Goal: Task Accomplishment & Management: Complete application form

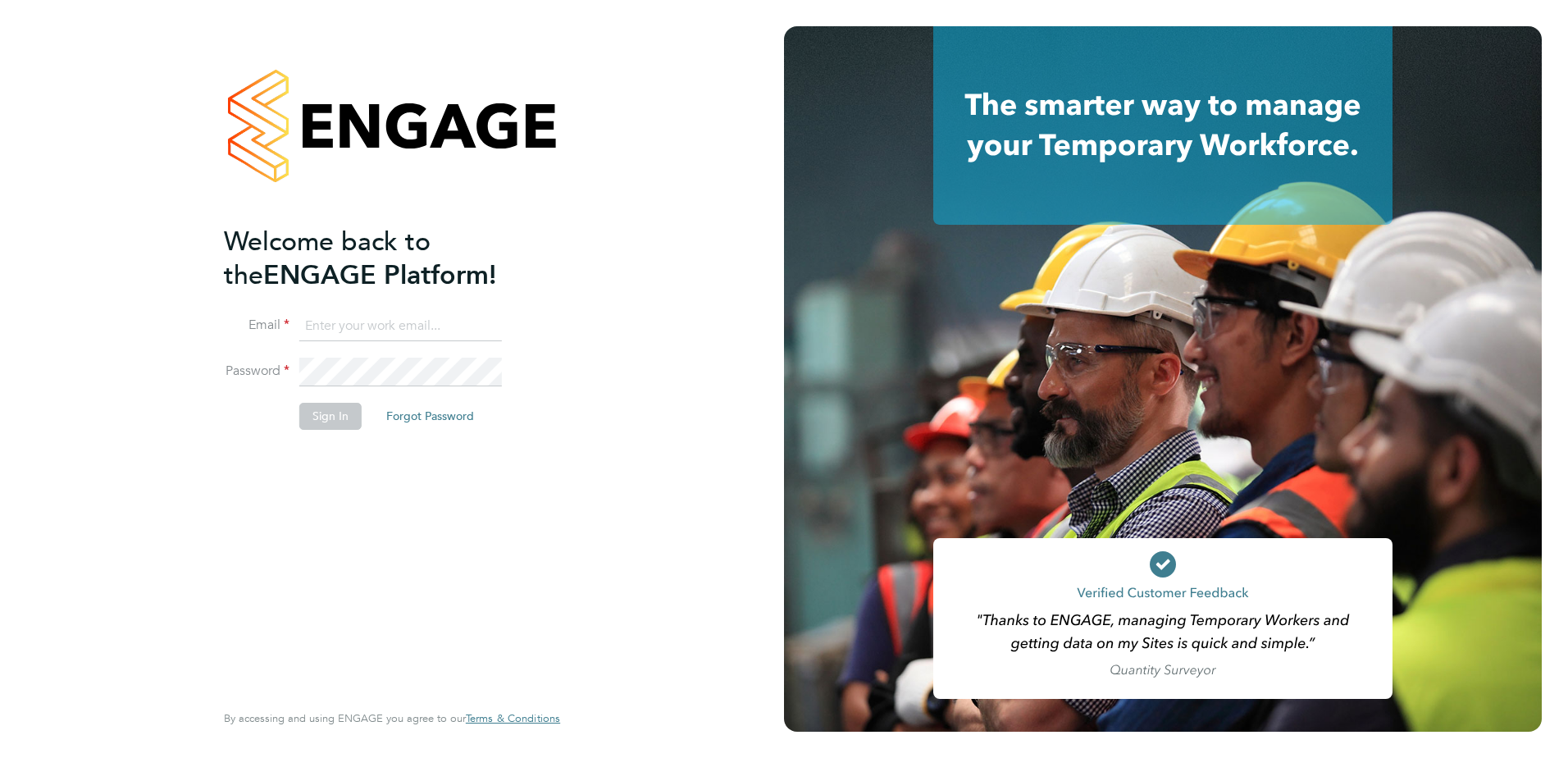
type input "[PERSON_NAME][EMAIL_ADDRESS][PERSON_NAME][DOMAIN_NAME]"
click at [330, 420] on button "Sign In" at bounding box center [330, 416] width 62 height 27
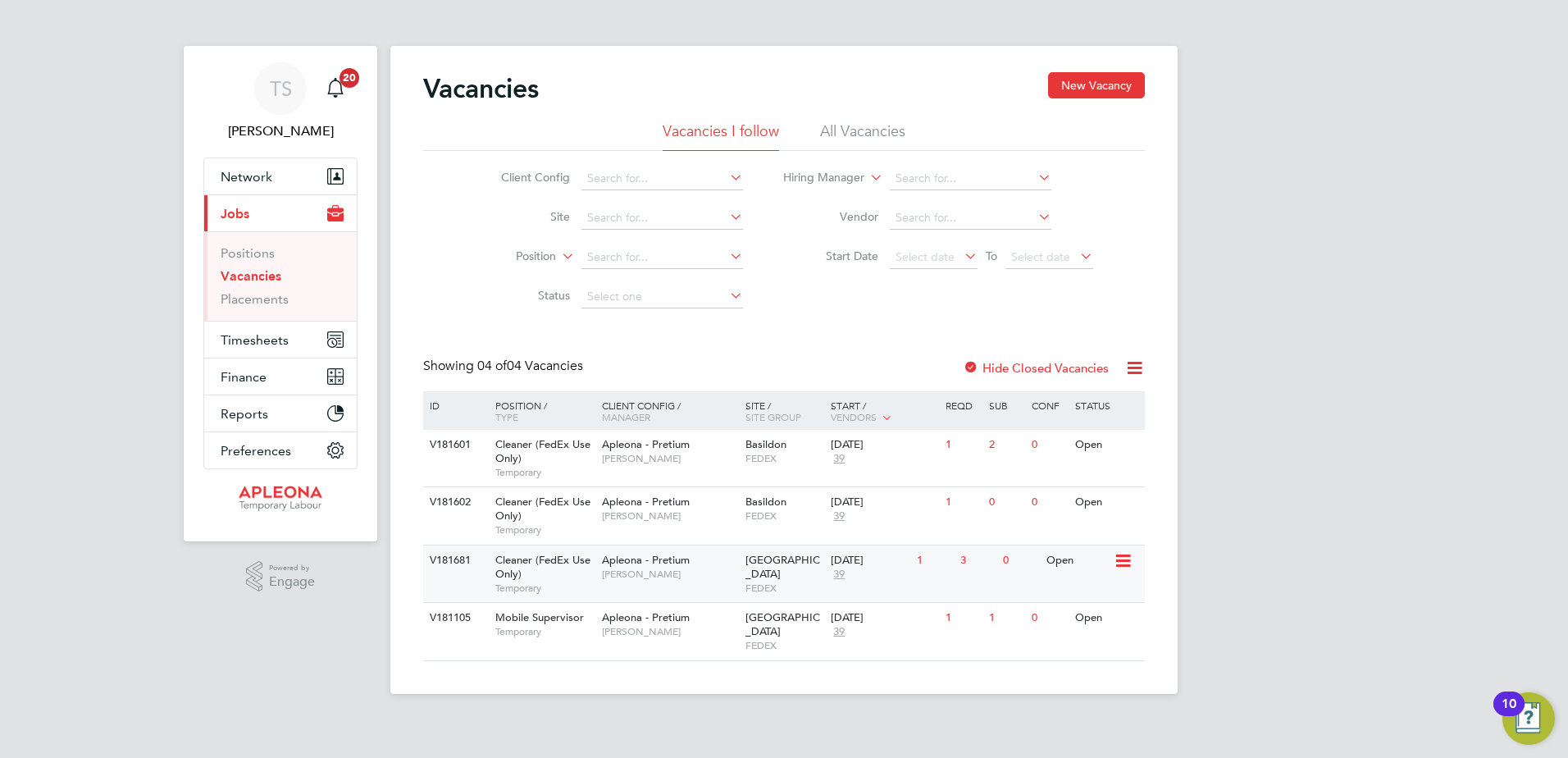
click at [1119, 558] on icon at bounding box center [1122, 561] width 17 height 20
click at [1078, 595] on li "View Details" at bounding box center [1082, 598] width 96 height 23
click at [593, 216] on input at bounding box center [662, 218] width 162 height 23
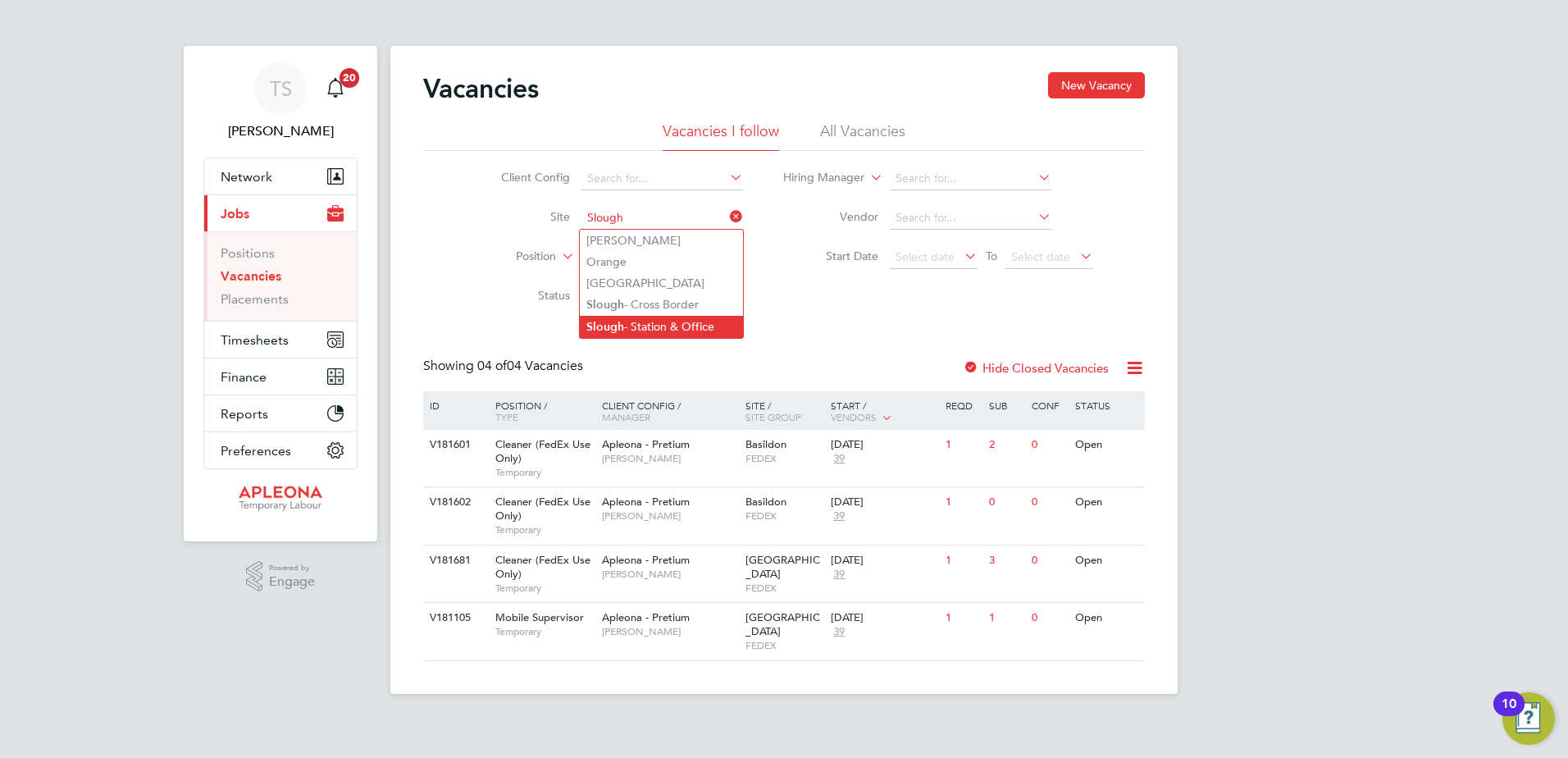
click at [629, 328] on li "Slough - Station & Office" at bounding box center [661, 326] width 164 height 22
type input "Slough - Station & Office"
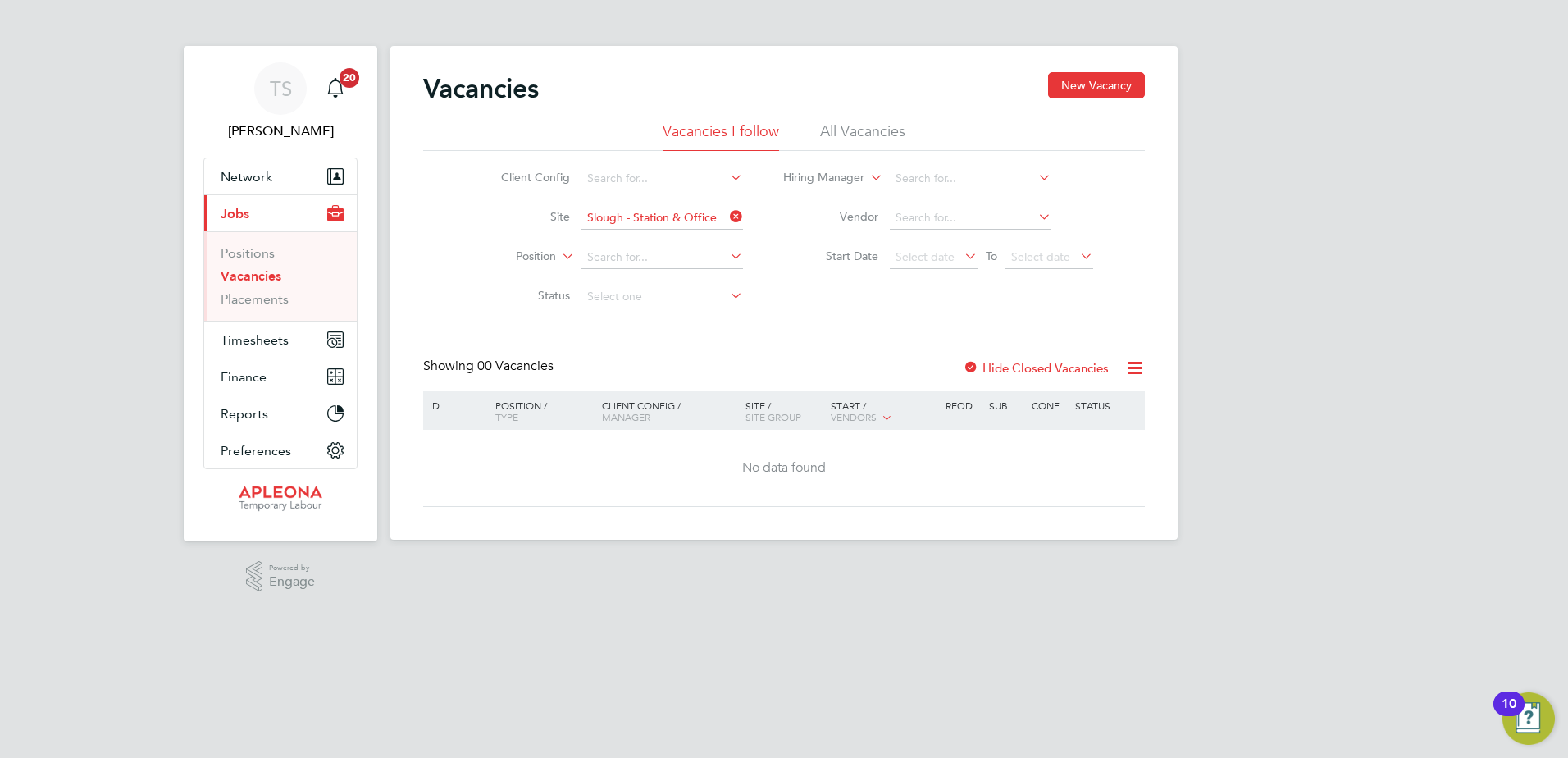
click at [998, 364] on label "Hide Closed Vacancies" at bounding box center [1036, 368] width 146 height 16
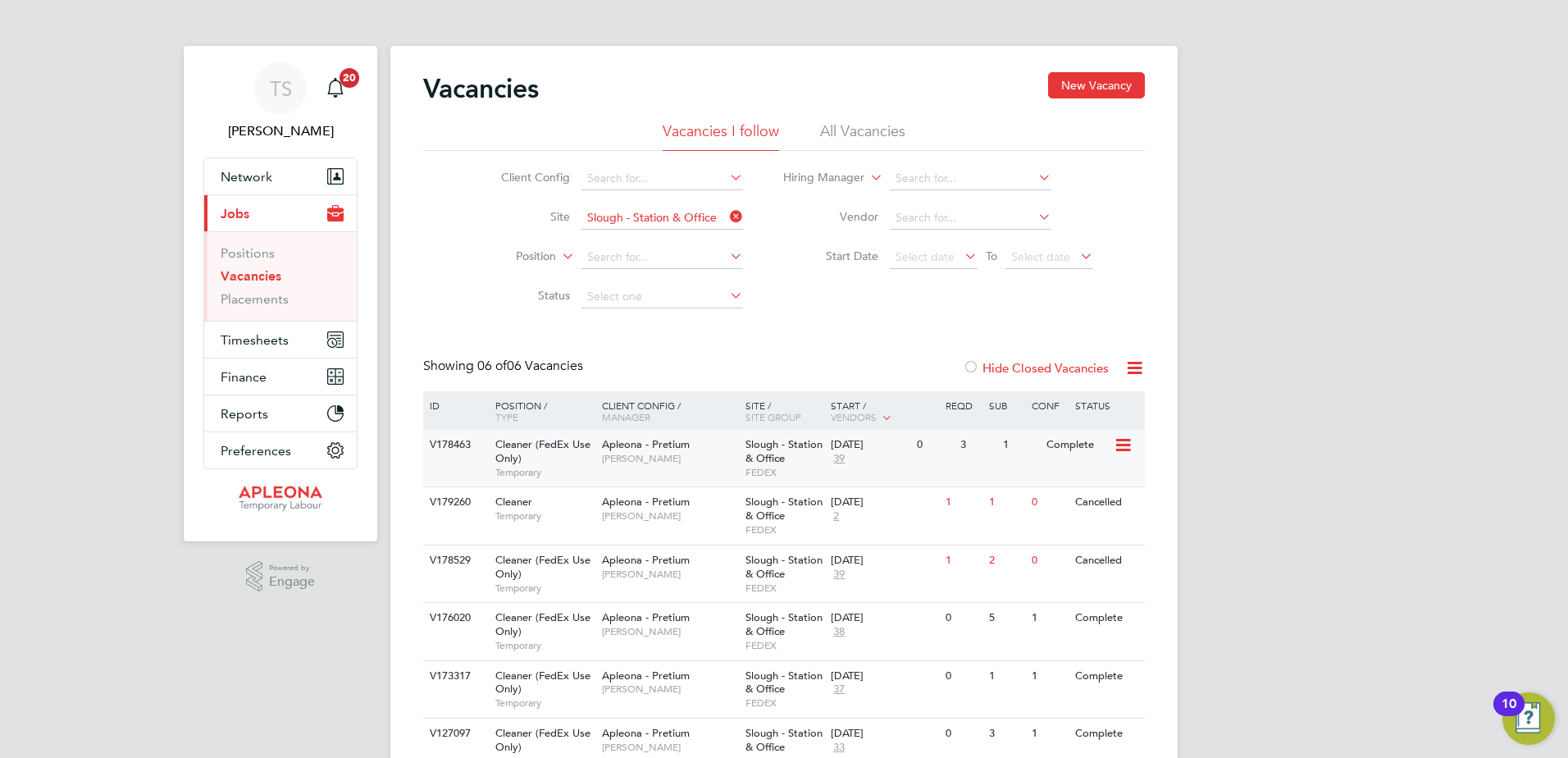
click at [758, 457] on span "Slough - Station & Office" at bounding box center [784, 451] width 77 height 28
click at [726, 214] on icon at bounding box center [726, 216] width 0 height 23
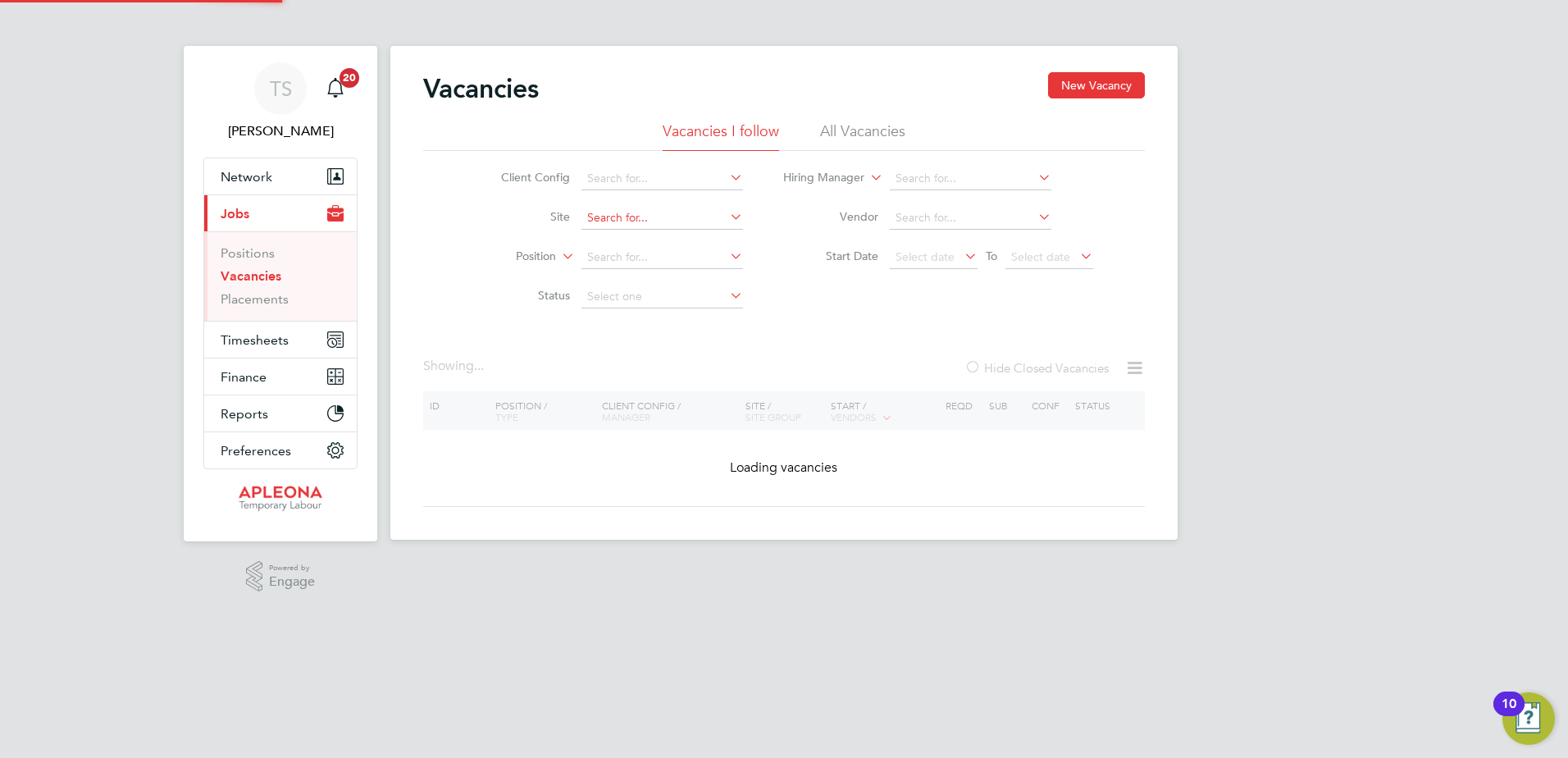
click at [663, 215] on input at bounding box center [662, 218] width 162 height 23
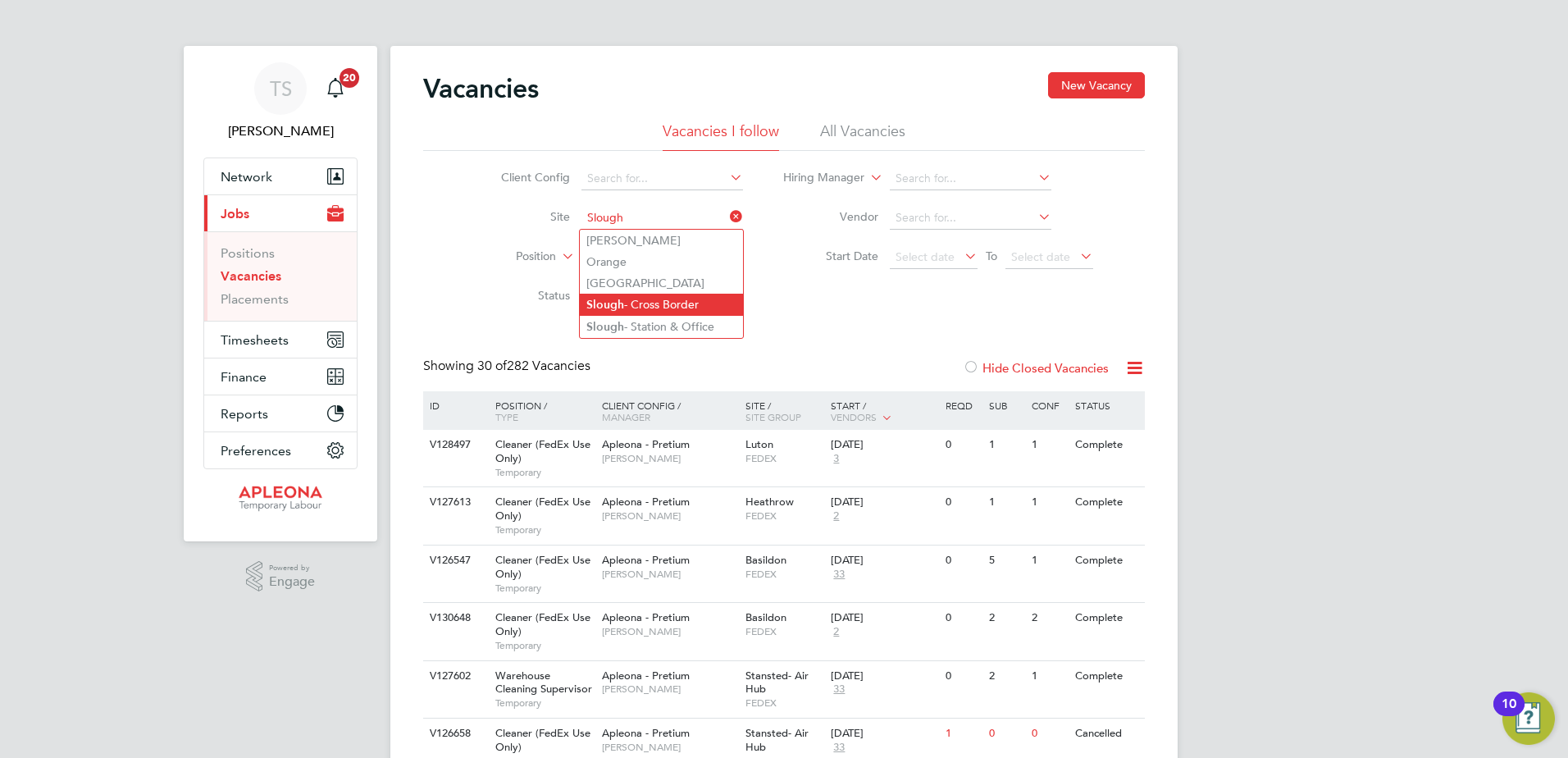
click at [669, 310] on li "Slough - Cross Border" at bounding box center [661, 305] width 164 height 22
type input "Slough - Cross Border"
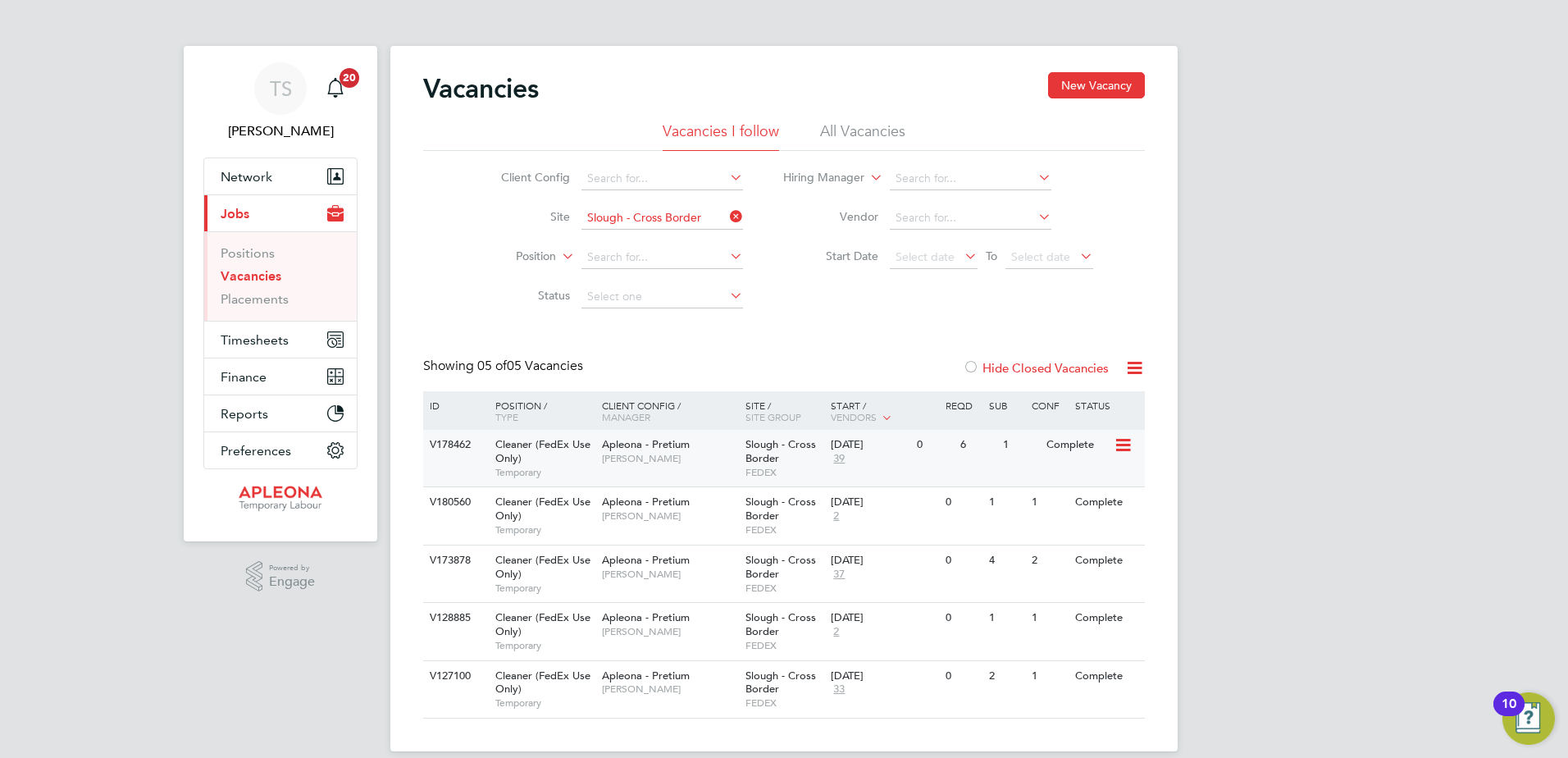
click at [774, 447] on span "Slough - Cross Border" at bounding box center [782, 451] width 71 height 28
click at [1083, 89] on button "New Vacancy" at bounding box center [1097, 85] width 97 height 27
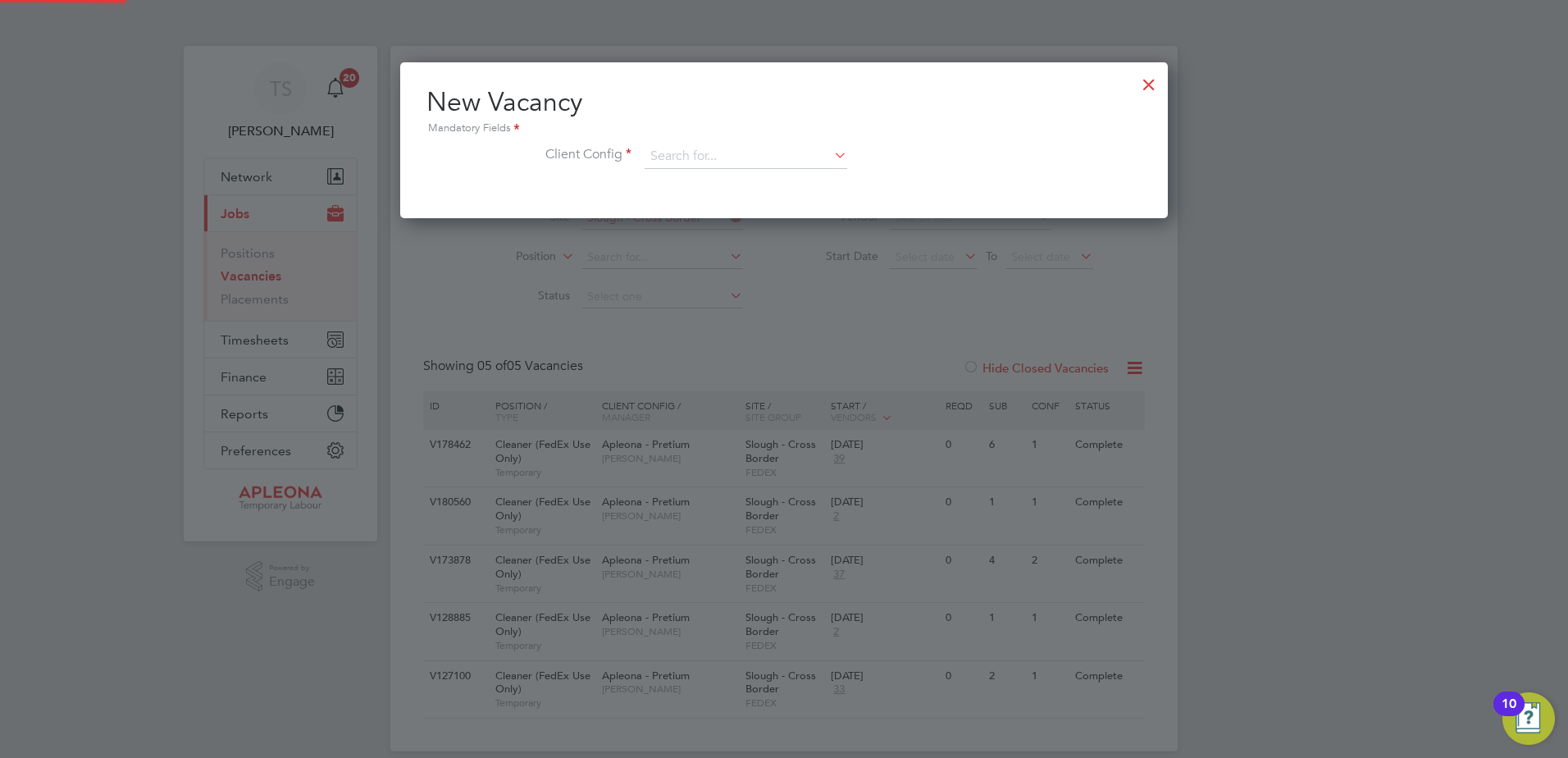
scroll to position [156, 769]
click at [678, 159] on input at bounding box center [746, 156] width 203 height 25
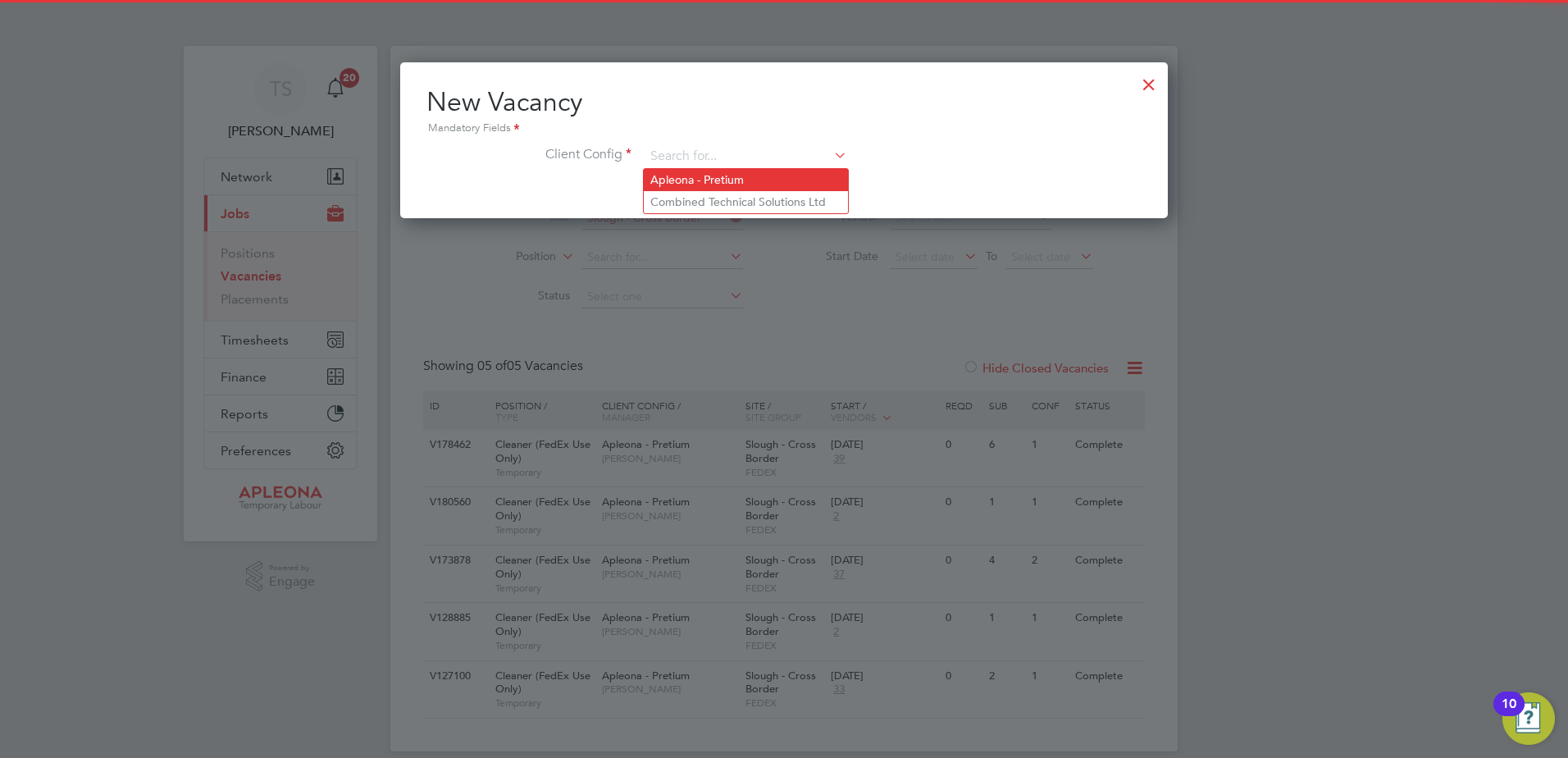
click at [678, 178] on li "Apleona - Pretium" at bounding box center [745, 179] width 204 height 22
type input "Apleona - Pretium"
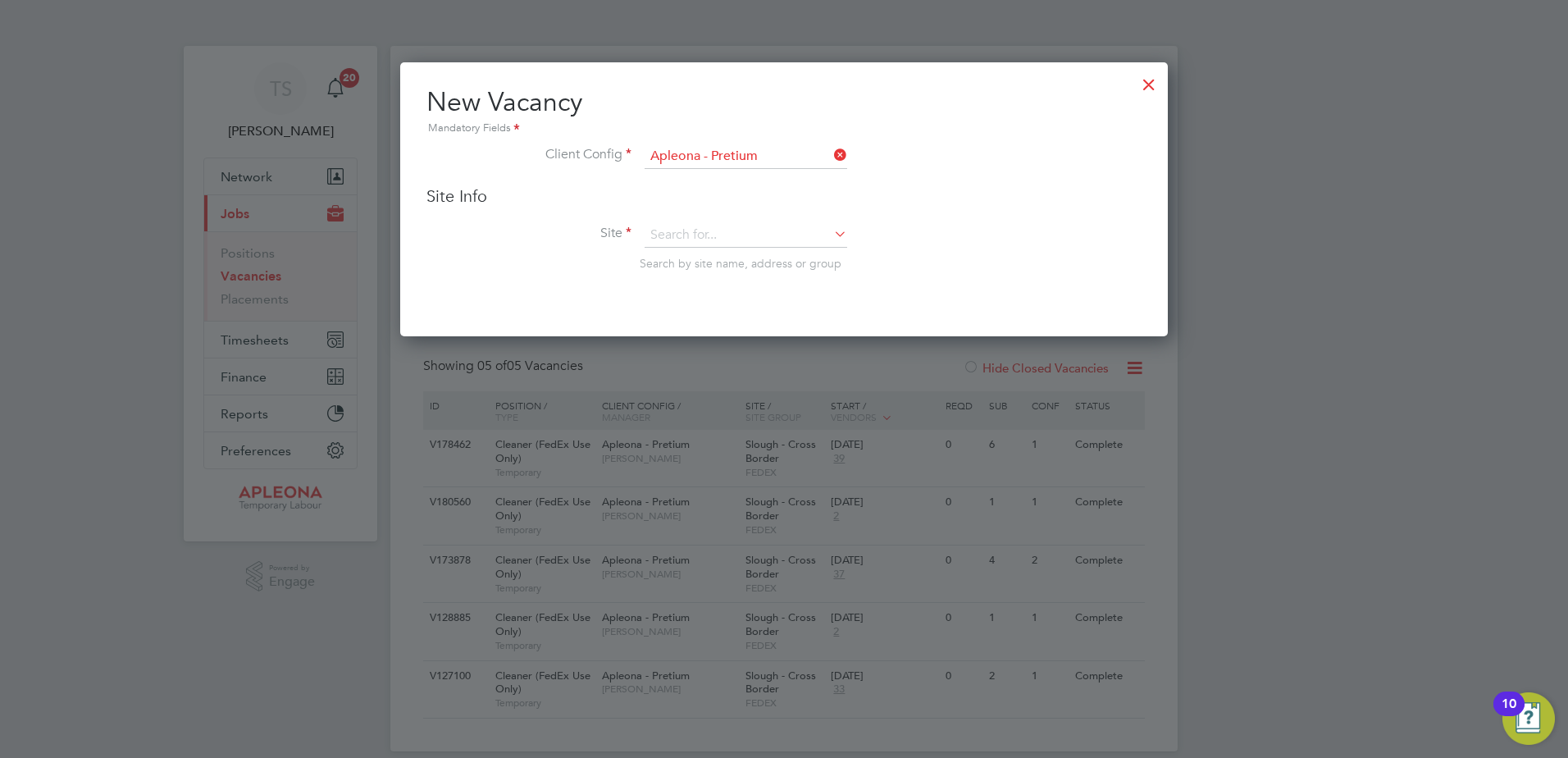
scroll to position [275, 769]
click at [673, 233] on input at bounding box center [746, 235] width 203 height 25
click at [670, 320] on b "Slough" at bounding box center [669, 323] width 37 height 14
type input "Slough - Station & Office"
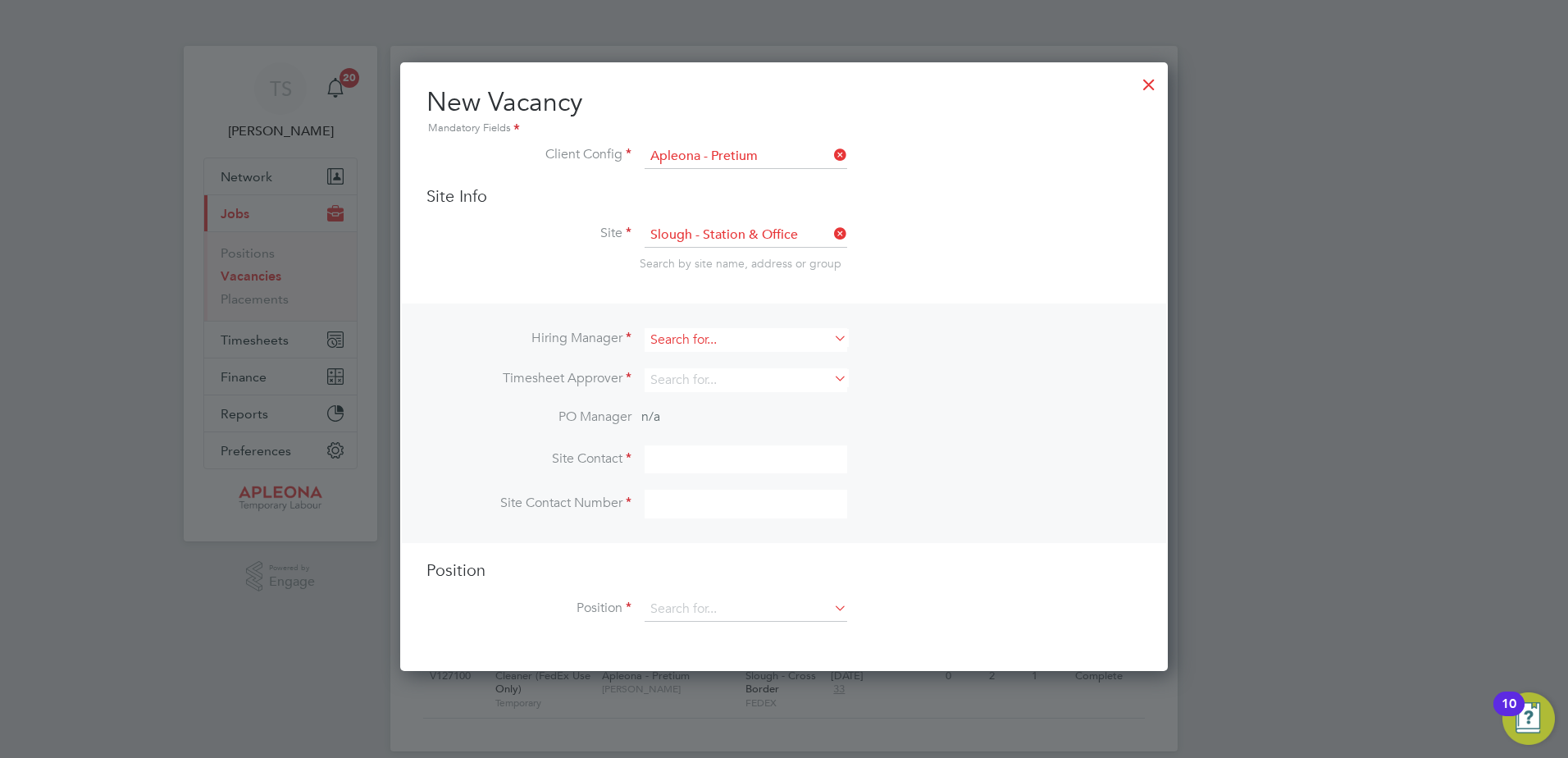
click at [671, 343] on input at bounding box center [746, 340] width 203 height 24
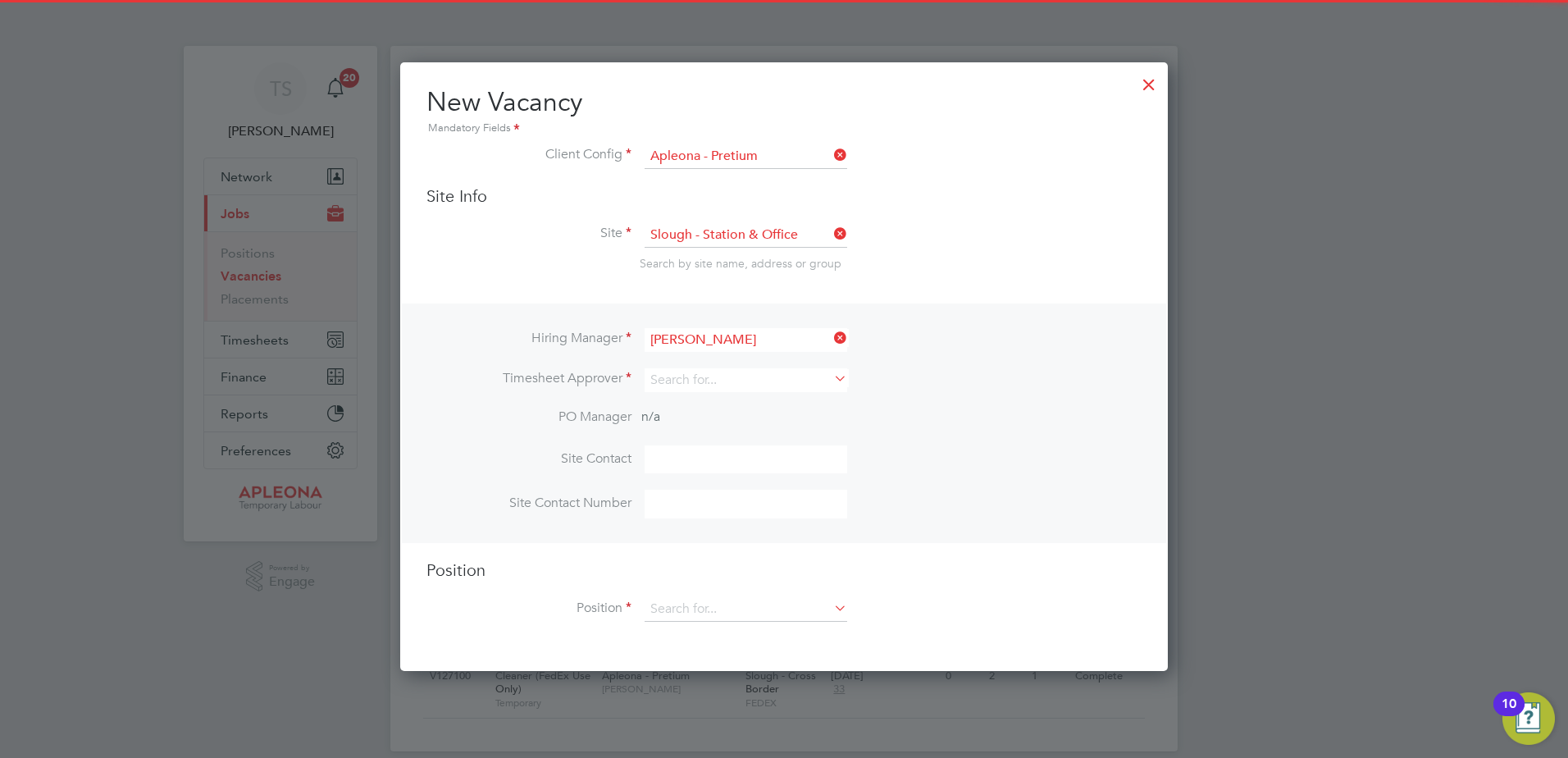
click at [683, 363] on li "Tracy Sellick" at bounding box center [745, 363] width 204 height 22
type input "[PERSON_NAME]"
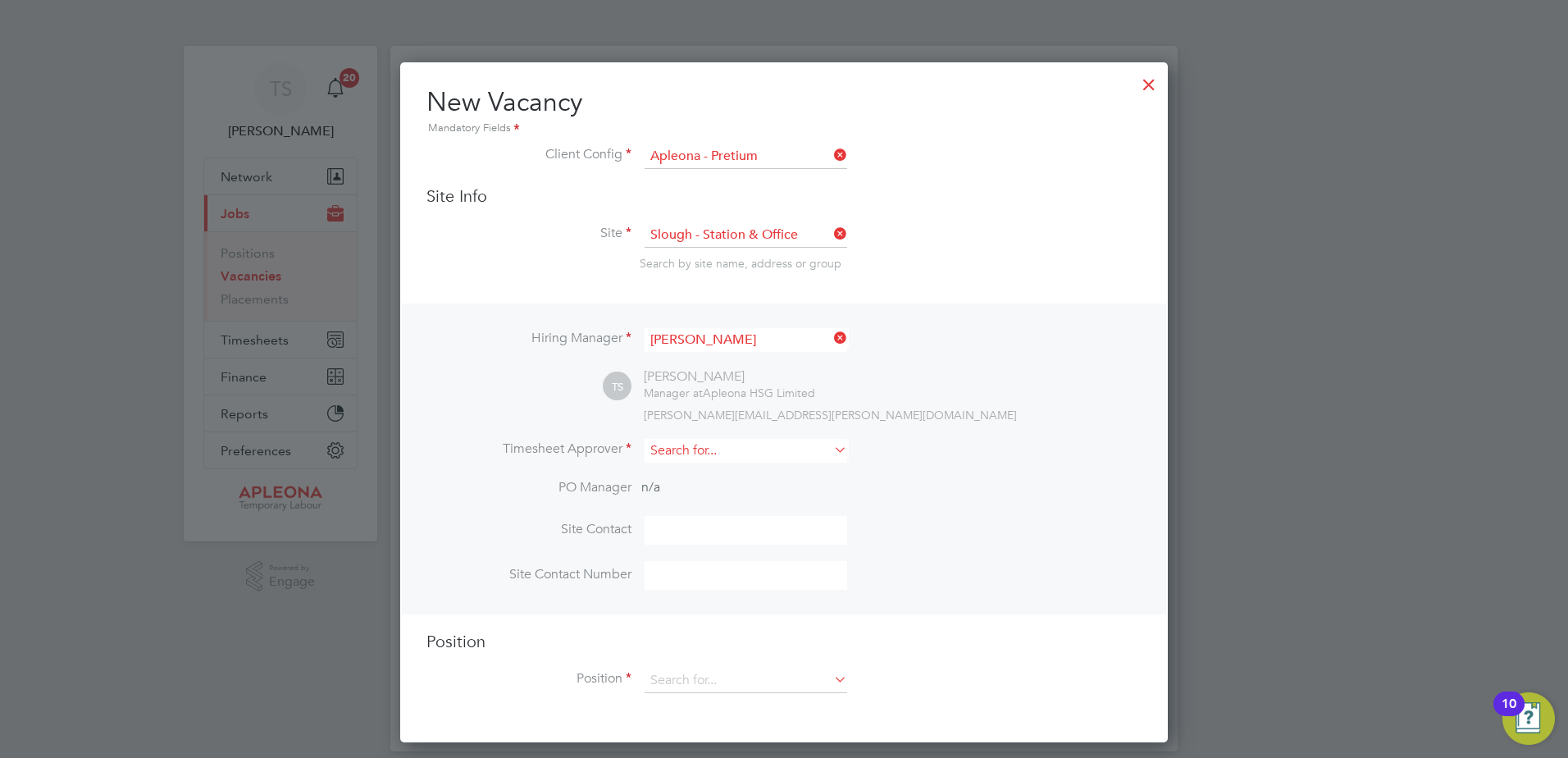
click at [670, 458] on input at bounding box center [746, 450] width 203 height 24
click at [673, 475] on b "Tracy" at bounding box center [698, 474] width 96 height 14
type input "[PERSON_NAME]"
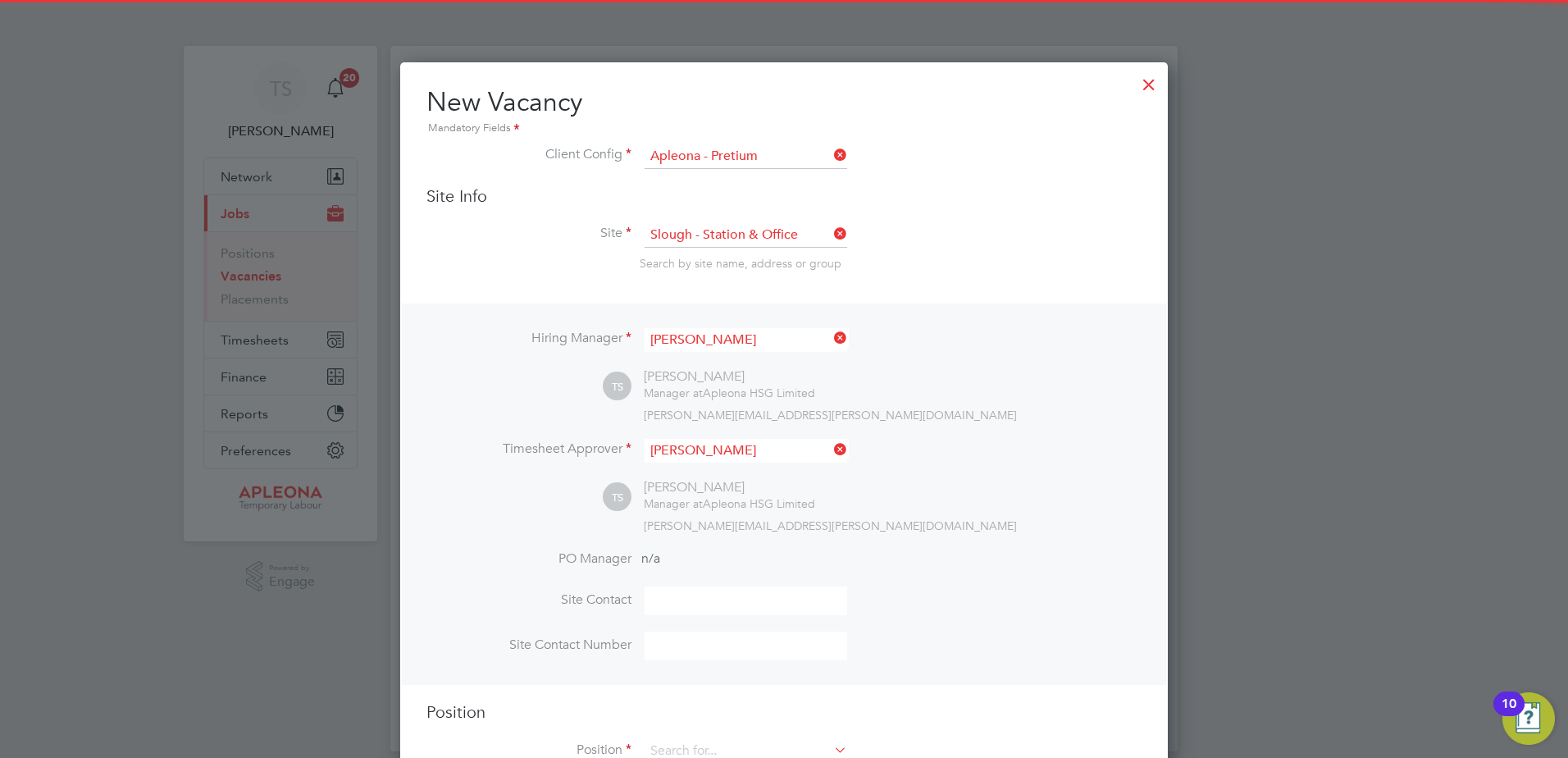
scroll to position [753, 769]
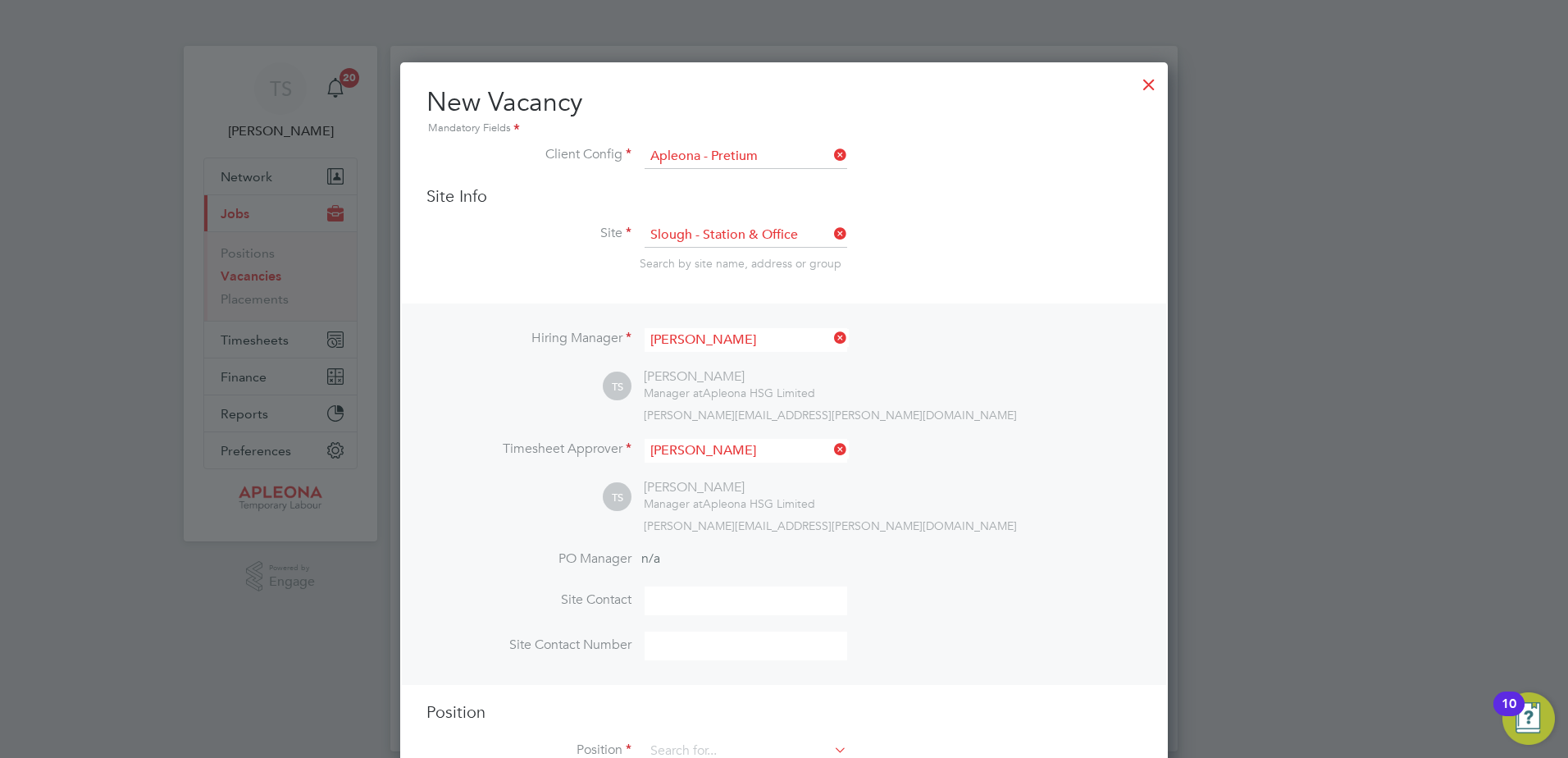
click at [663, 596] on input at bounding box center [746, 600] width 203 height 29
type input "Tom Allen"
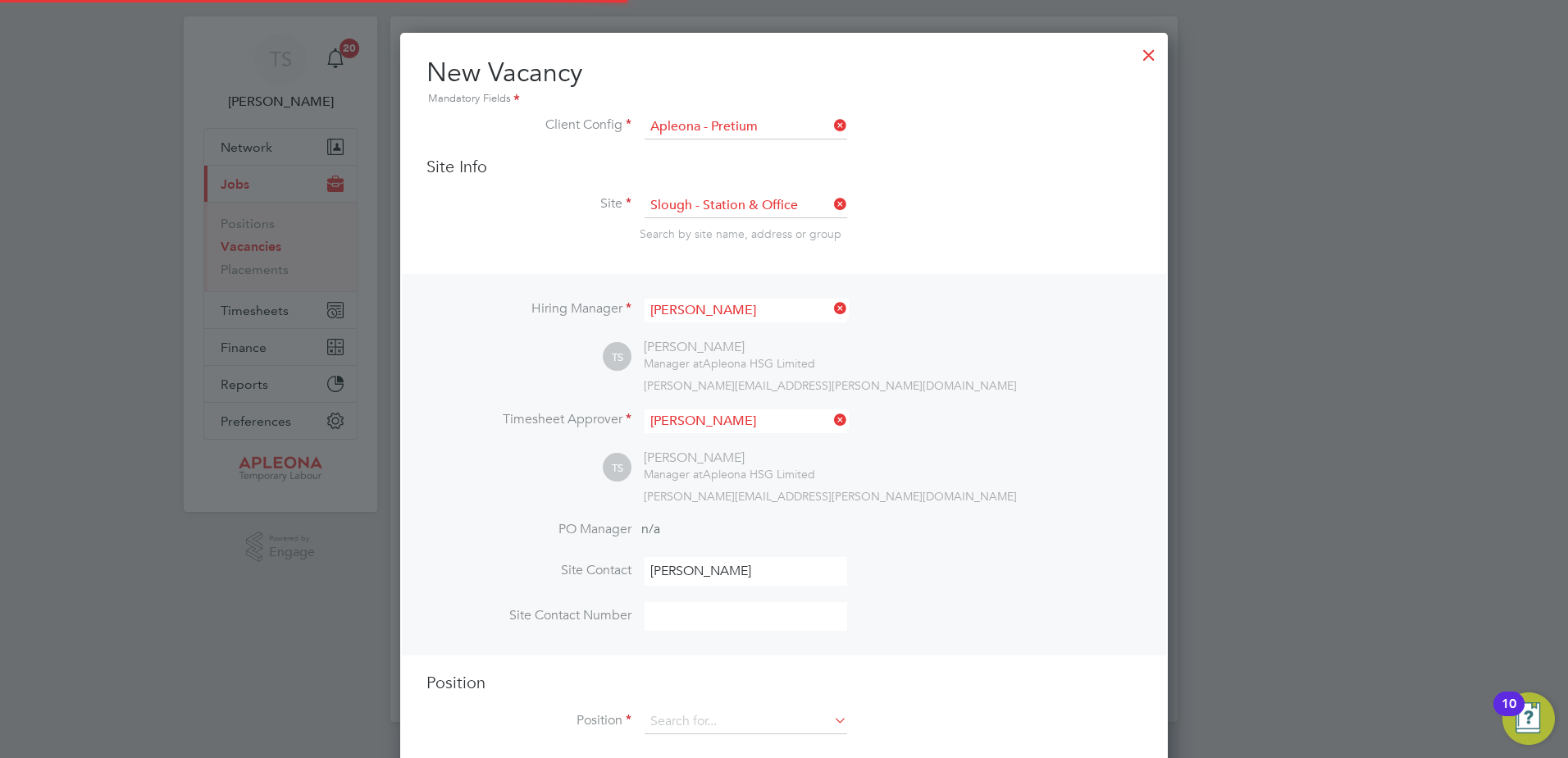
scroll to position [56, 0]
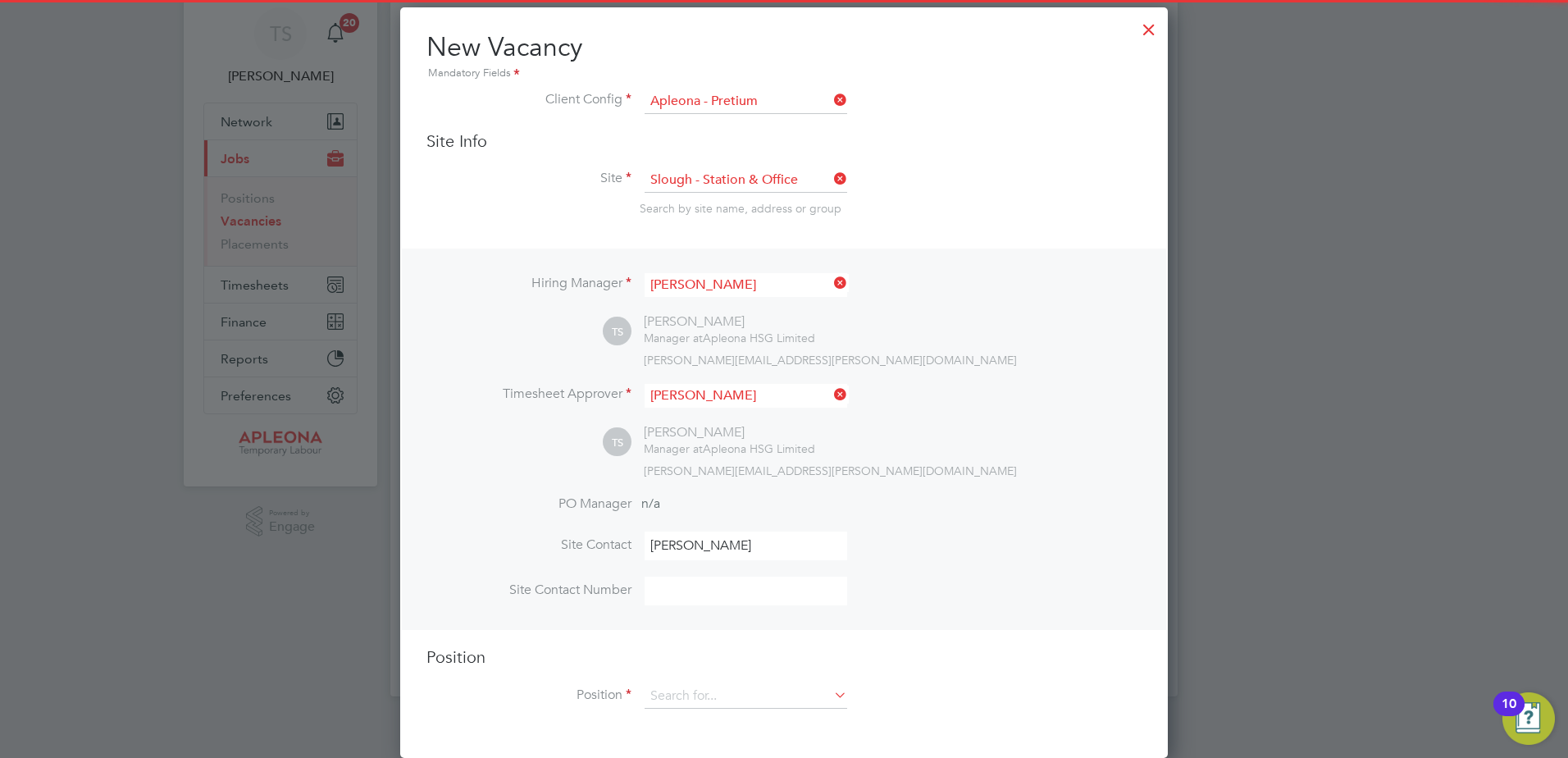
click at [664, 712] on li "Position" at bounding box center [784, 705] width 716 height 41
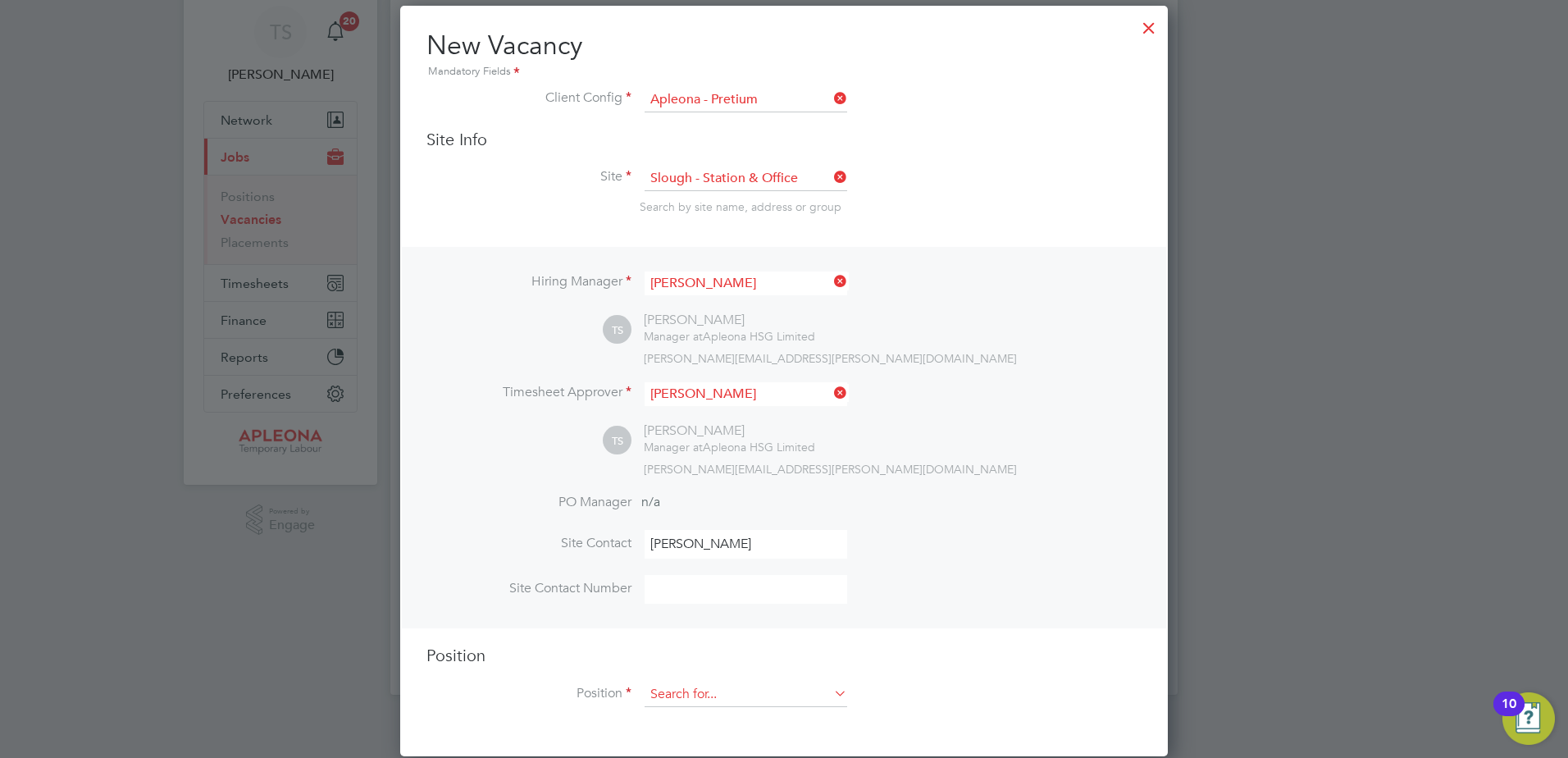
click at [667, 699] on input at bounding box center [746, 695] width 203 height 25
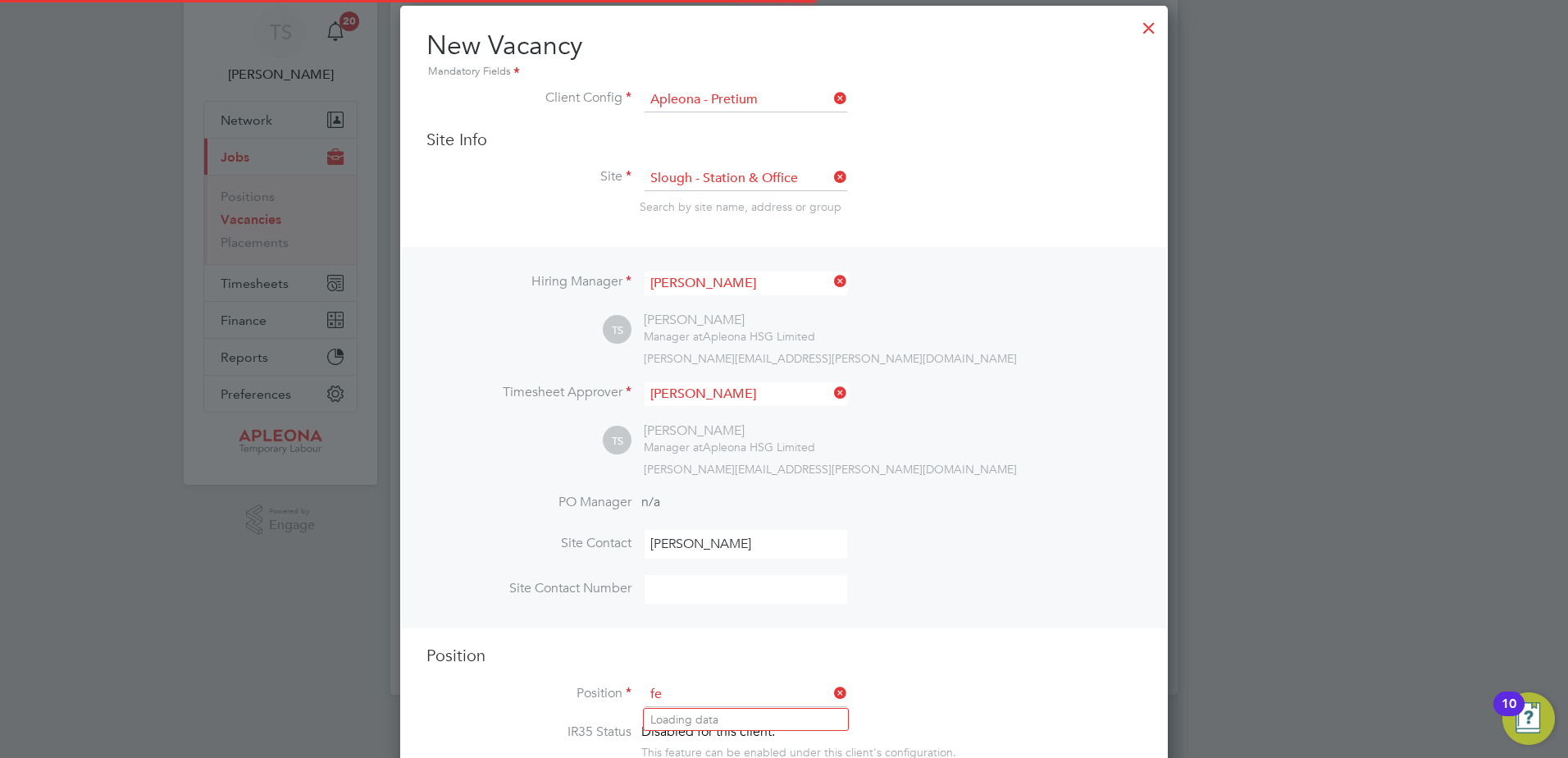
scroll to position [2359, 769]
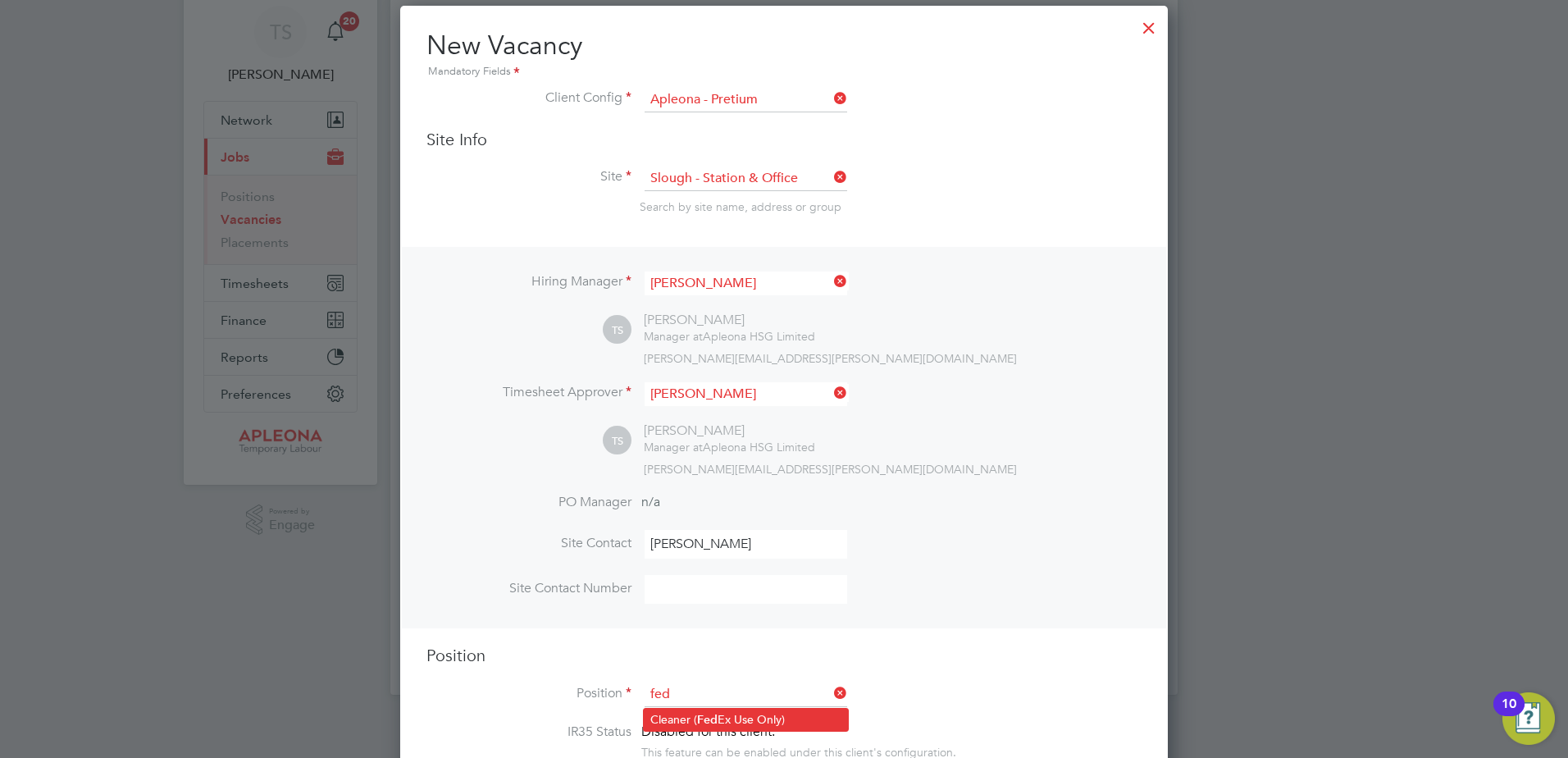
click at [677, 718] on li "Cleaner ( Fed Ex Use Only)" at bounding box center [745, 720] width 204 height 22
type input "Cleaner (FedEx Use Only)"
type textarea "**FedEx Apleona Requirements** **Picture ID must be brought to site to present …"
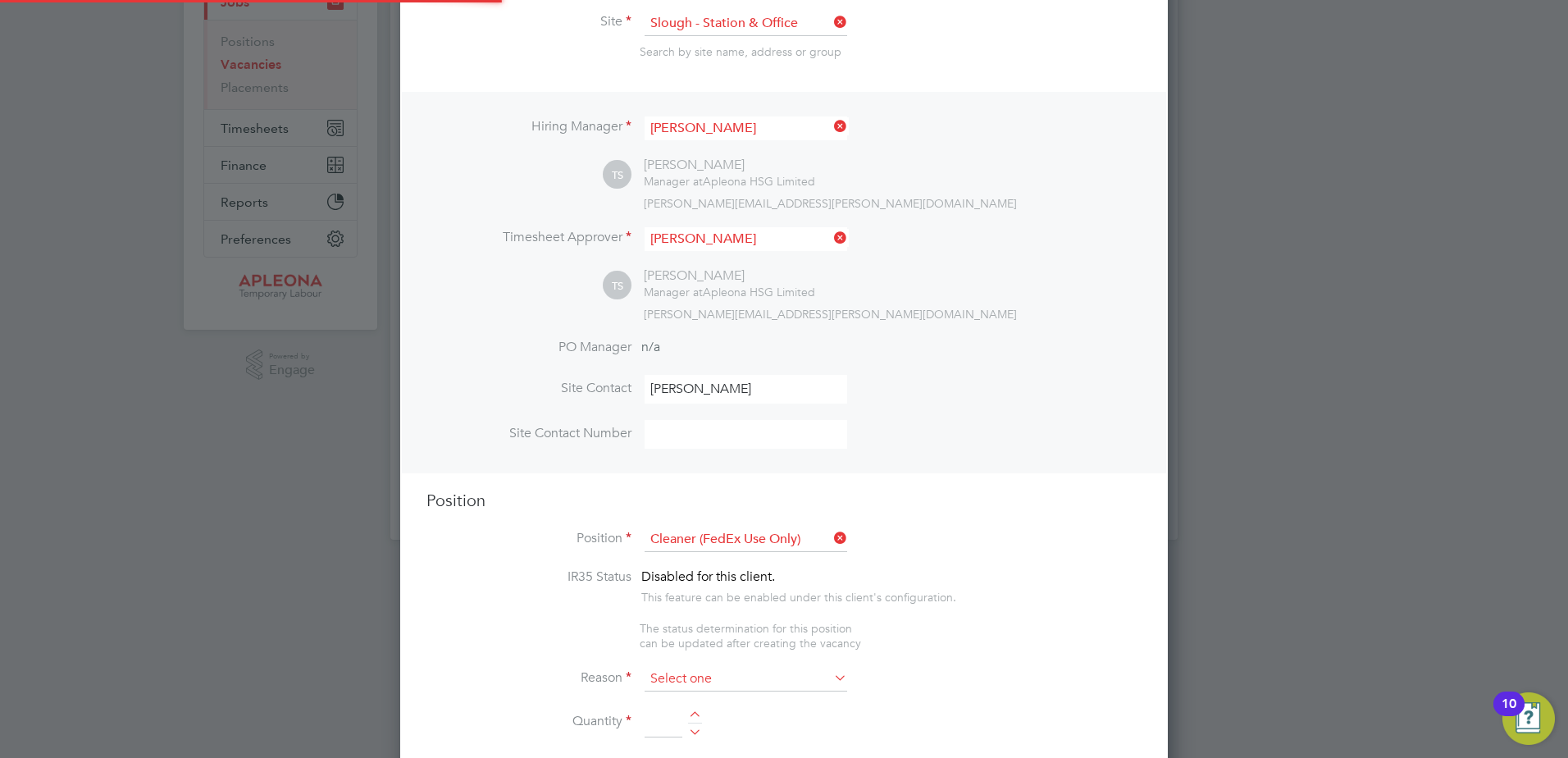
scroll to position [221, 0]
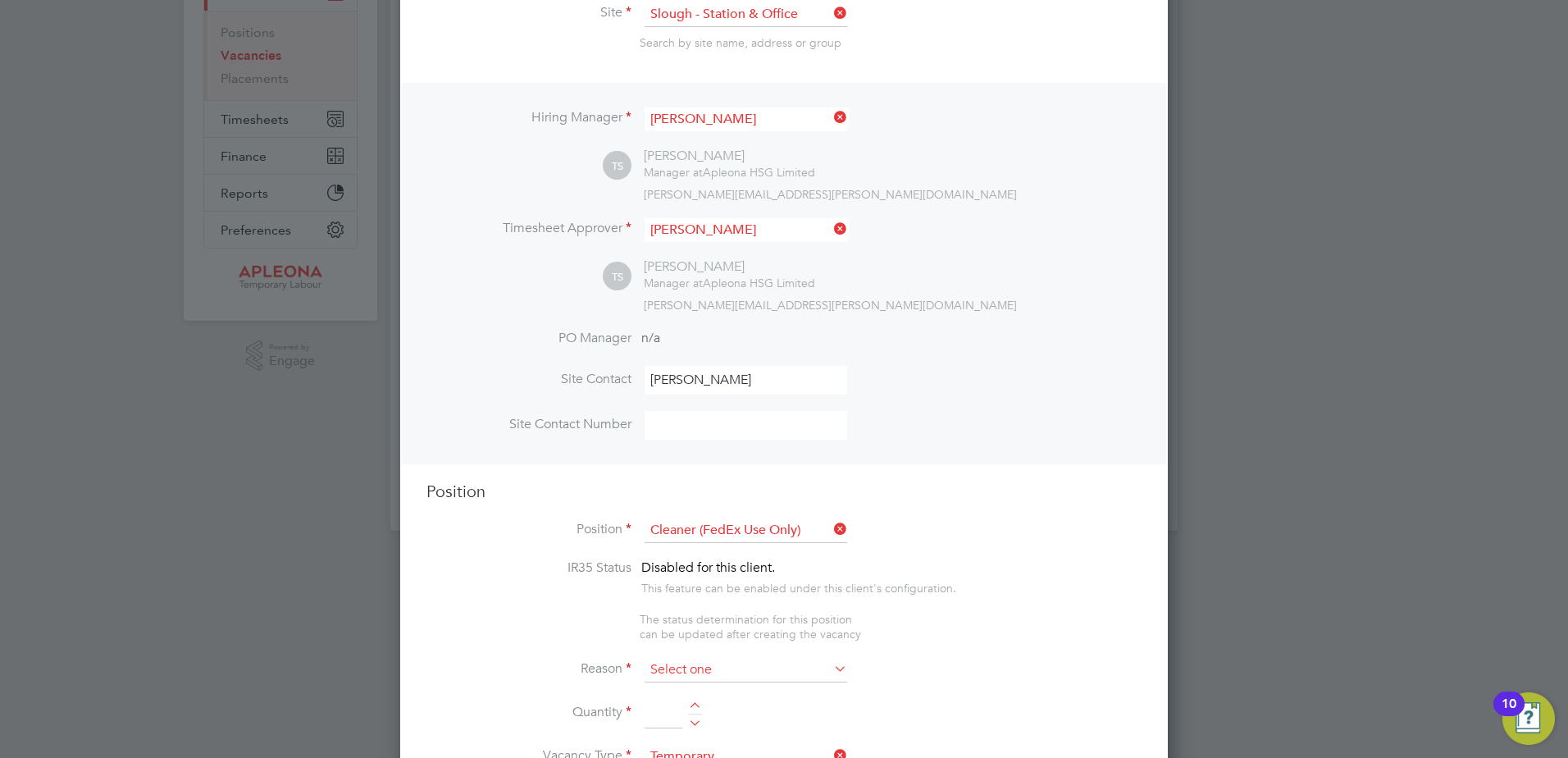
click at [673, 673] on input at bounding box center [746, 670] width 203 height 25
click at [670, 713] on li "Holiday" at bounding box center [745, 718] width 204 height 22
type input "Holiday"
click at [690, 707] on div at bounding box center [695, 709] width 14 height 12
type input "1"
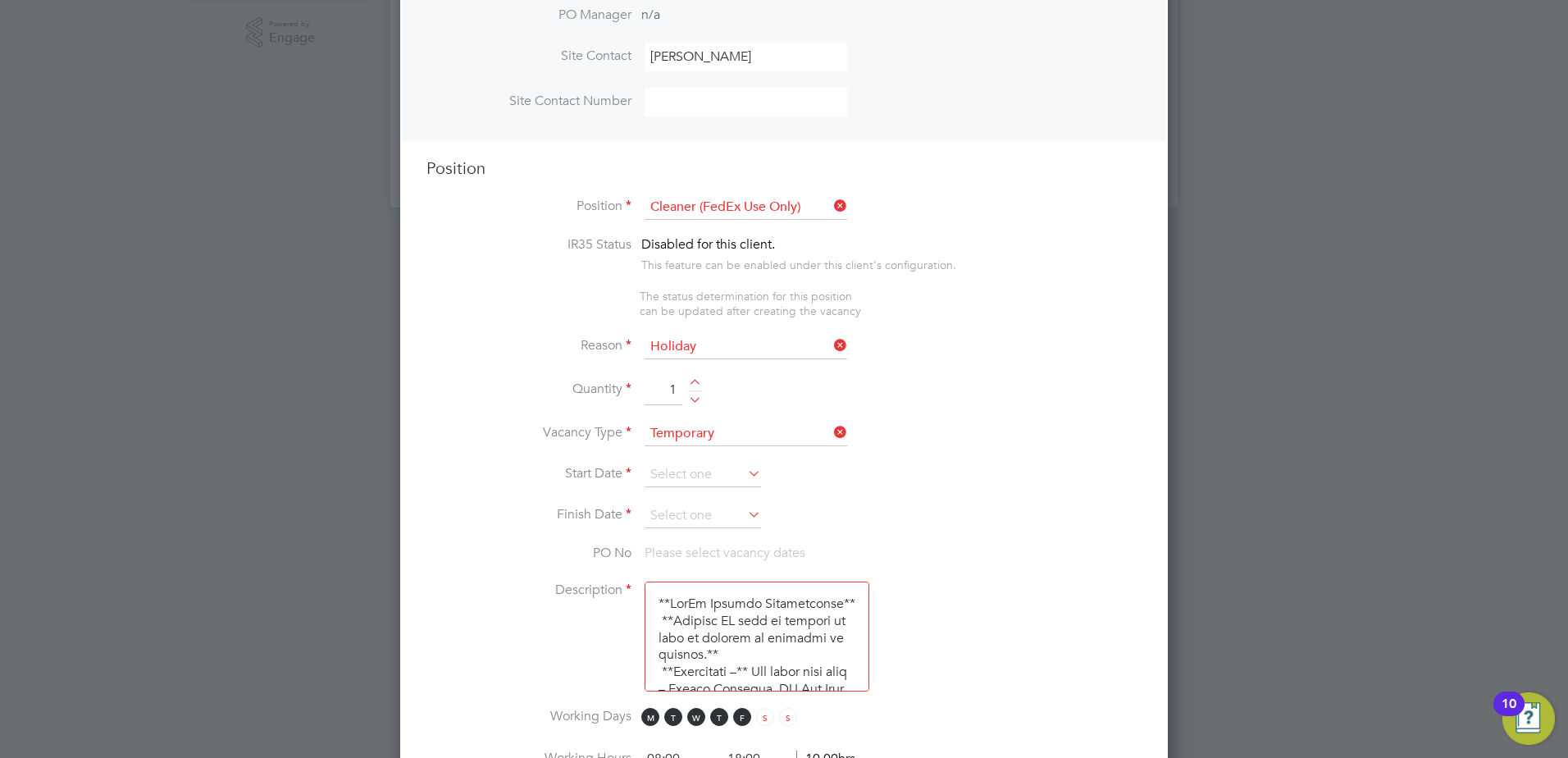
scroll to position [549, 0]
click at [670, 474] on input at bounding box center [703, 469] width 116 height 25
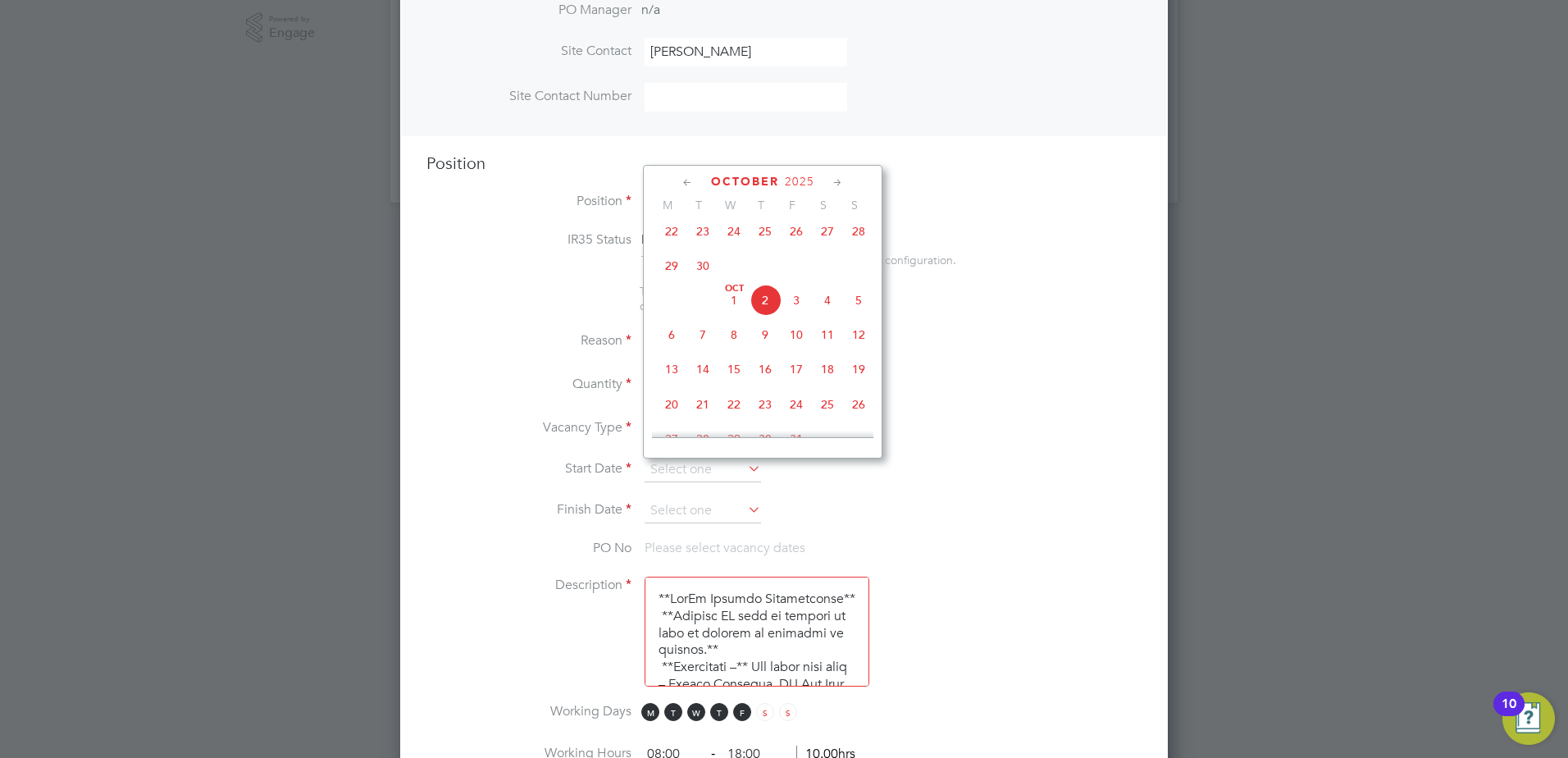
click at [705, 410] on span "21" at bounding box center [704, 405] width 32 height 32
type input "21 Oct 2025"
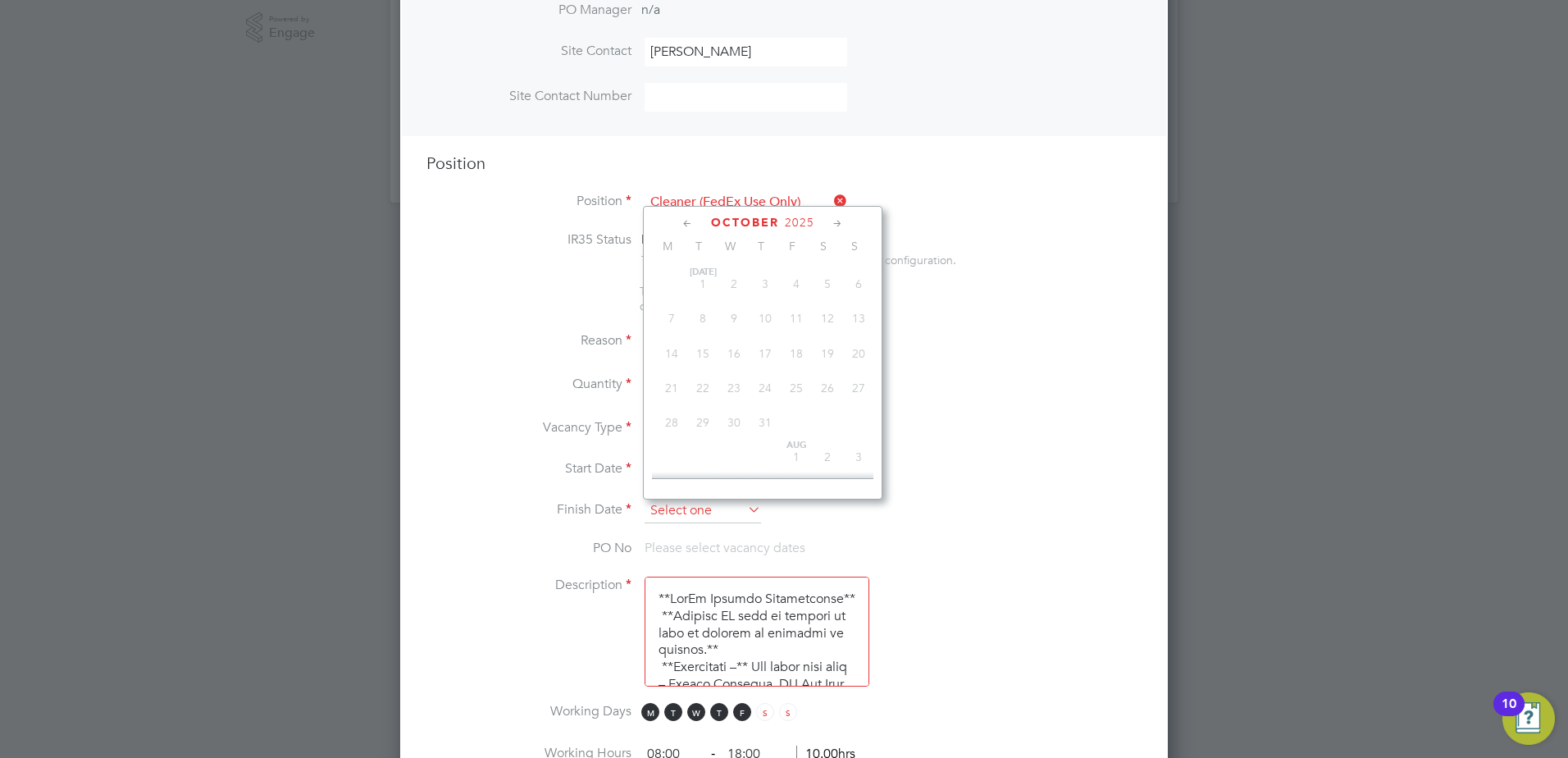
click at [676, 518] on input at bounding box center [703, 511] width 116 height 25
click at [795, 385] on span "31" at bounding box center [796, 375] width 32 height 32
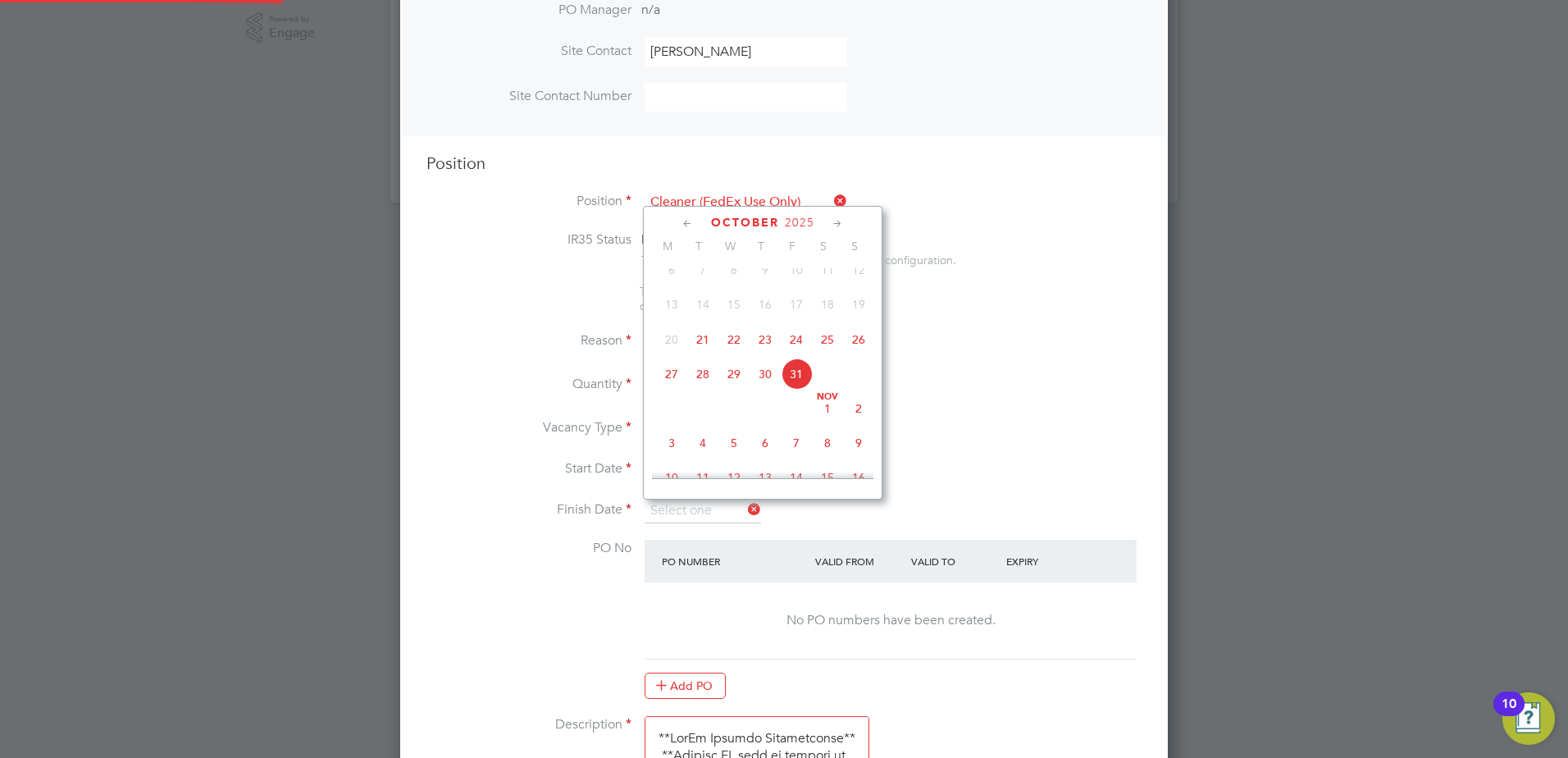
type input "31 Oct 2025"
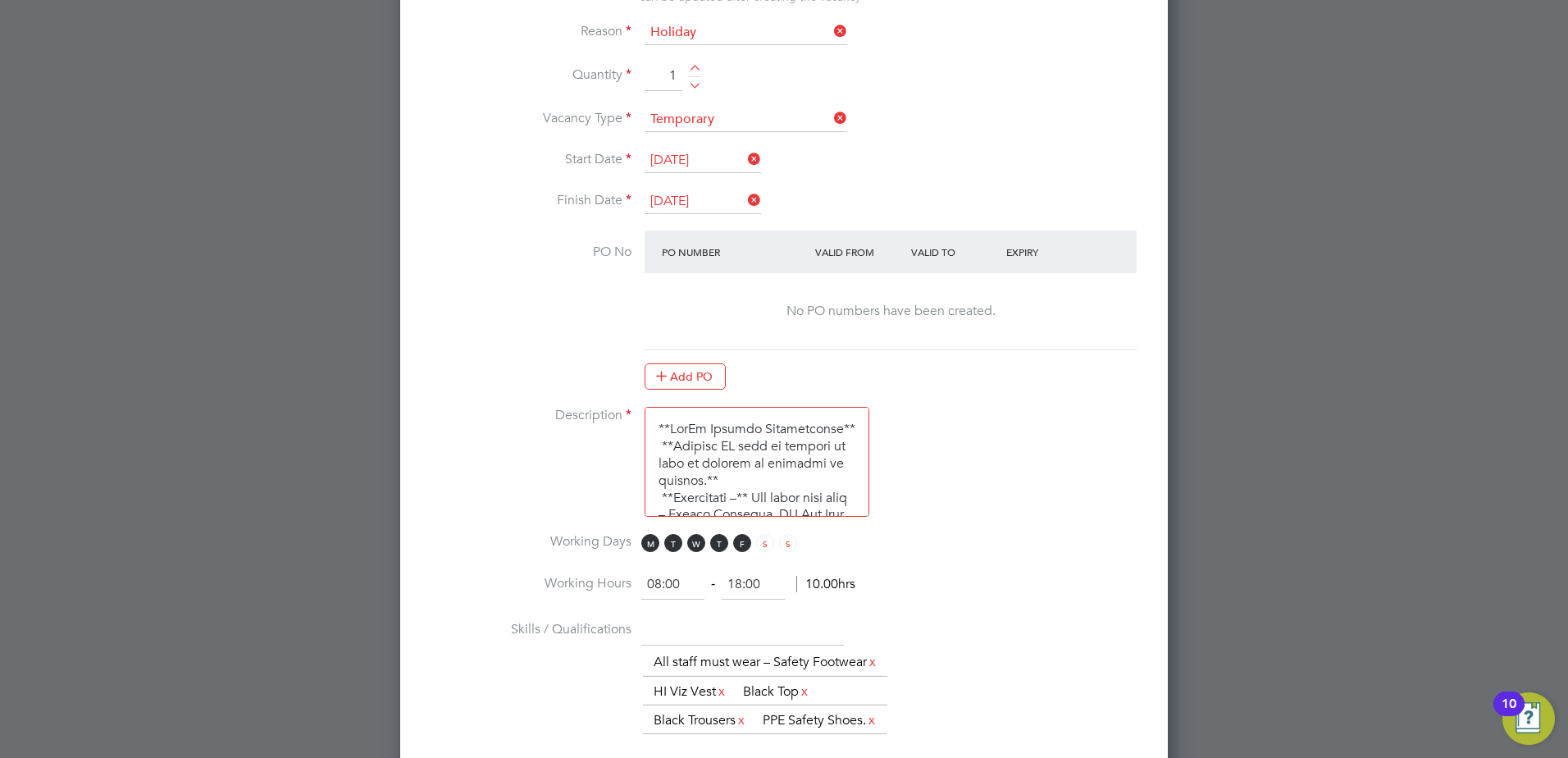
scroll to position [877, 0]
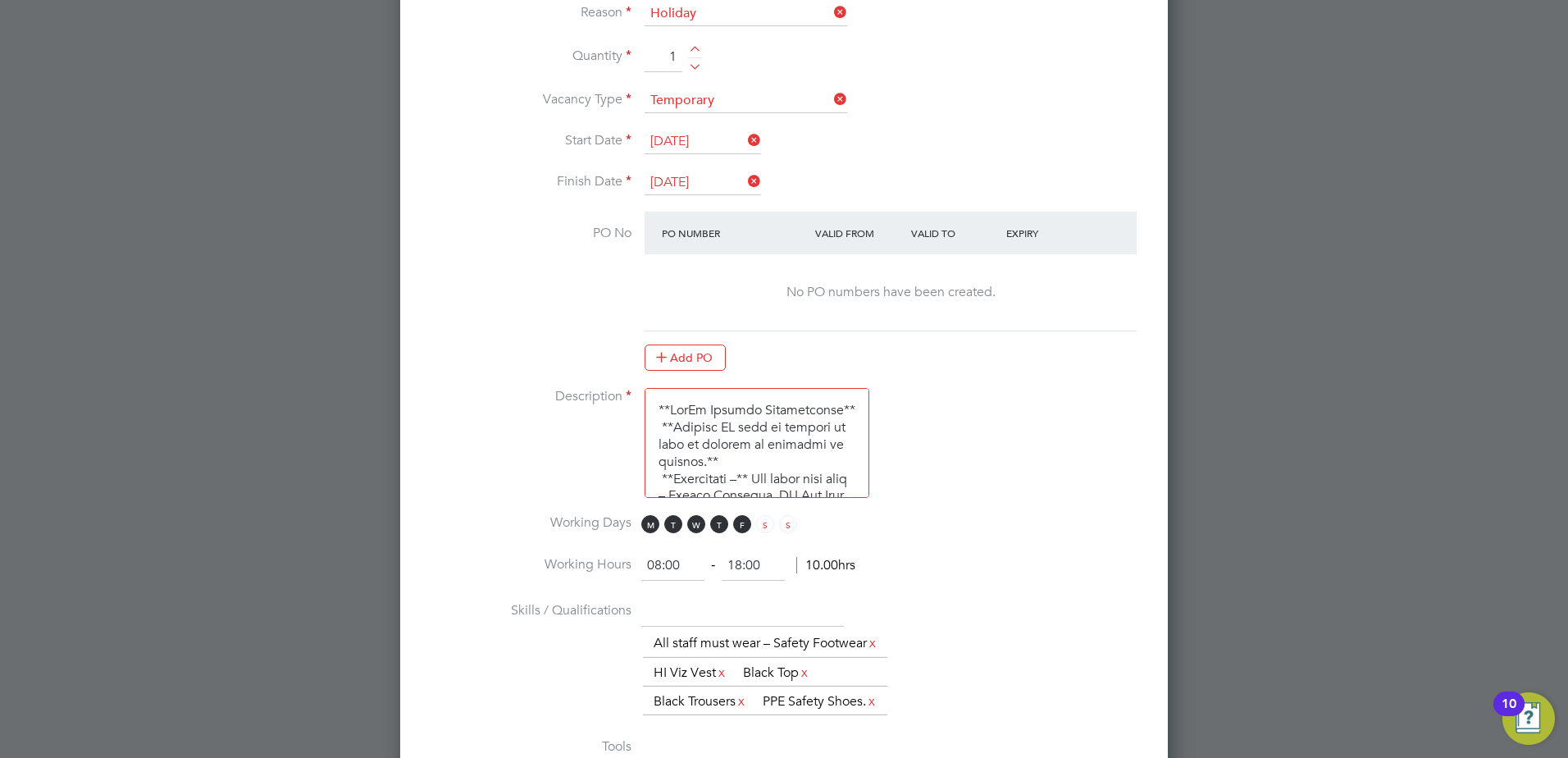
drag, startPoint x: 660, startPoint y: 565, endPoint x: 559, endPoint y: 556, distance: 101.4
click at [561, 565] on li "Working Hours 08:00 ‐ 18:00 10.00hrs" at bounding box center [784, 574] width 716 height 46
type input "06:30"
click at [741, 567] on input "18:00" at bounding box center [753, 566] width 63 height 30
type input "10:00"
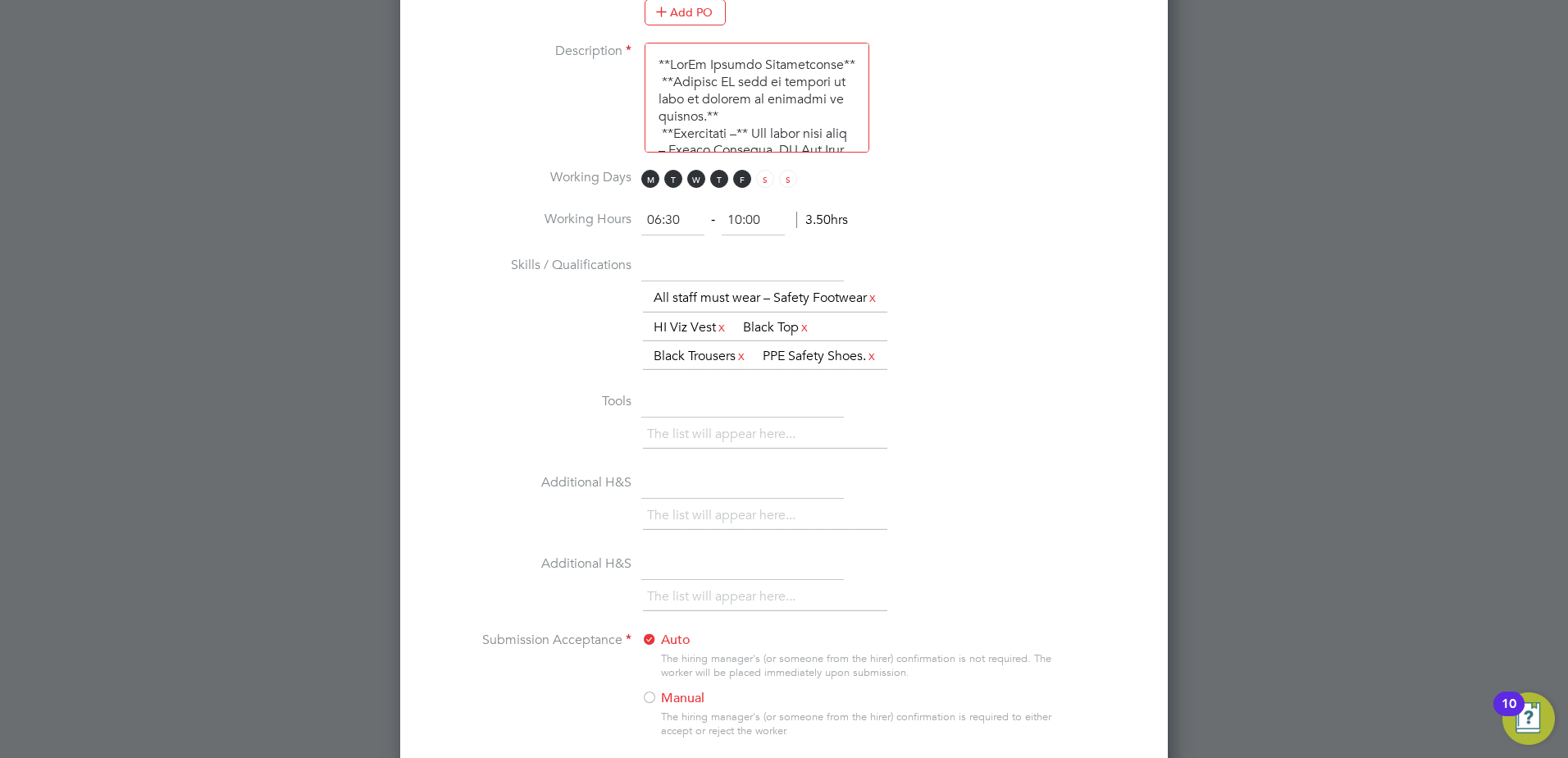
scroll to position [1387, 0]
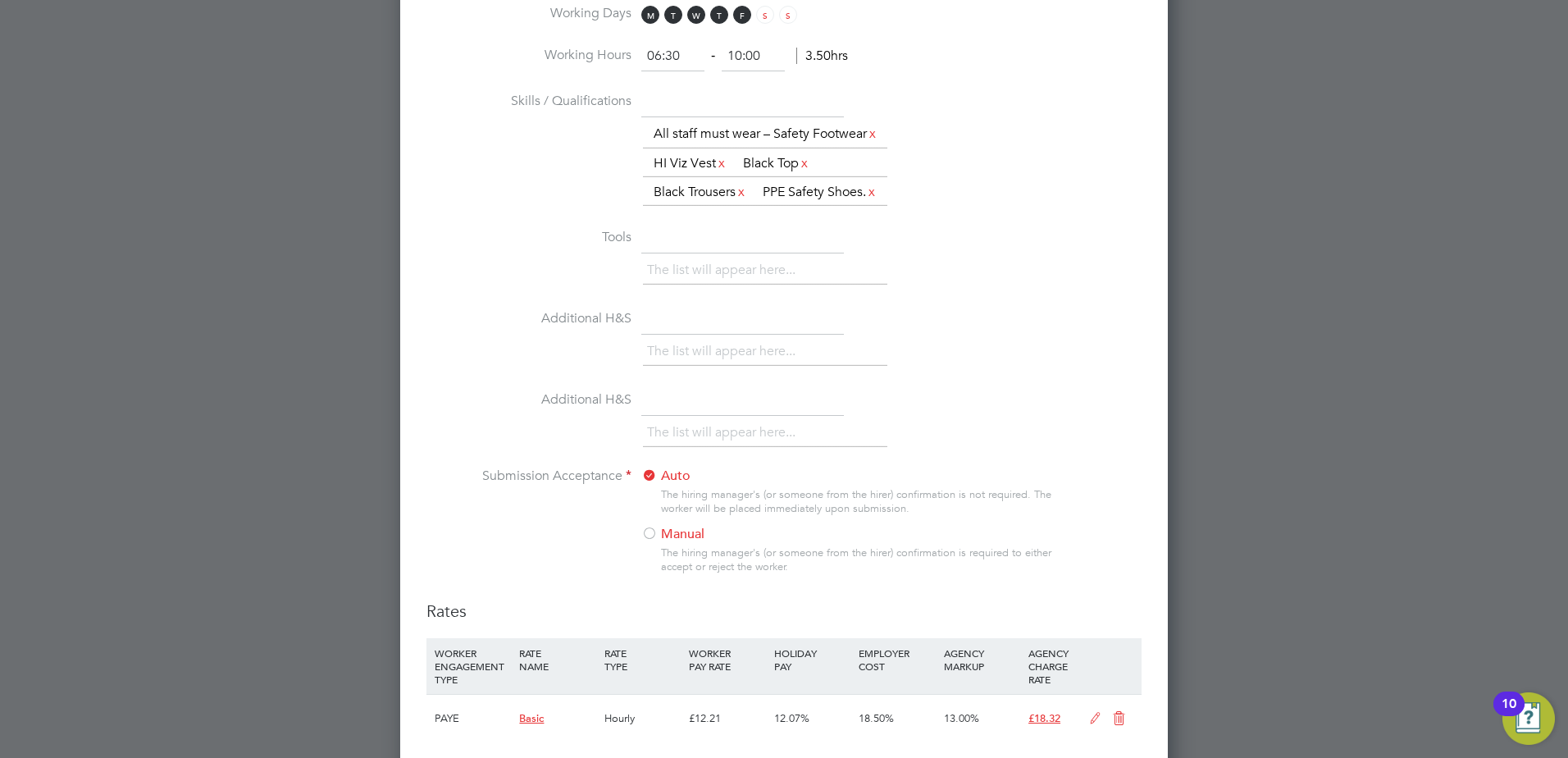
click at [651, 543] on div at bounding box center [649, 534] width 17 height 17
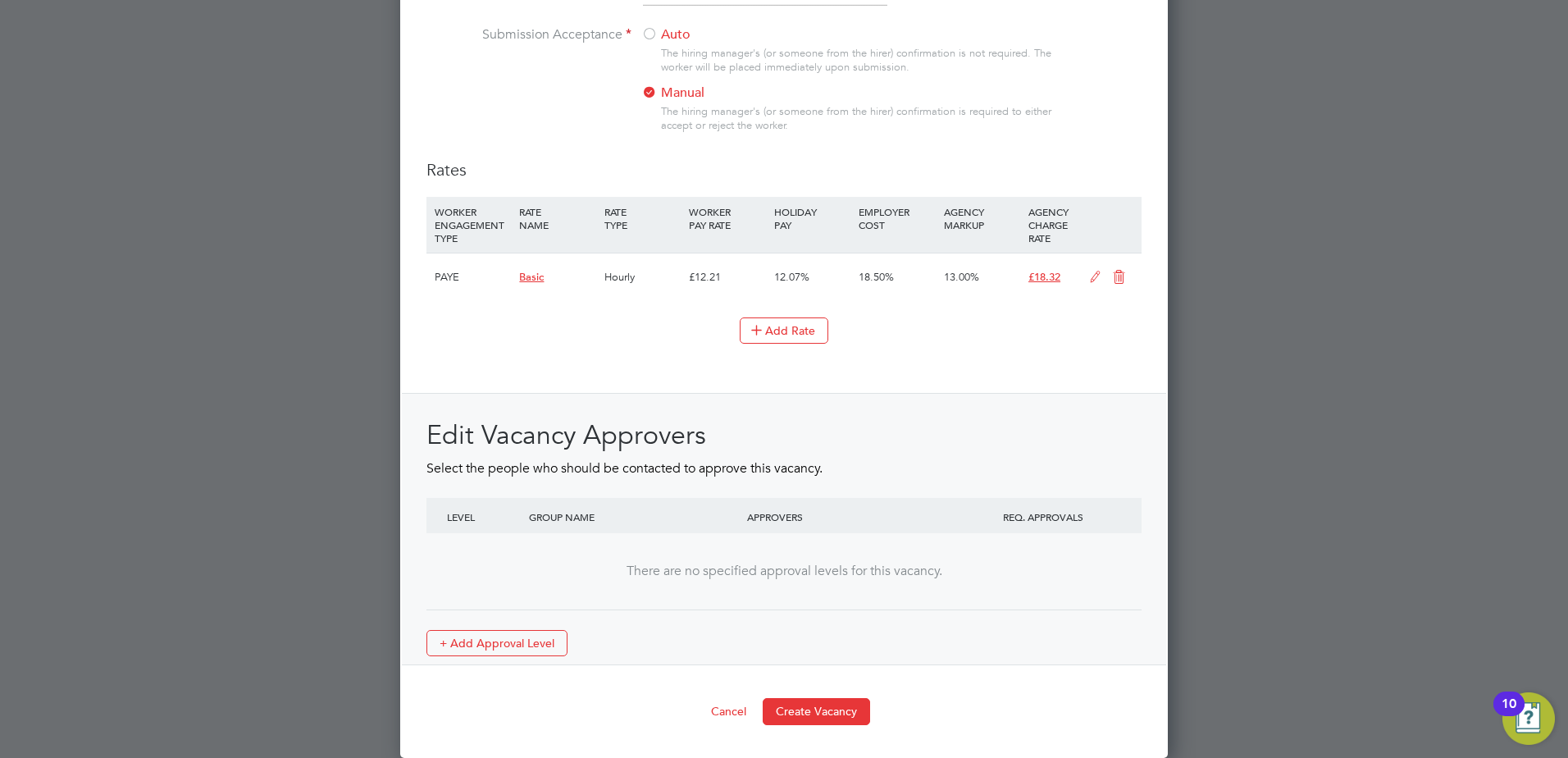
scroll to position [1875, 0]
click at [800, 706] on button "Create Vacancy" at bounding box center [816, 711] width 107 height 27
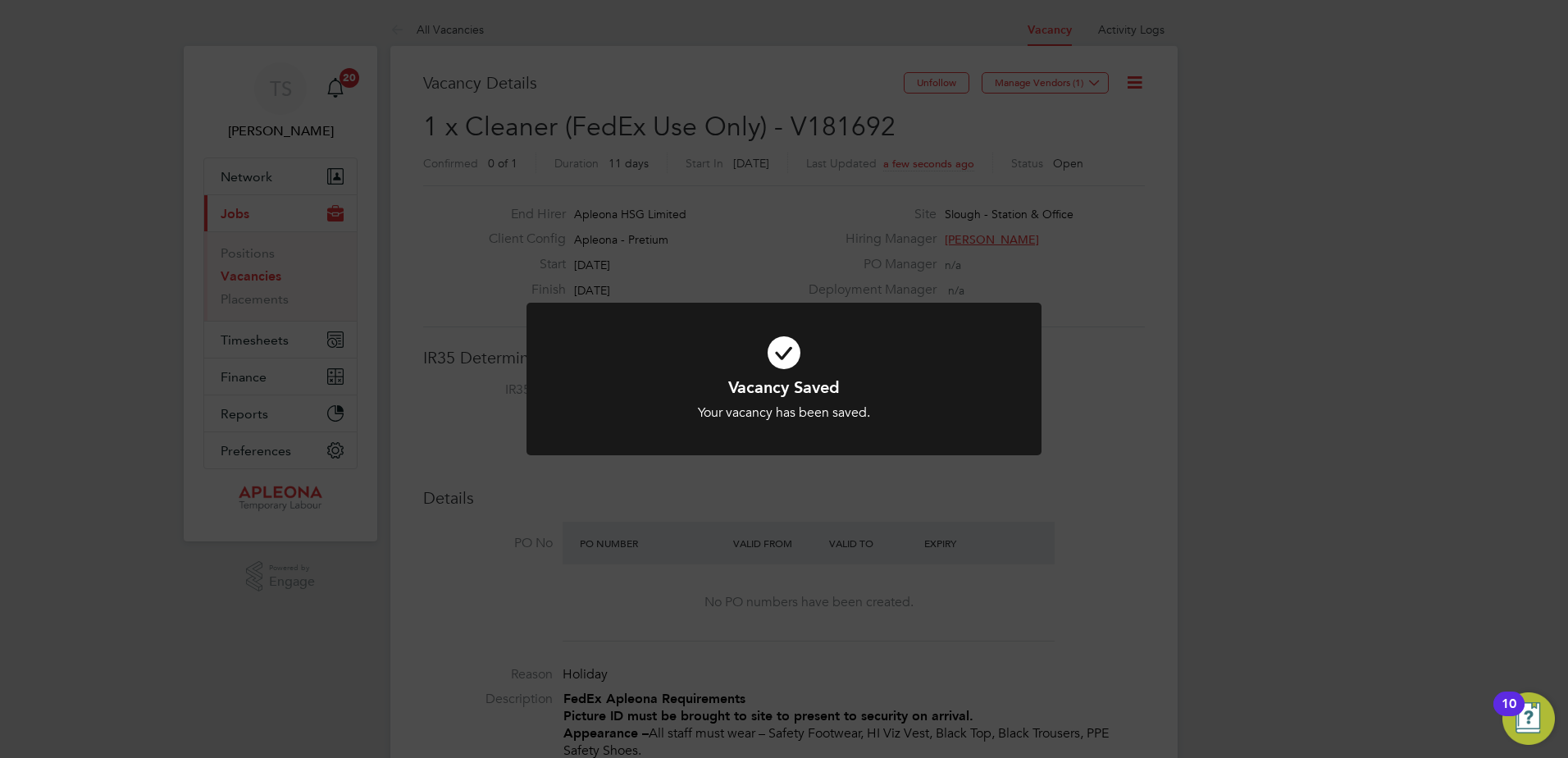
click at [1100, 83] on div "Vacancy Saved Your vacancy has been saved. Cancel Okay" at bounding box center [784, 379] width 1568 height 758
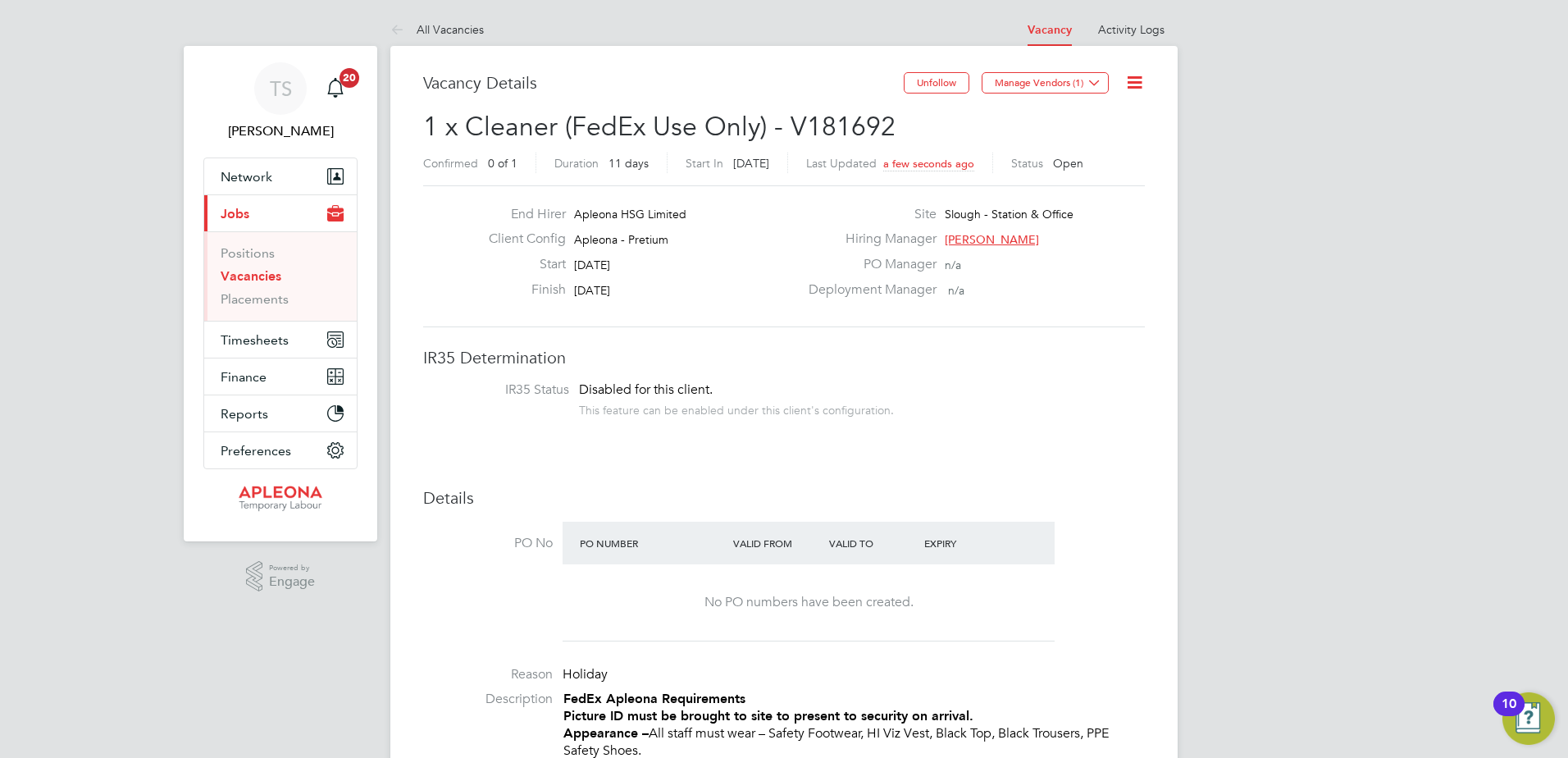
click at [1100, 83] on icon at bounding box center [1095, 82] width 12 height 12
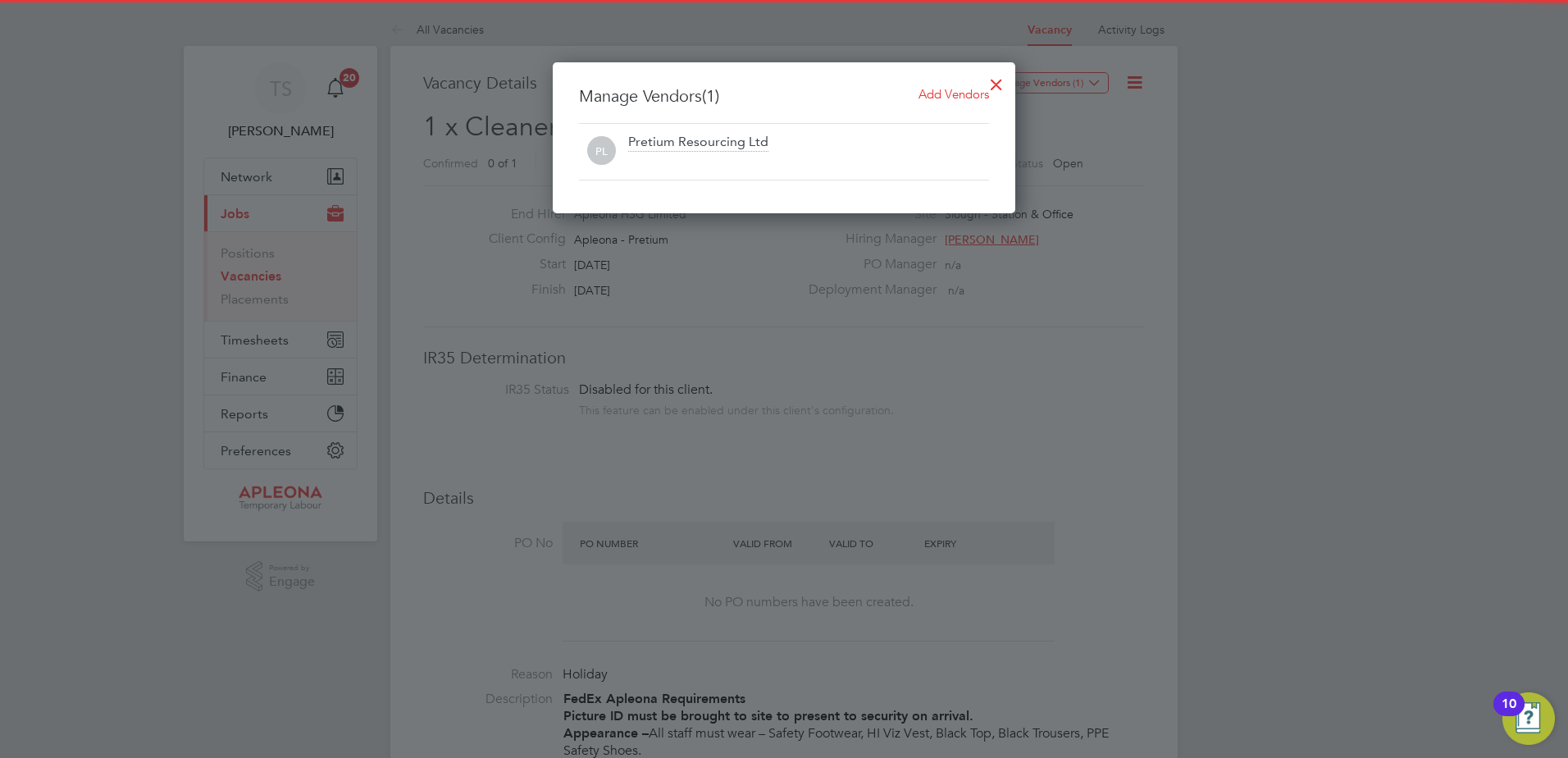
click at [941, 92] on span "Add Vendors" at bounding box center [954, 94] width 71 height 16
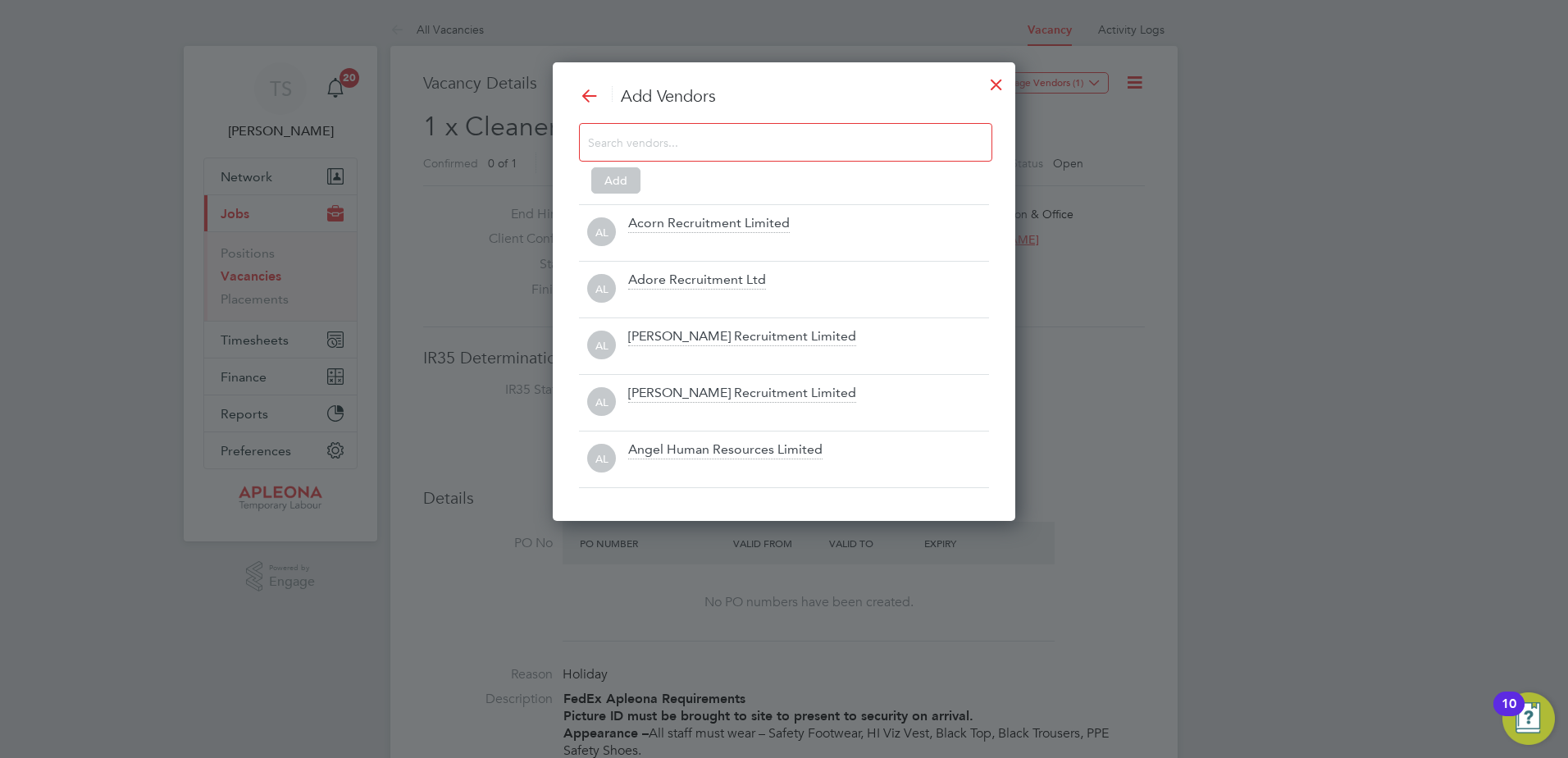
click at [865, 104] on h3 "Add Vendors" at bounding box center [784, 97] width 410 height 22
click at [833, 123] on div at bounding box center [786, 142] width 414 height 38
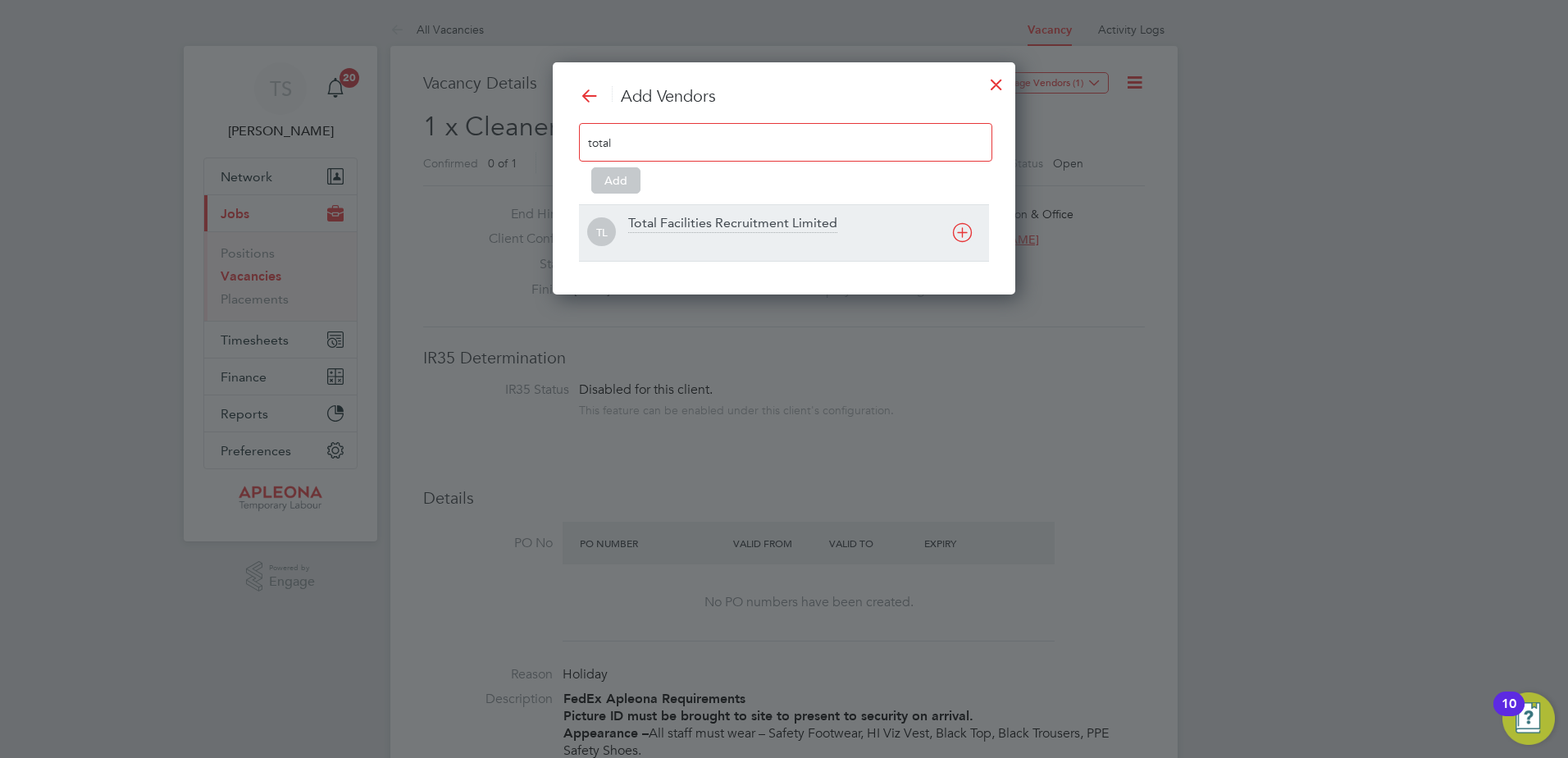
type input "total"
click at [705, 228] on div "Total Facilities Recruitment Limited" at bounding box center [733, 224] width 209 height 18
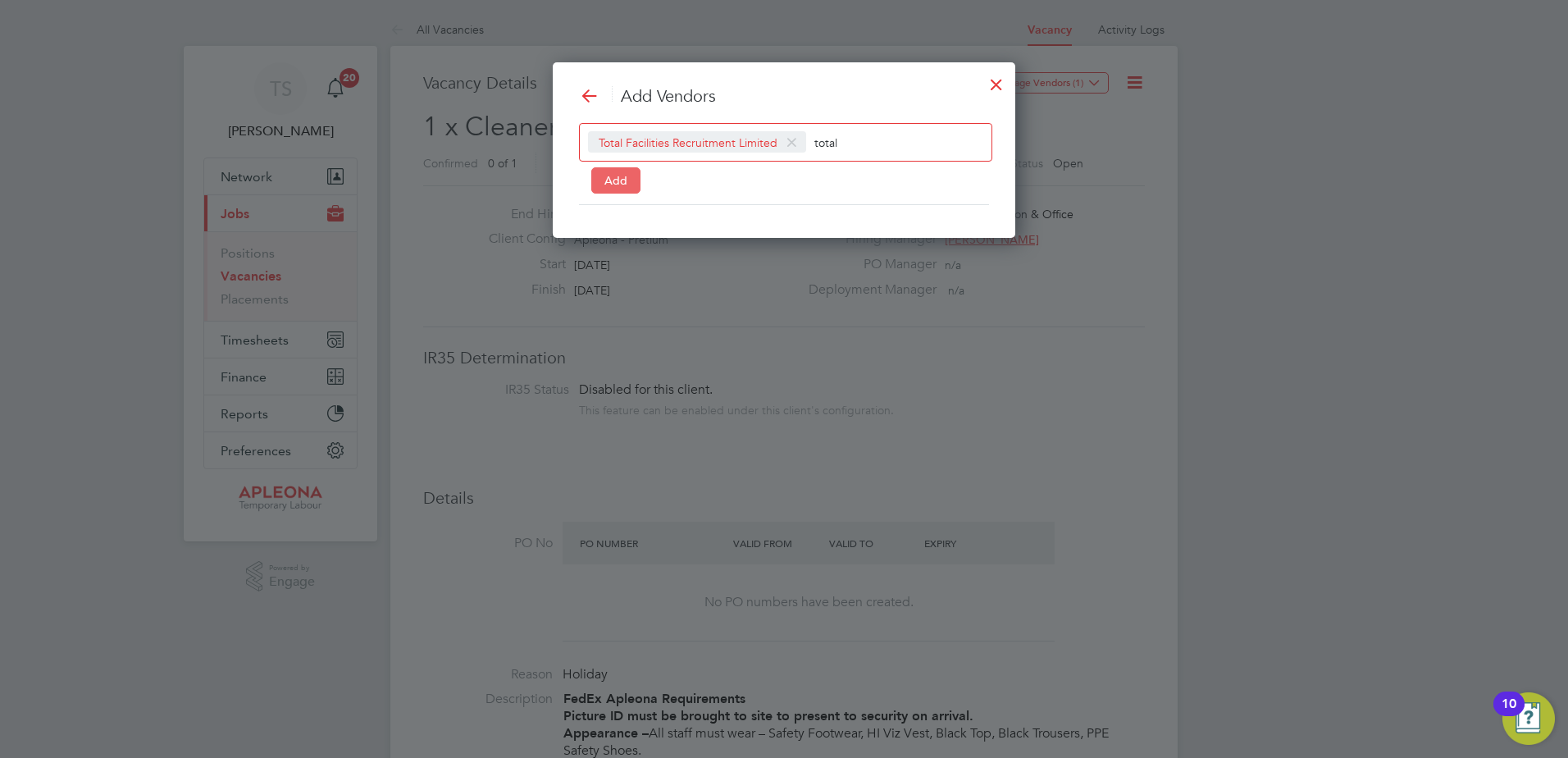
click at [613, 188] on button "Add" at bounding box center [616, 180] width 49 height 27
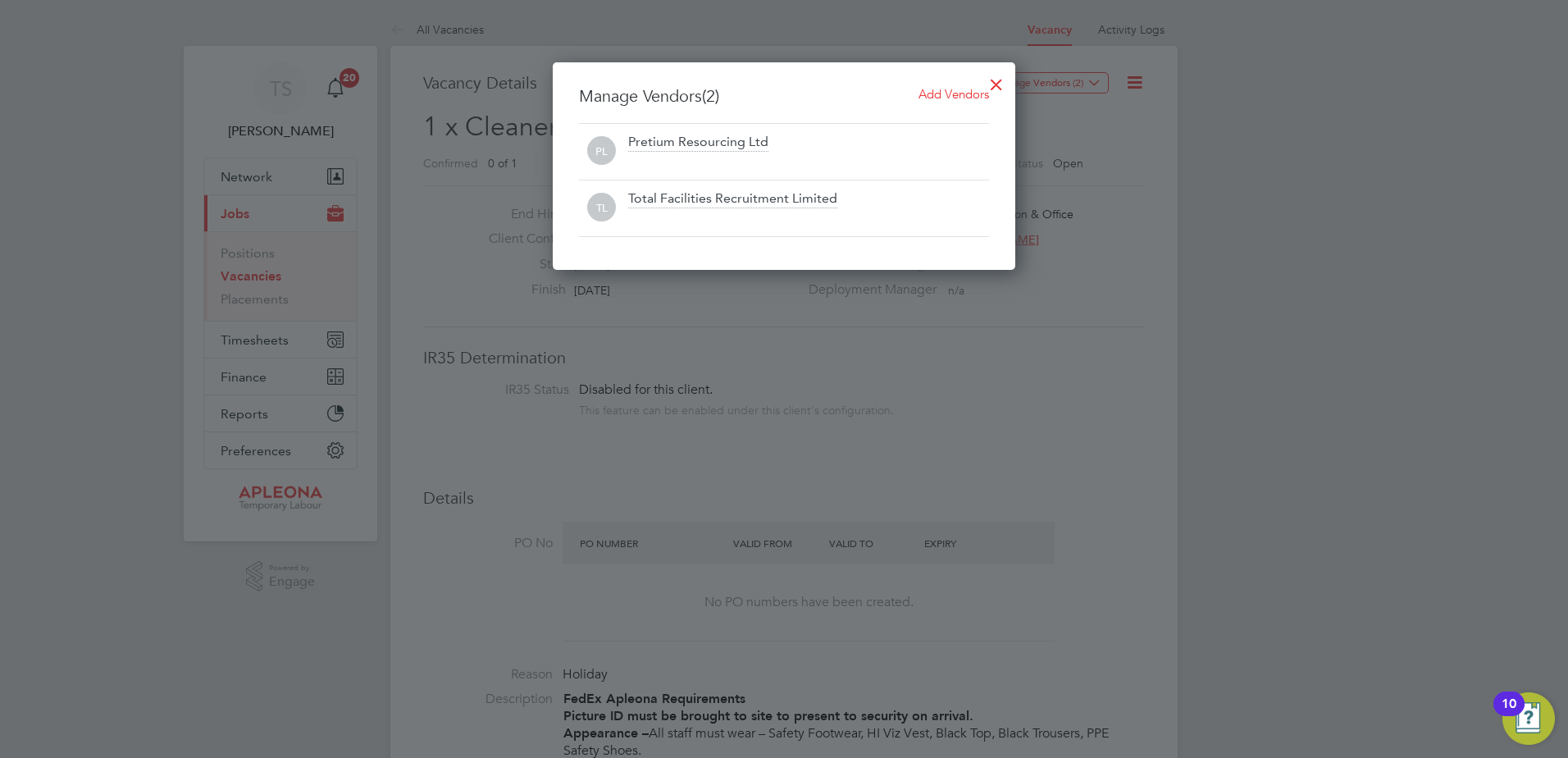
click at [989, 81] on div at bounding box center [996, 81] width 30 height 30
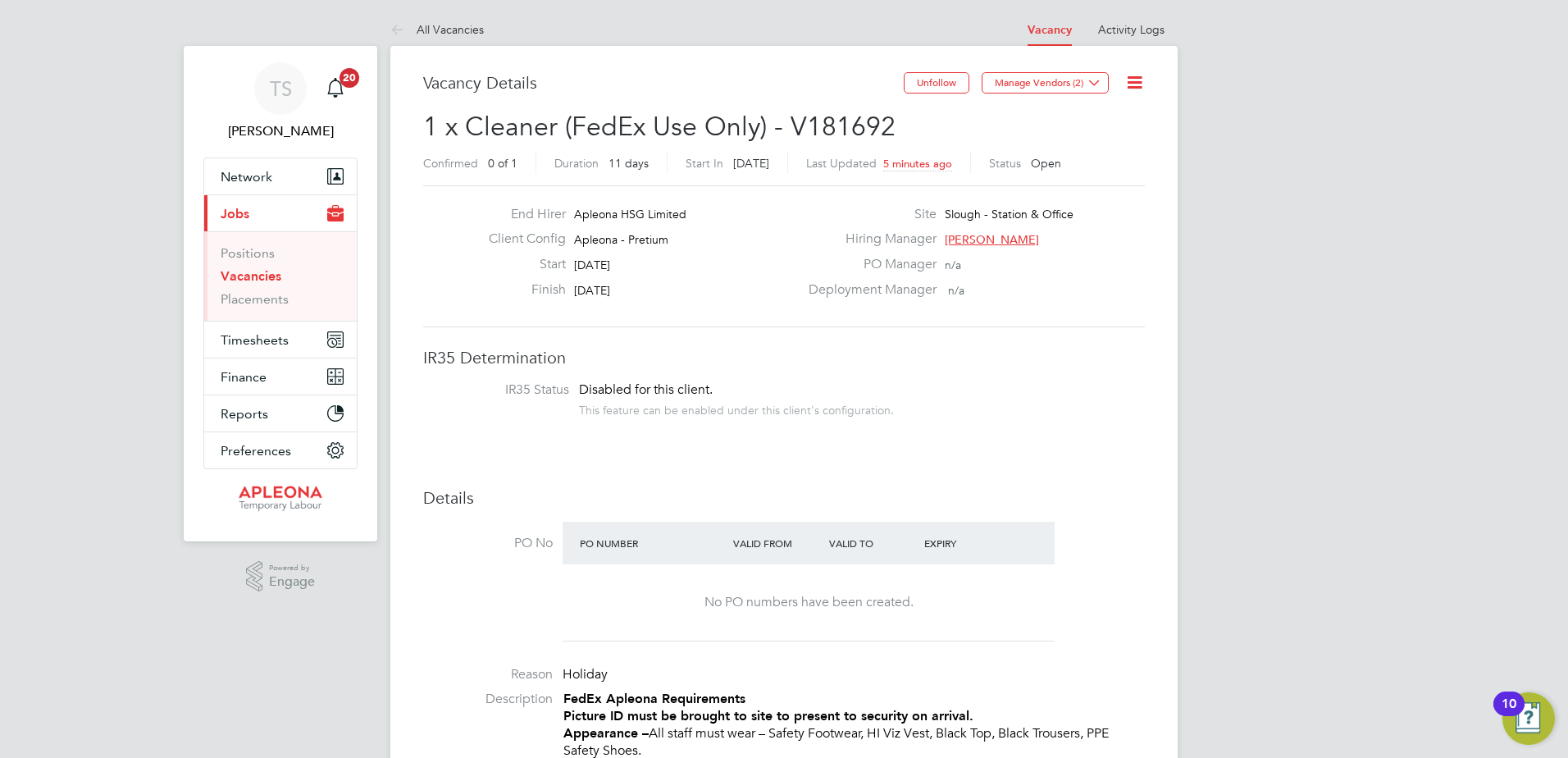
click at [248, 282] on link "Vacancies" at bounding box center [251, 276] width 61 height 16
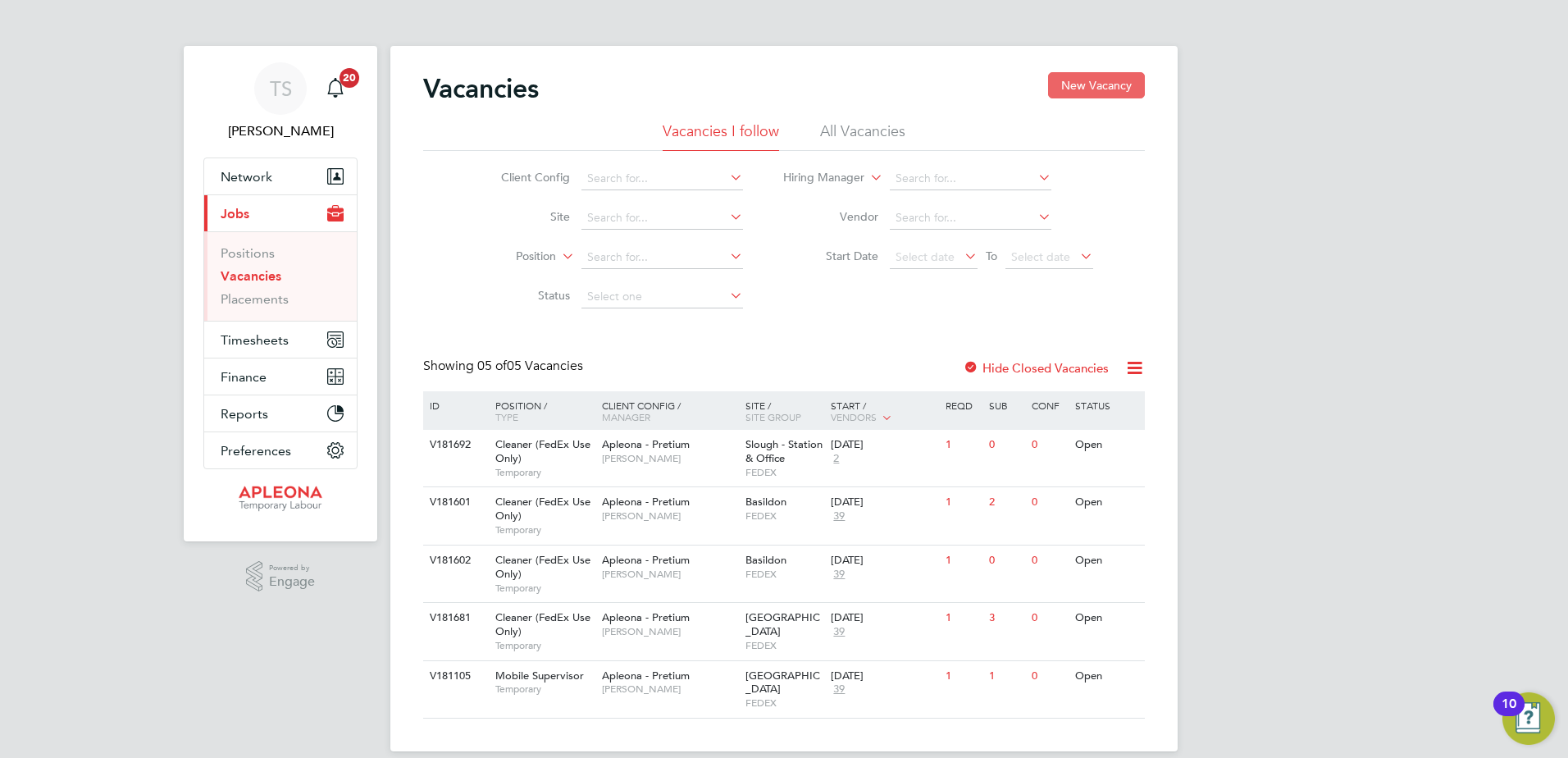
click at [1090, 81] on button "New Vacancy" at bounding box center [1097, 85] width 97 height 27
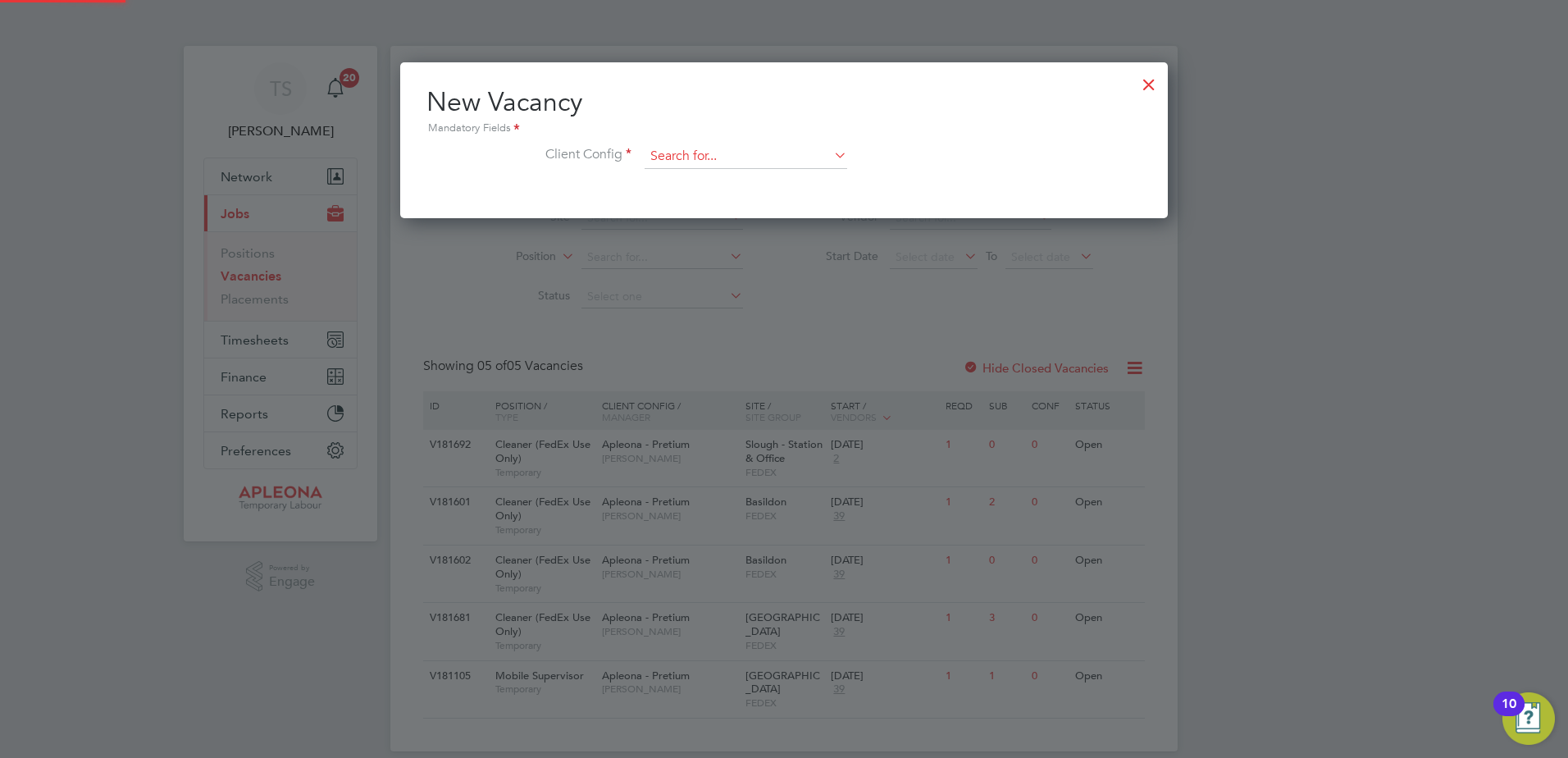
scroll to position [156, 769]
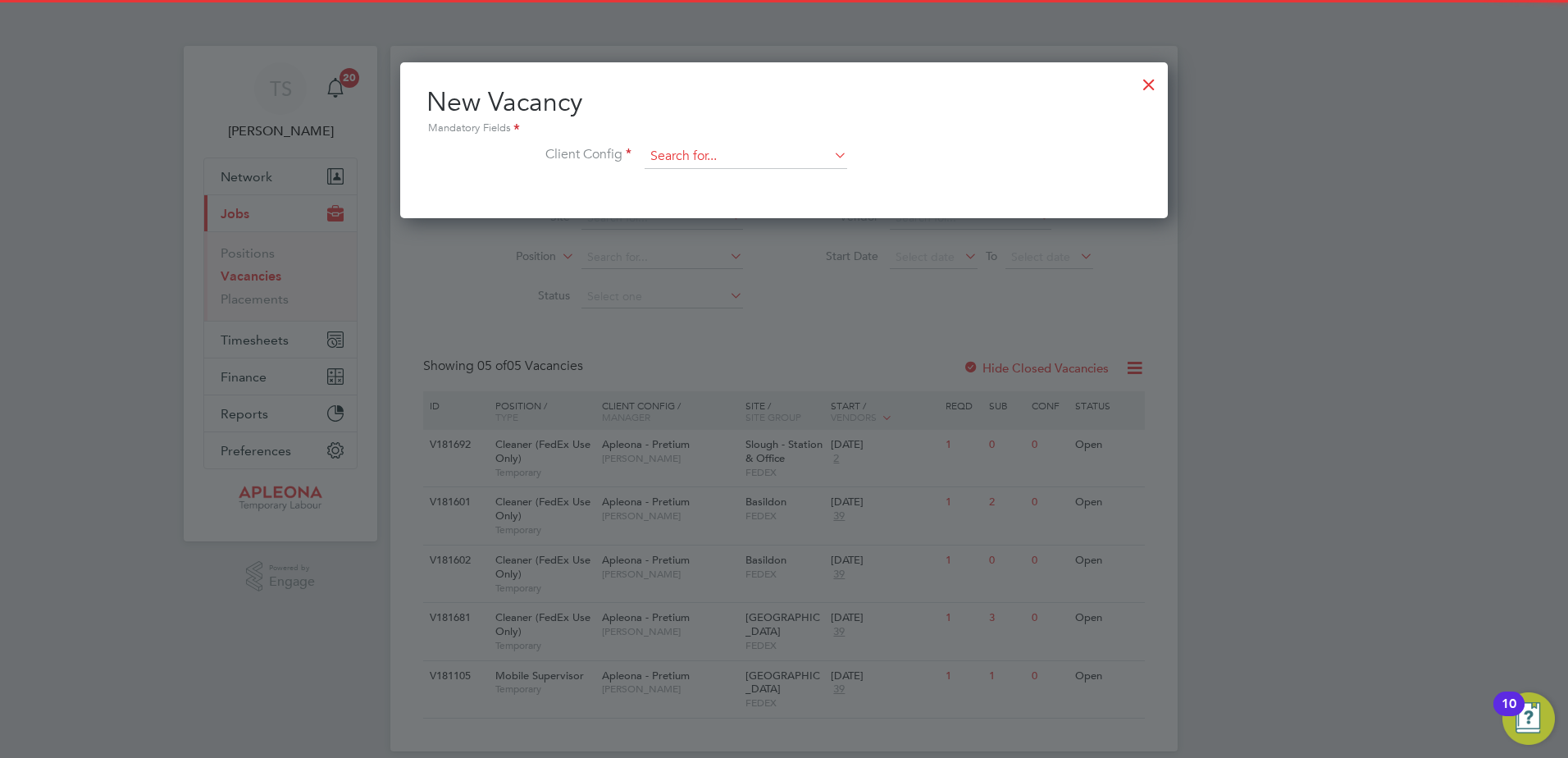
click at [679, 159] on input at bounding box center [746, 156] width 203 height 25
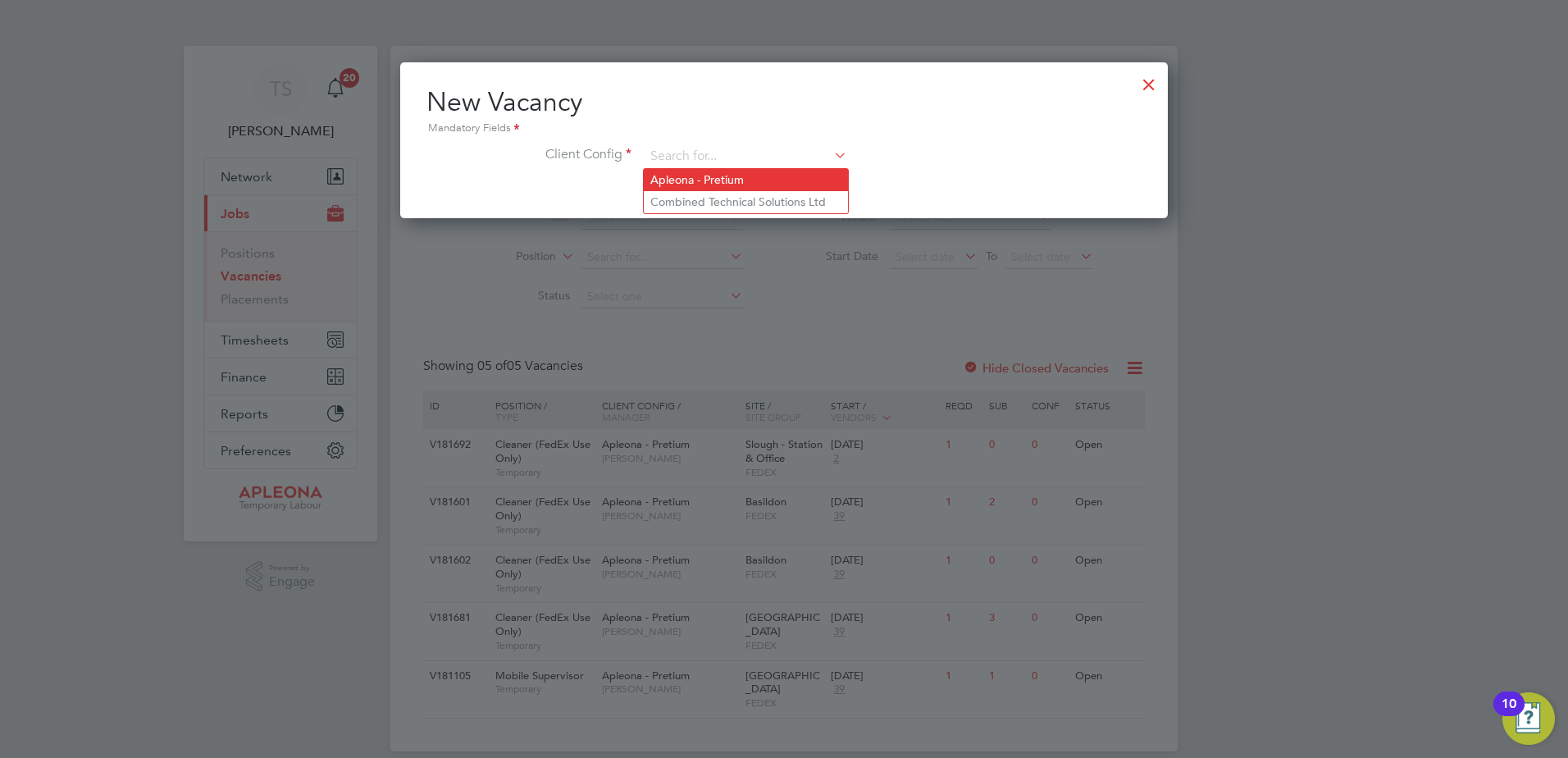
click at [667, 181] on li "Apleona - Pretium" at bounding box center [745, 179] width 204 height 22
type input "Apleona - Pretium"
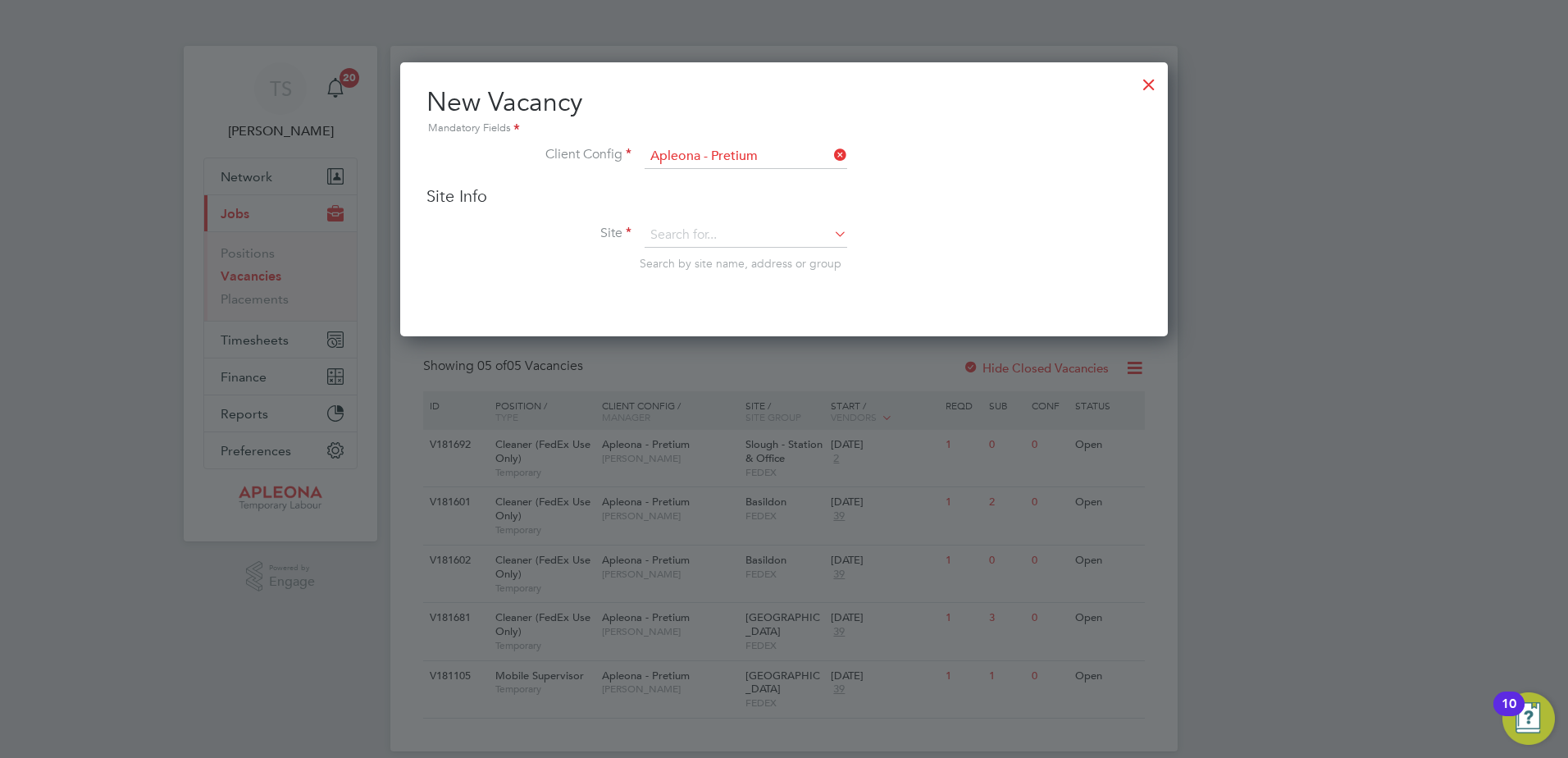
scroll to position [275, 769]
click at [670, 233] on input at bounding box center [746, 235] width 203 height 25
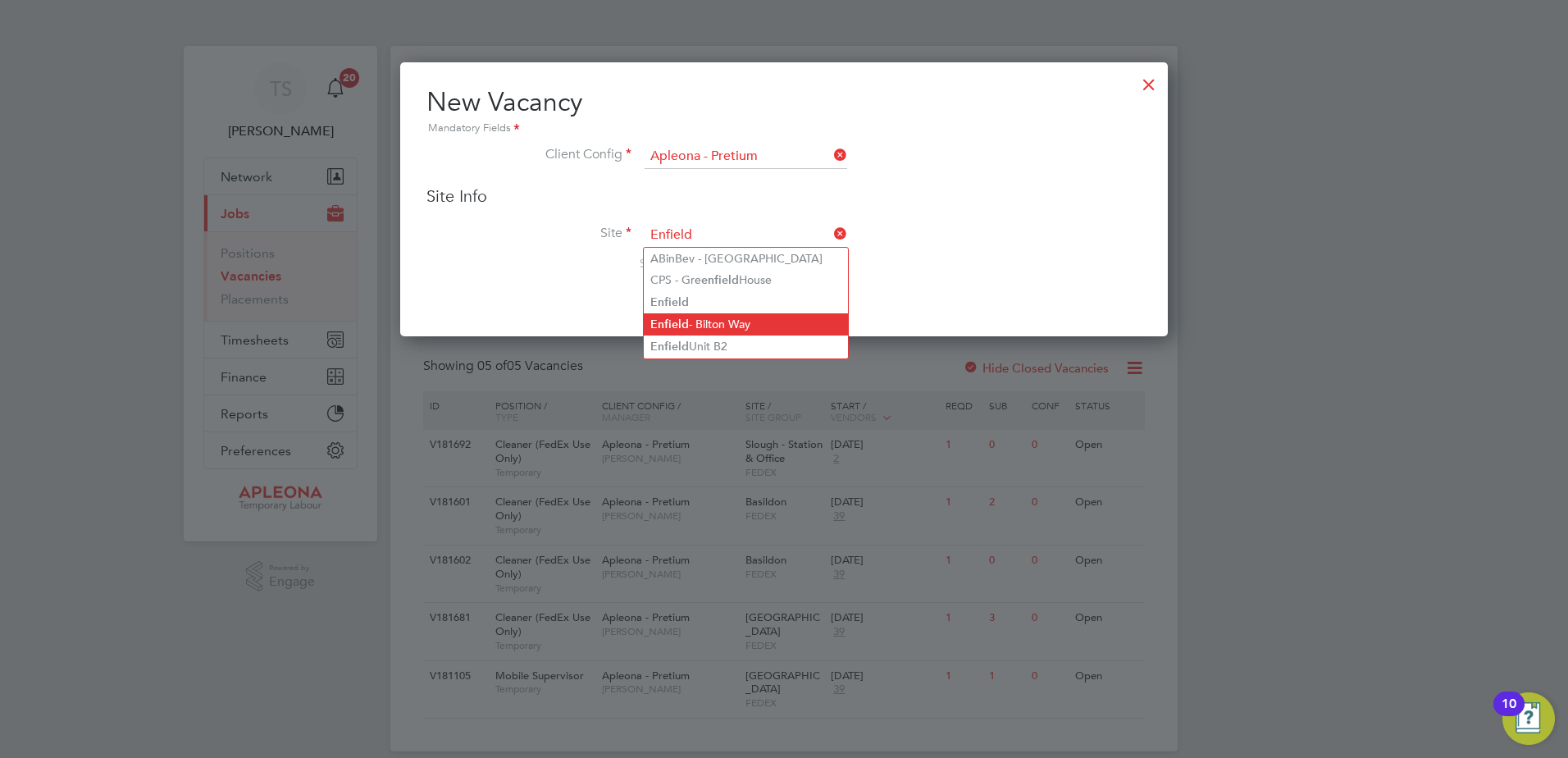
click at [694, 323] on li "Enfield - Bilton Way" at bounding box center [745, 324] width 204 height 22
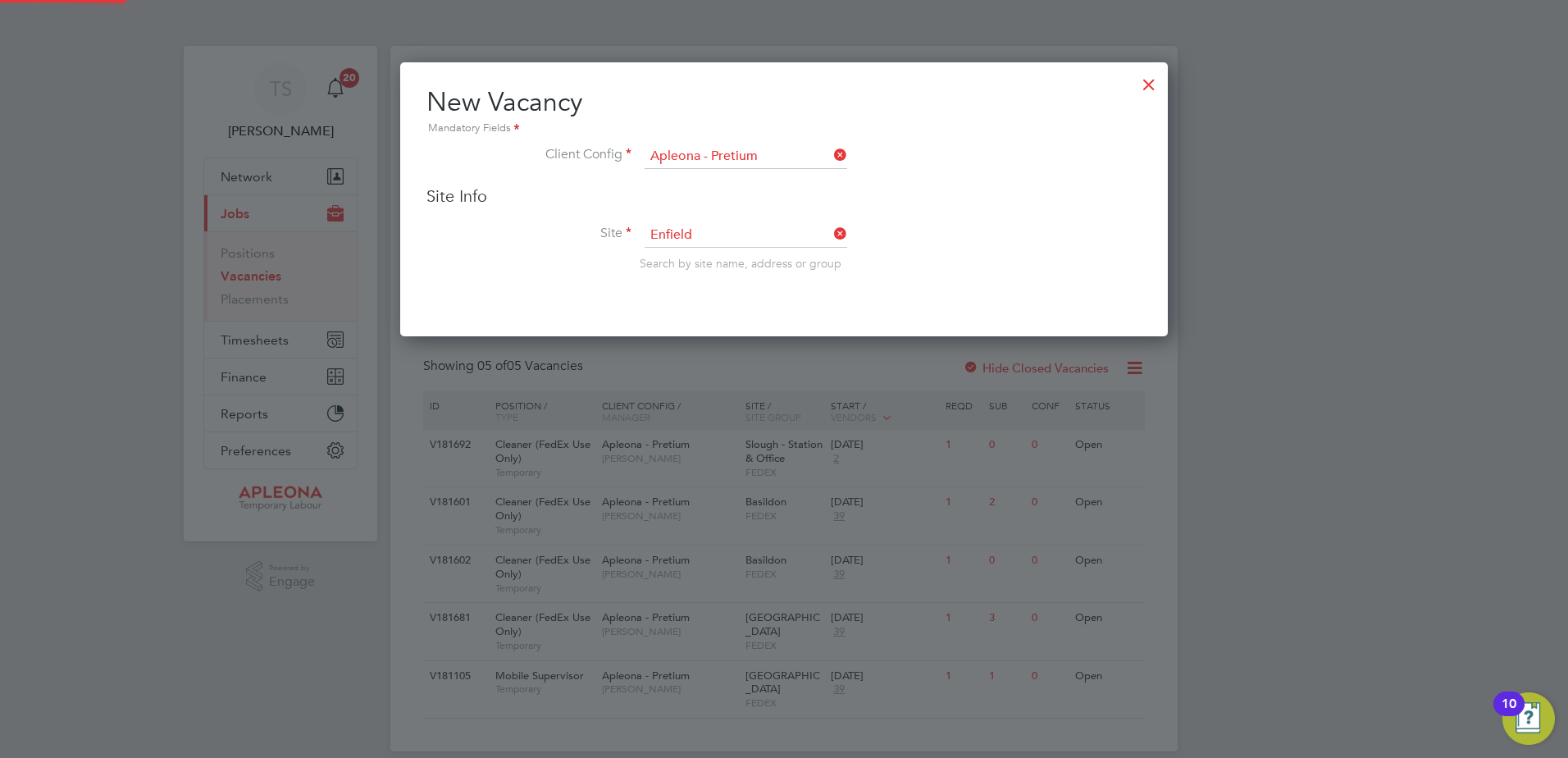
type input "Enfield - Bilton Way"
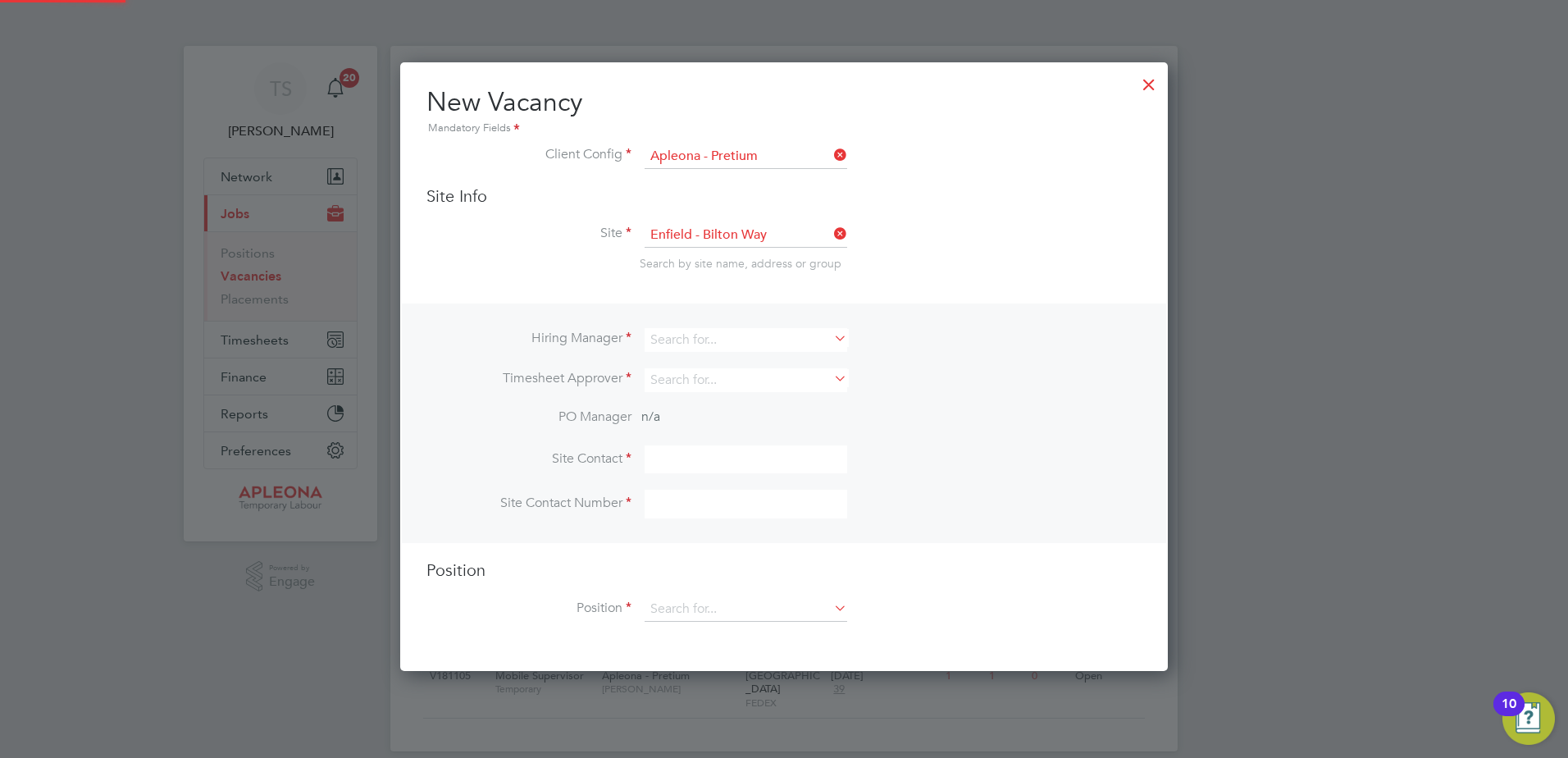
scroll to position [610, 769]
click at [672, 335] on input at bounding box center [746, 340] width 203 height 24
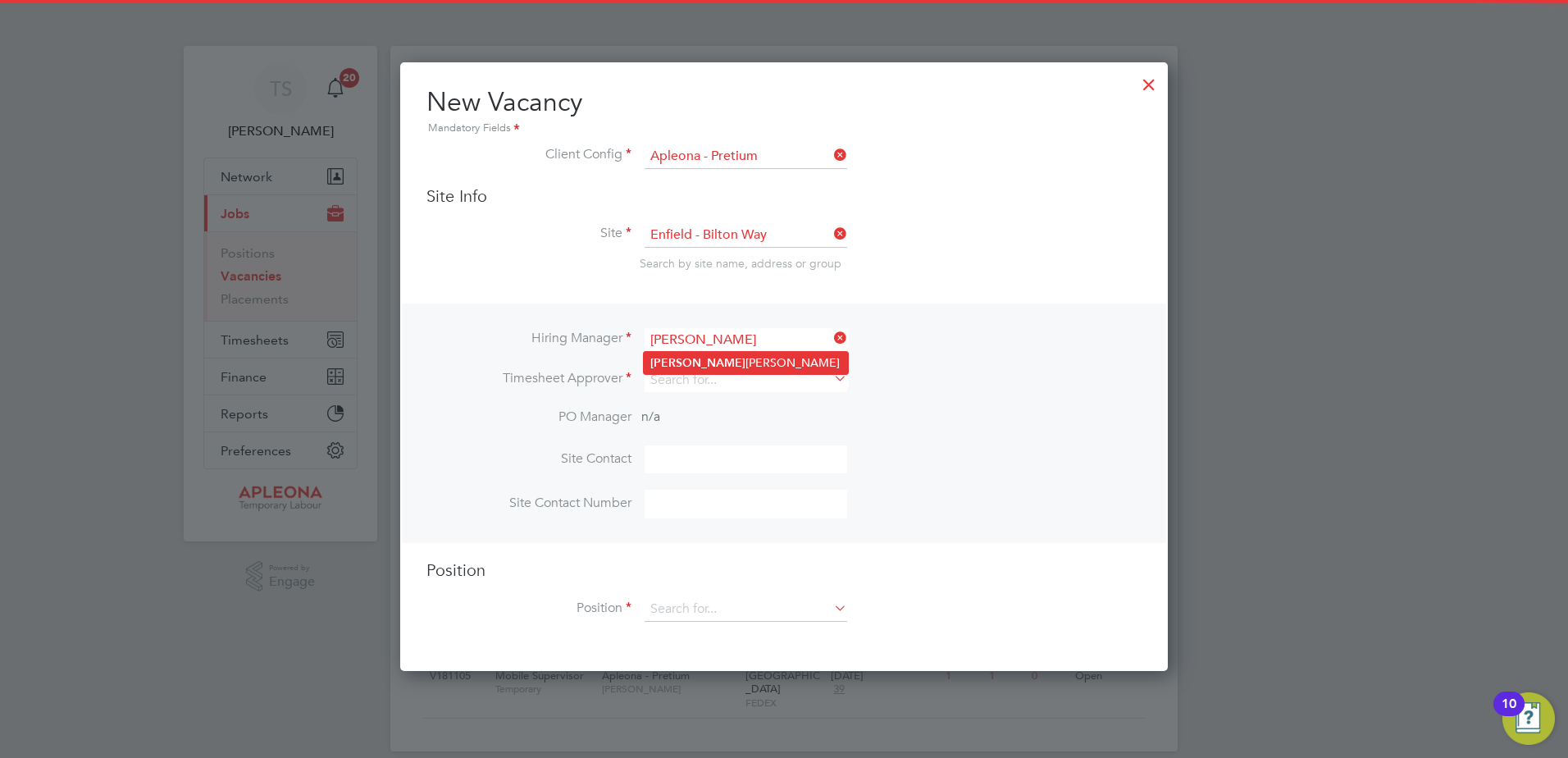
click at [684, 361] on li "Tracy Sellick" at bounding box center [745, 363] width 204 height 22
type input "[PERSON_NAME]"
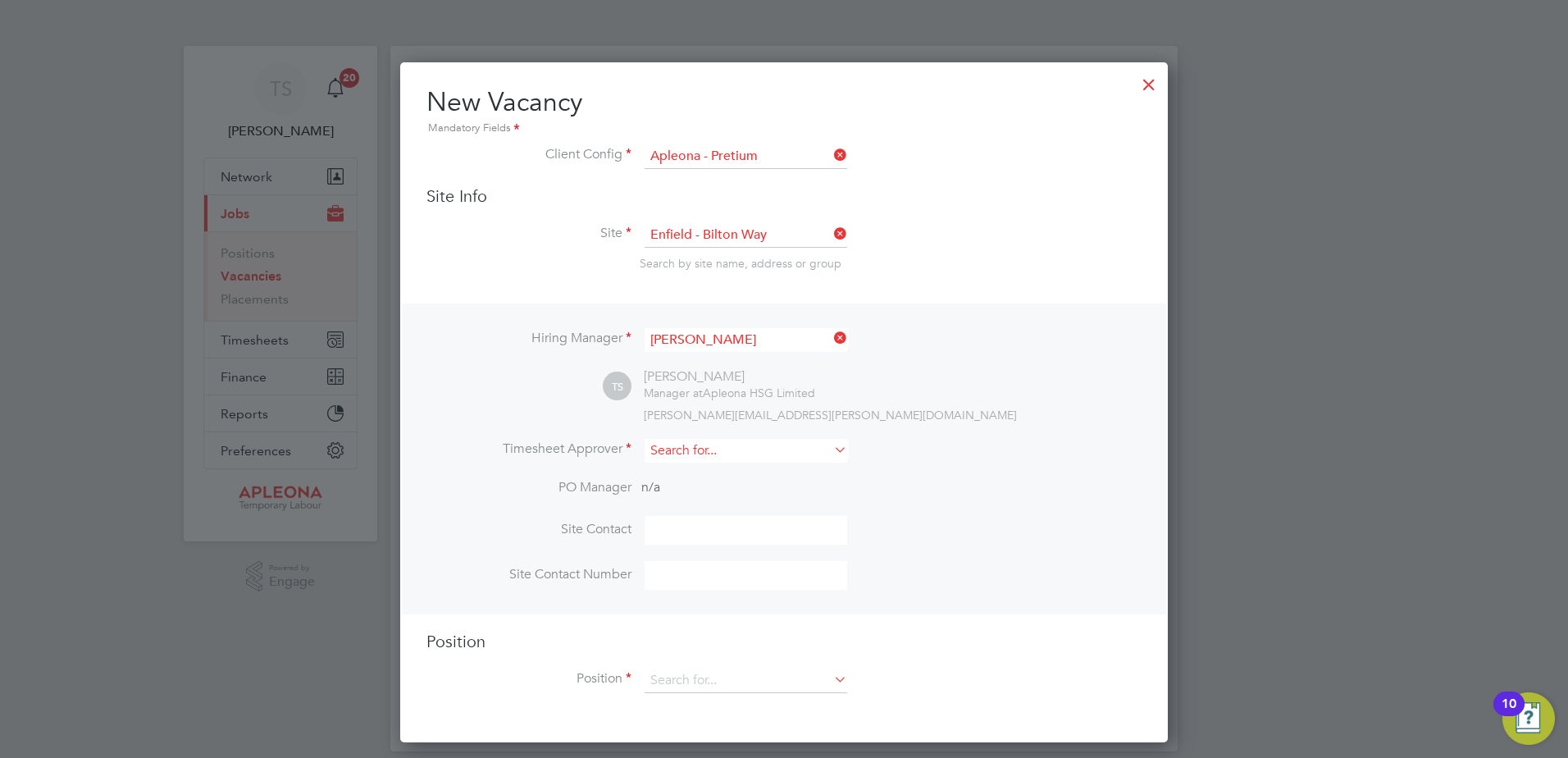
click at [678, 457] on input at bounding box center [746, 450] width 203 height 24
click at [668, 471] on b "Tracy" at bounding box center [698, 474] width 96 height 14
type input "[PERSON_NAME]"
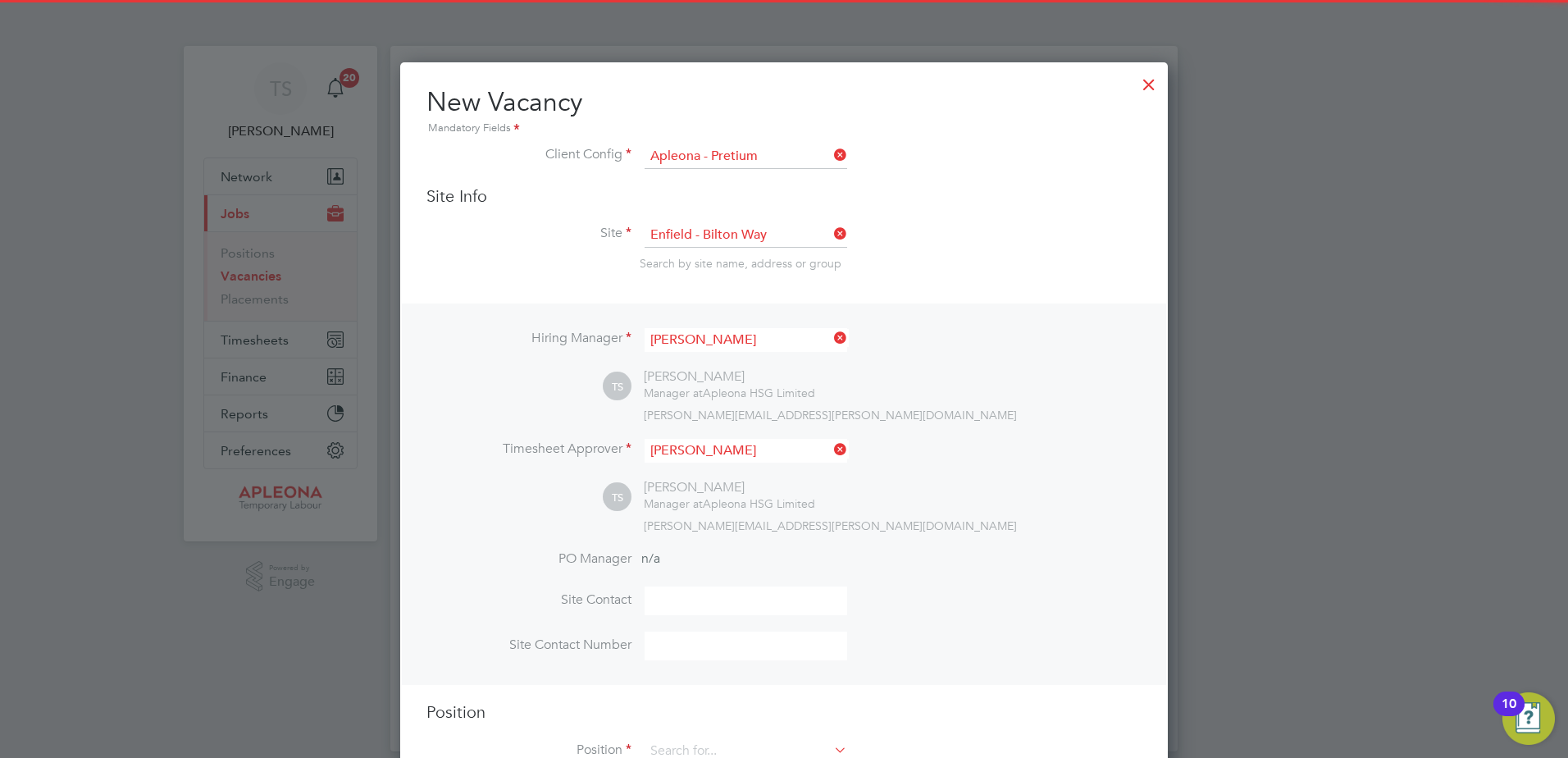
scroll to position [753, 769]
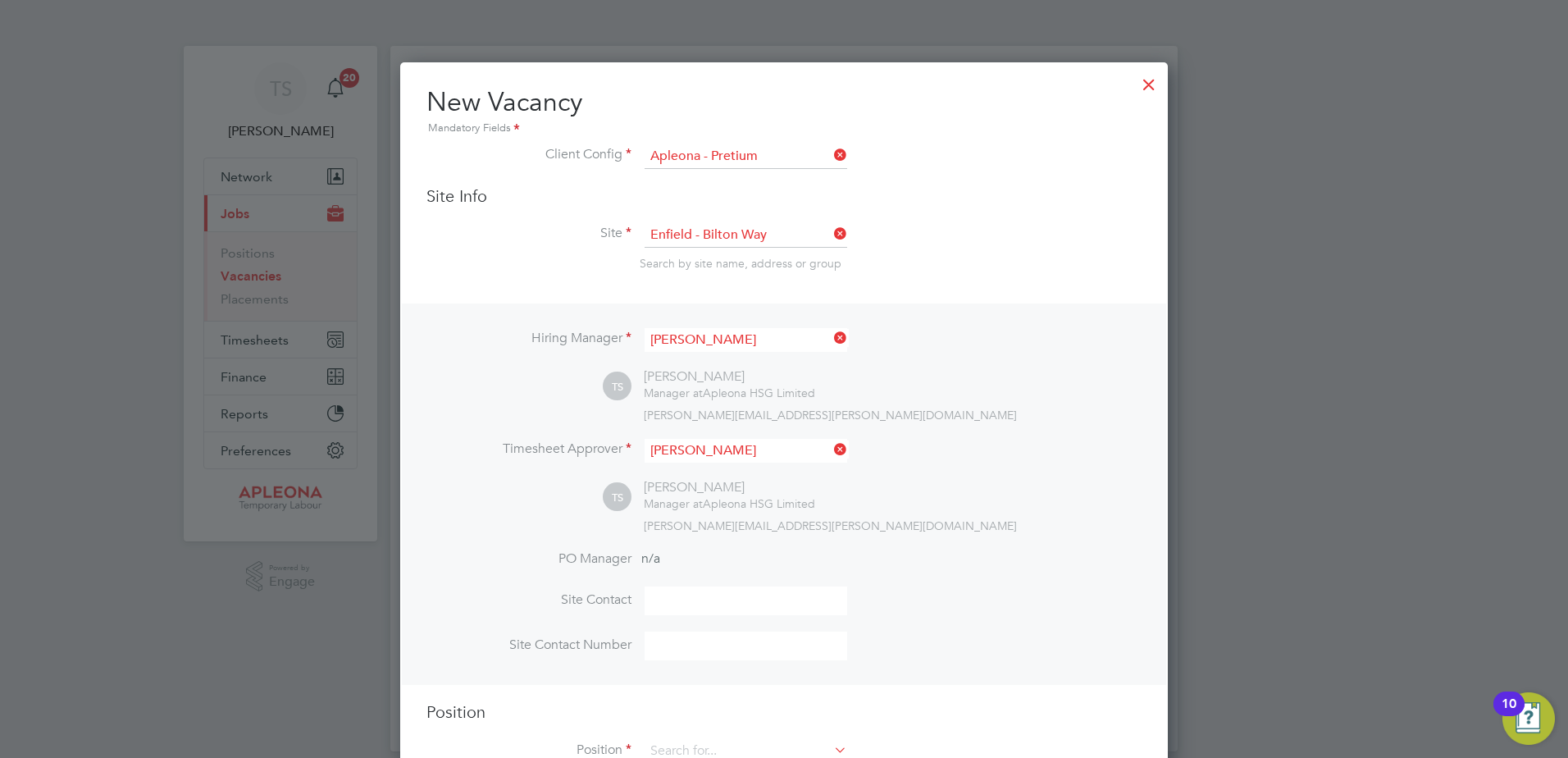
click at [661, 608] on input at bounding box center [746, 600] width 203 height 29
type input "Matt Keen"
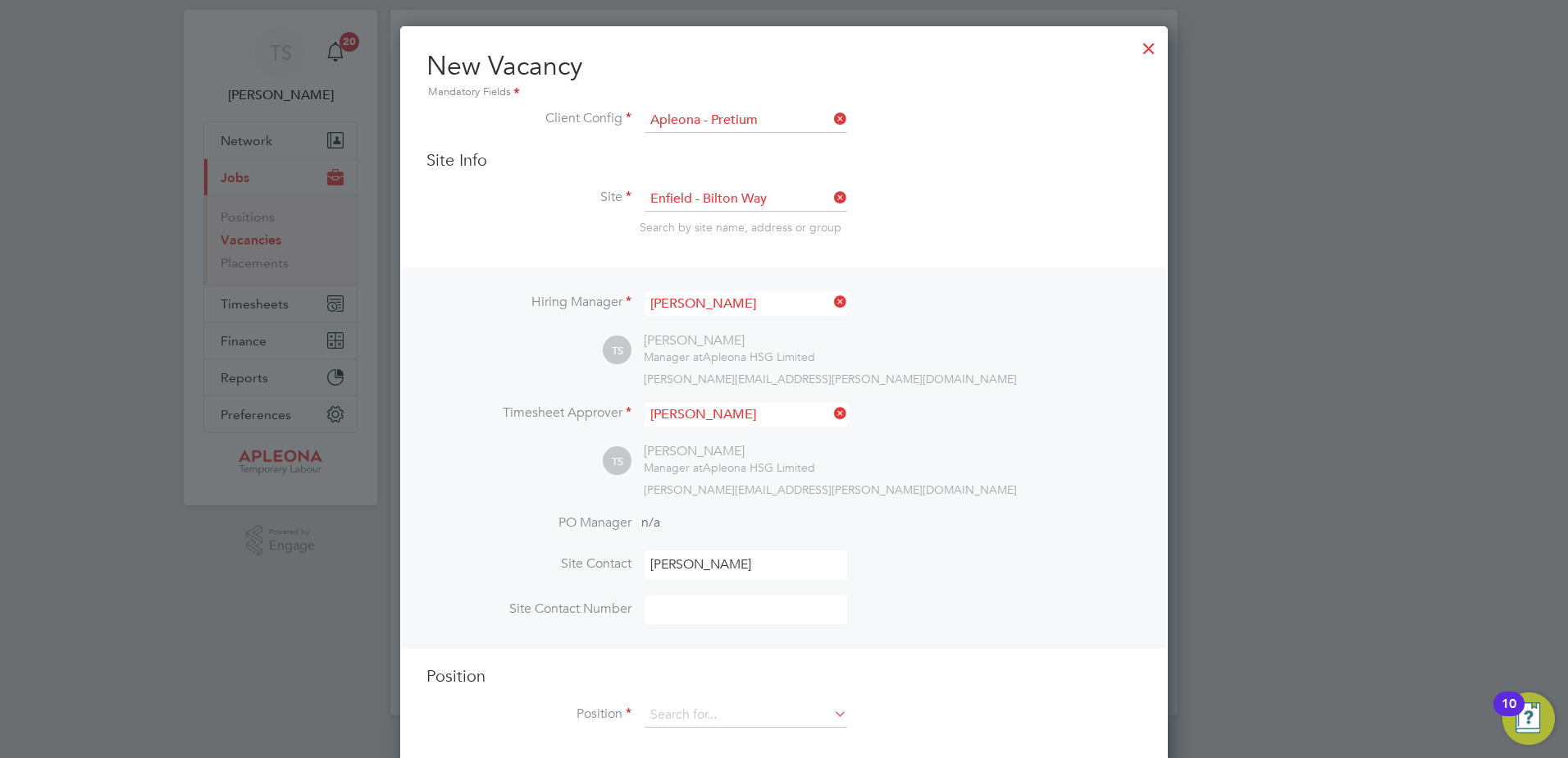
scroll to position [56, 0]
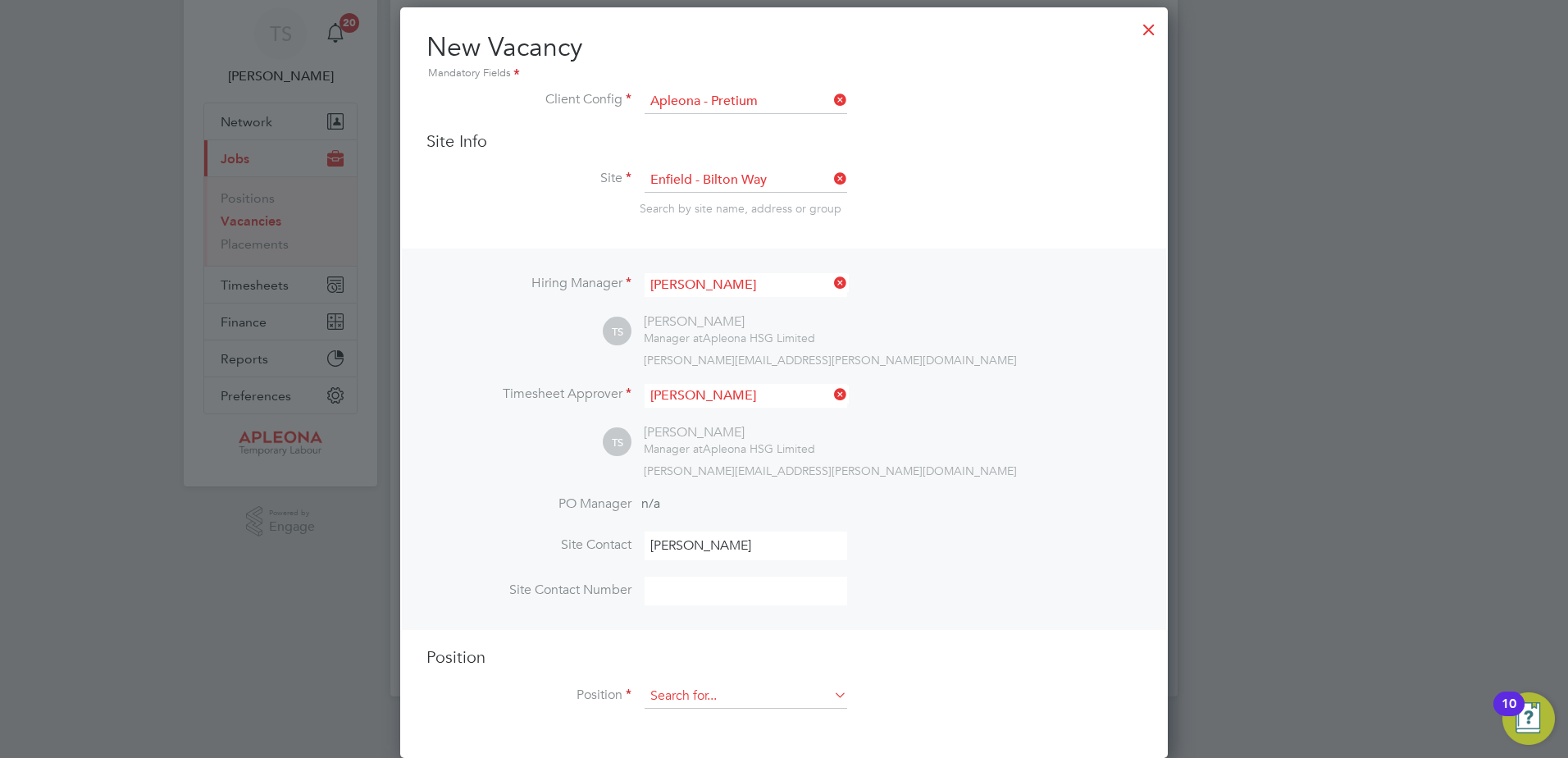
click at [678, 690] on input at bounding box center [746, 696] width 203 height 25
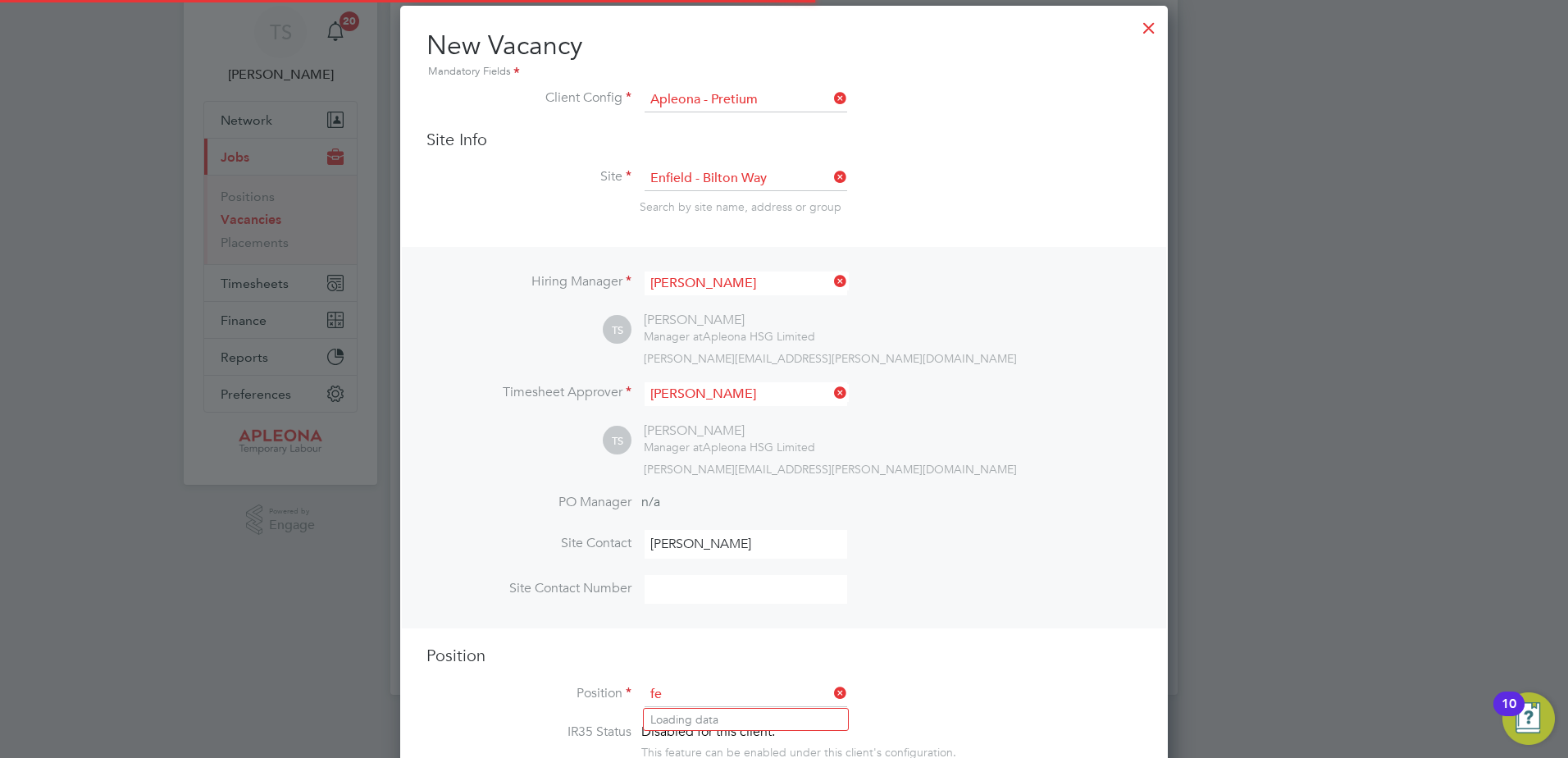
scroll to position [2359, 769]
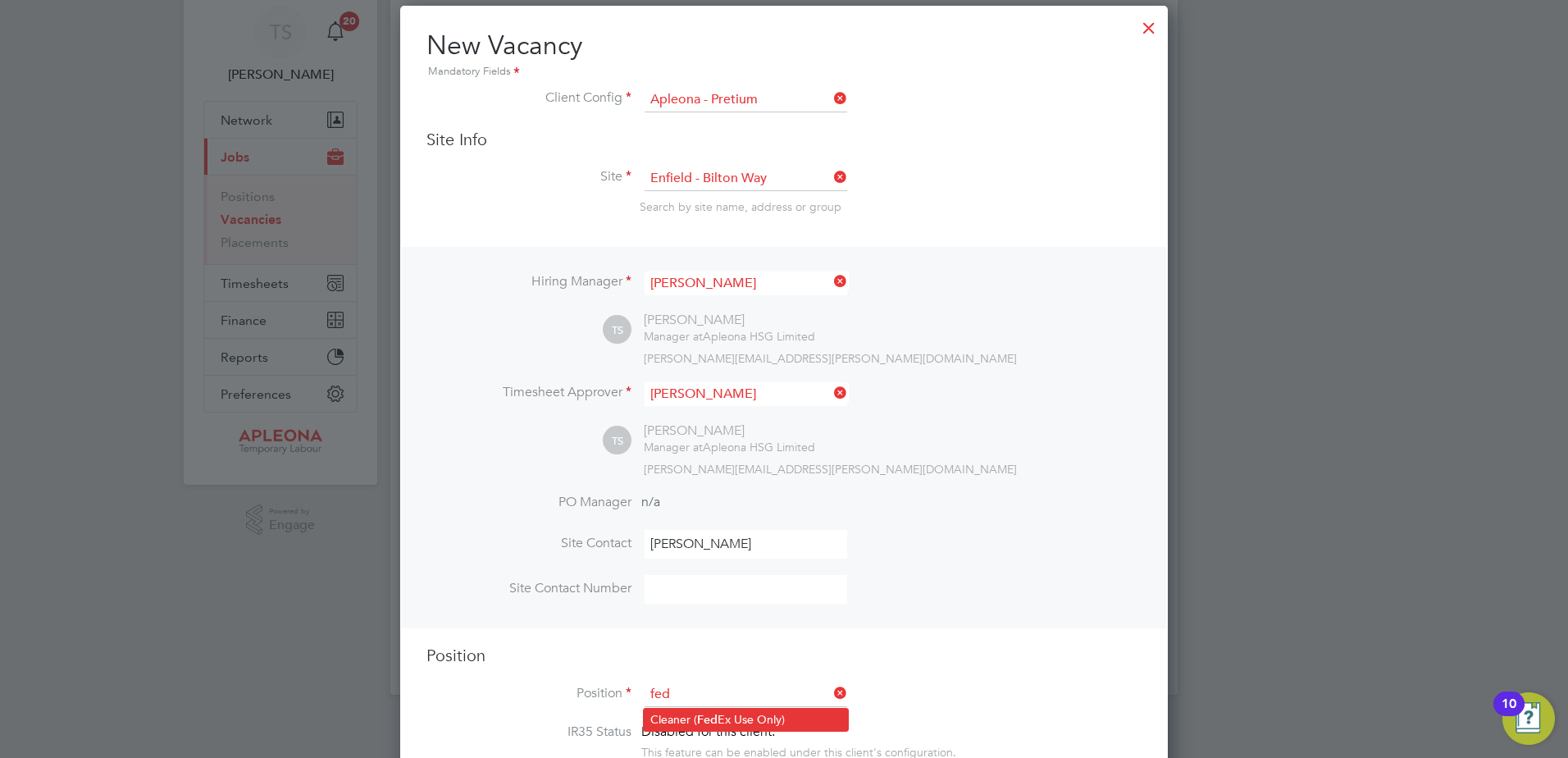
click at [680, 721] on li "Cleaner ( Fed Ex Use Only)" at bounding box center [745, 720] width 204 height 22
type input "Cleaner (FedEx Use Only)"
type textarea "**FedEx Apleona Requirements** **Picture ID must be brought to site to present …"
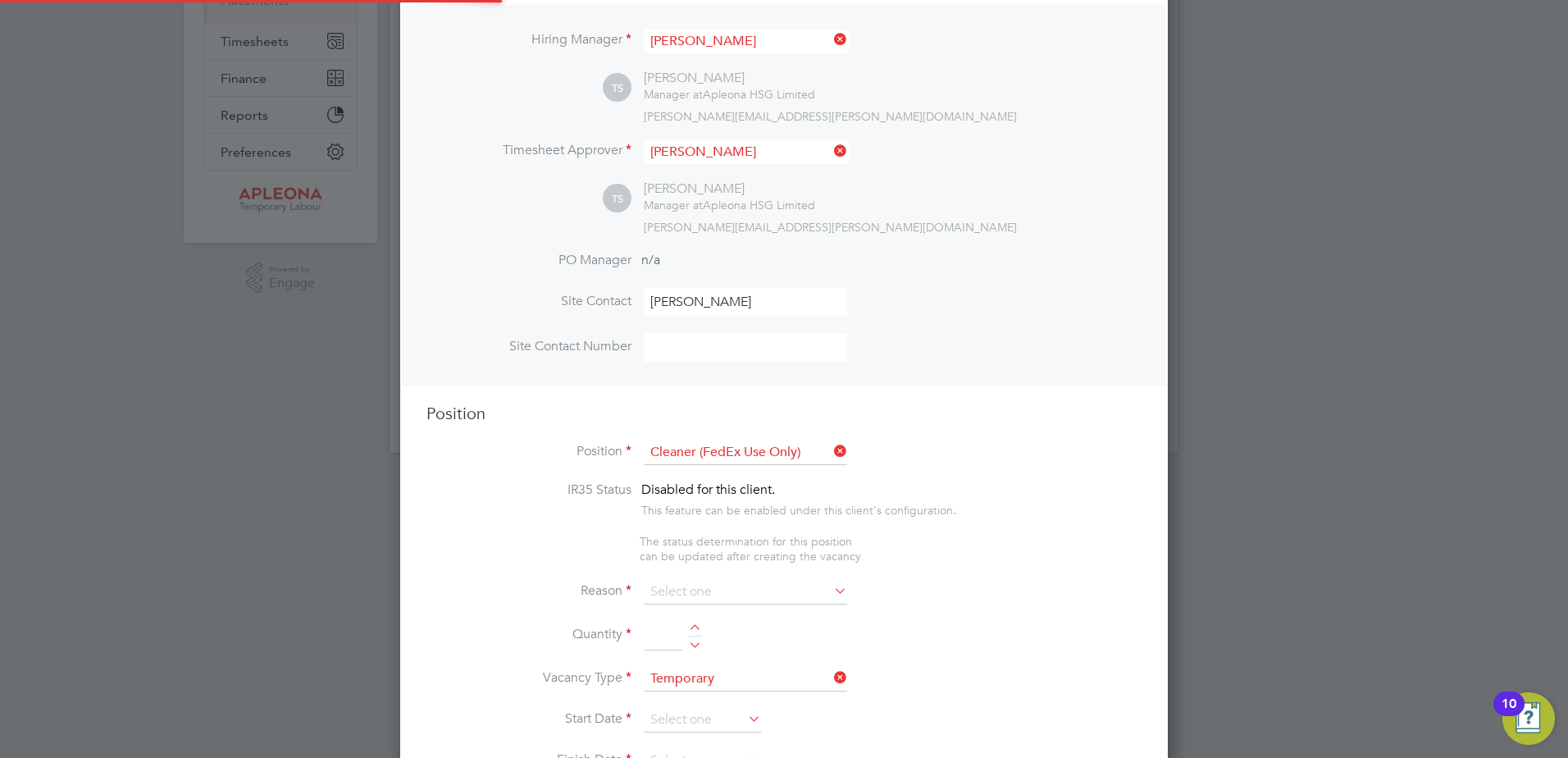
scroll to position [303, 0]
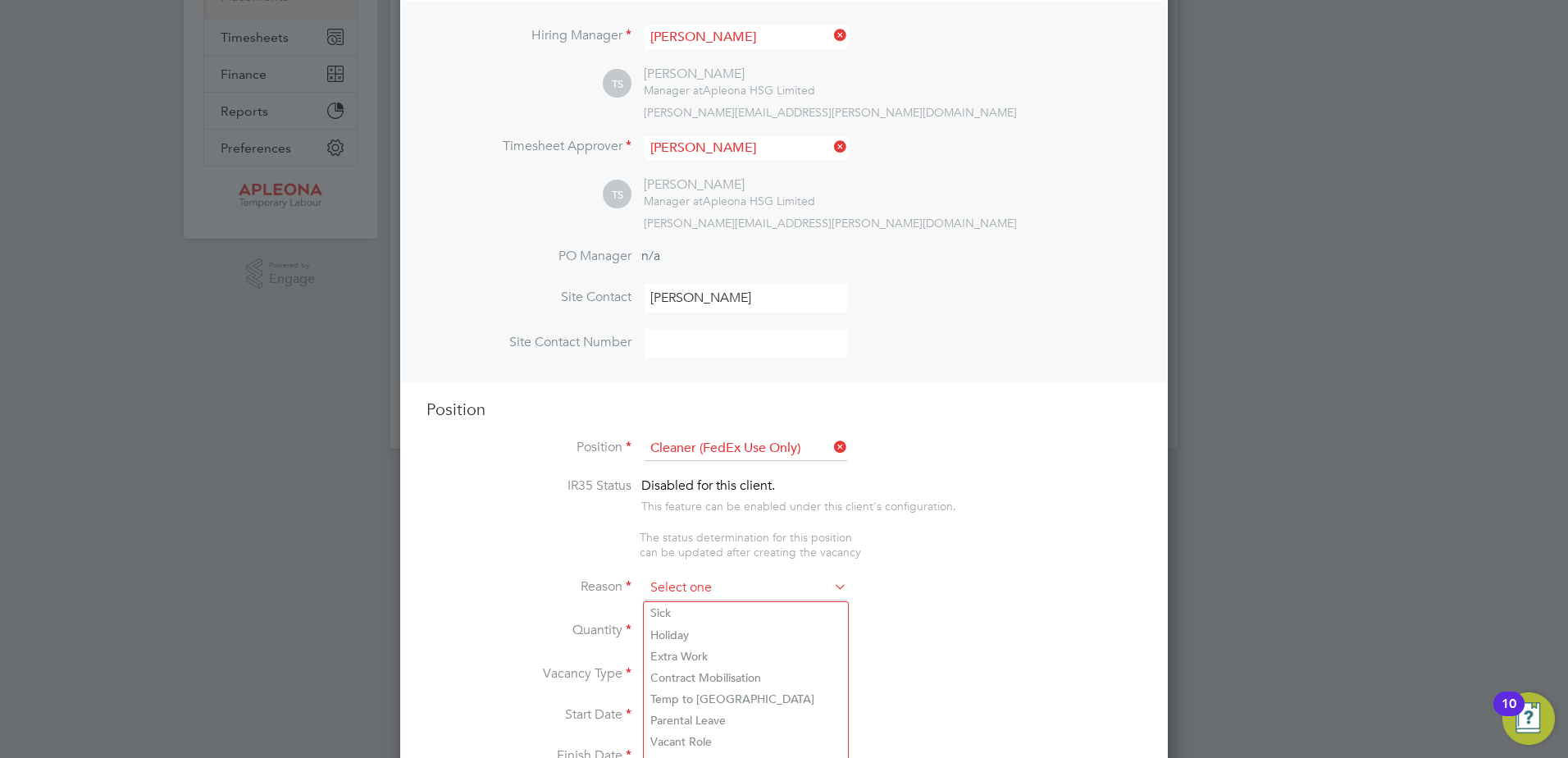
click at [659, 594] on input at bounding box center [746, 587] width 203 height 25
click at [673, 634] on li "Holiday" at bounding box center [745, 635] width 204 height 22
type input "Holiday"
click at [695, 629] on div at bounding box center [695, 626] width 14 height 12
type input "1"
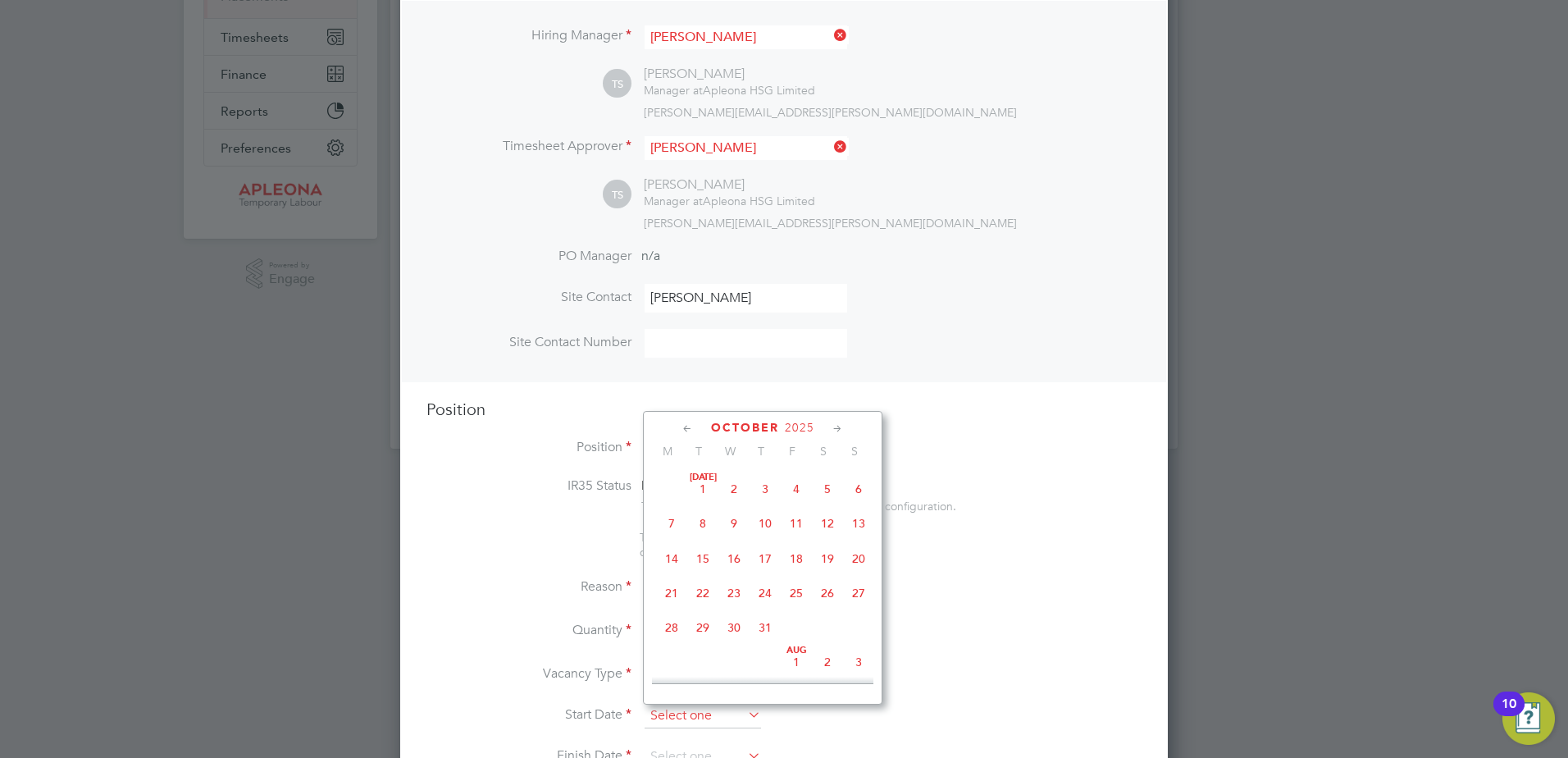
click at [675, 711] on input at bounding box center [703, 716] width 116 height 25
click at [677, 664] on span "20" at bounding box center [672, 651] width 32 height 32
type input "20 Oct 2025"
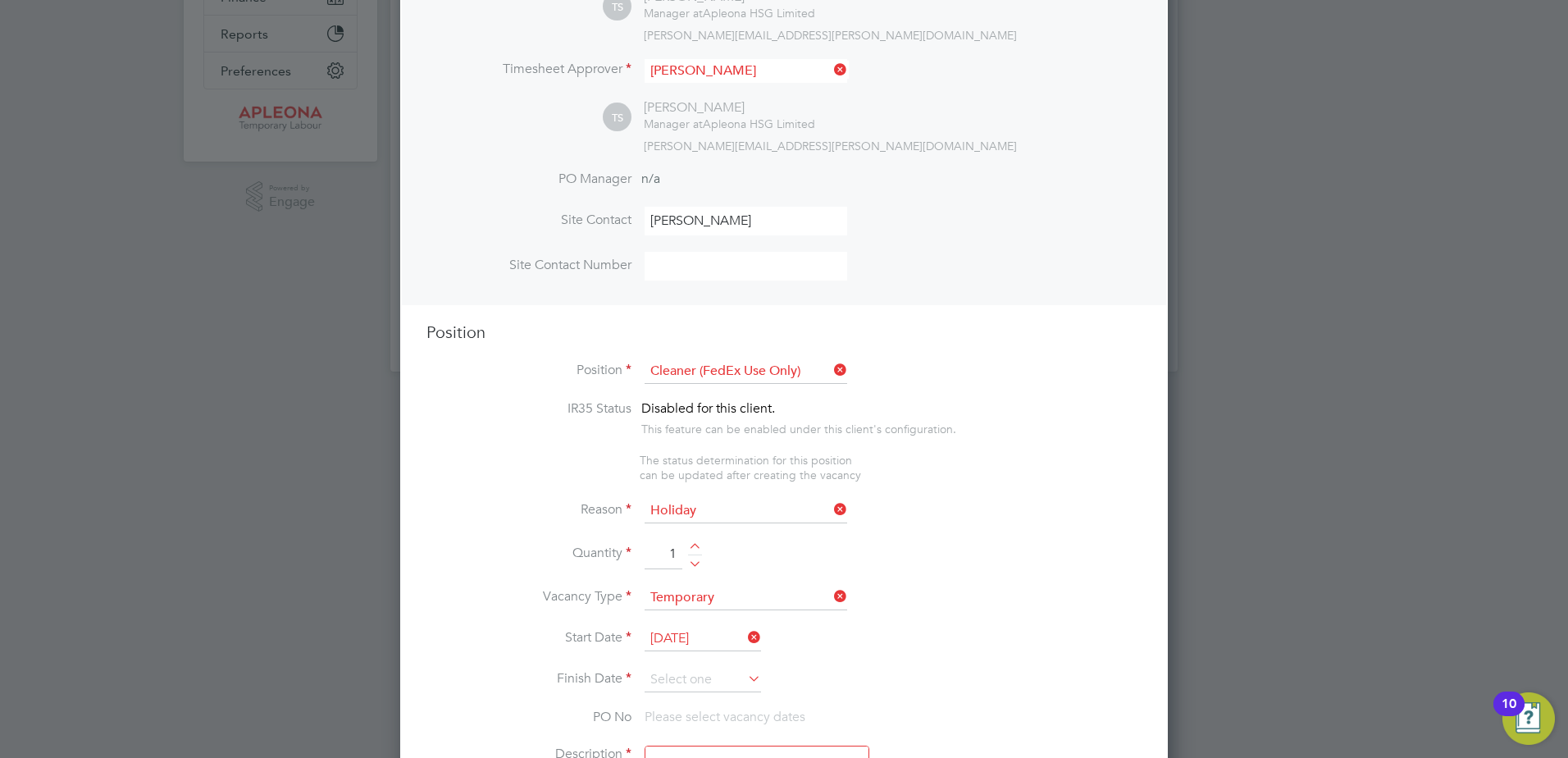
scroll to position [467, 0]
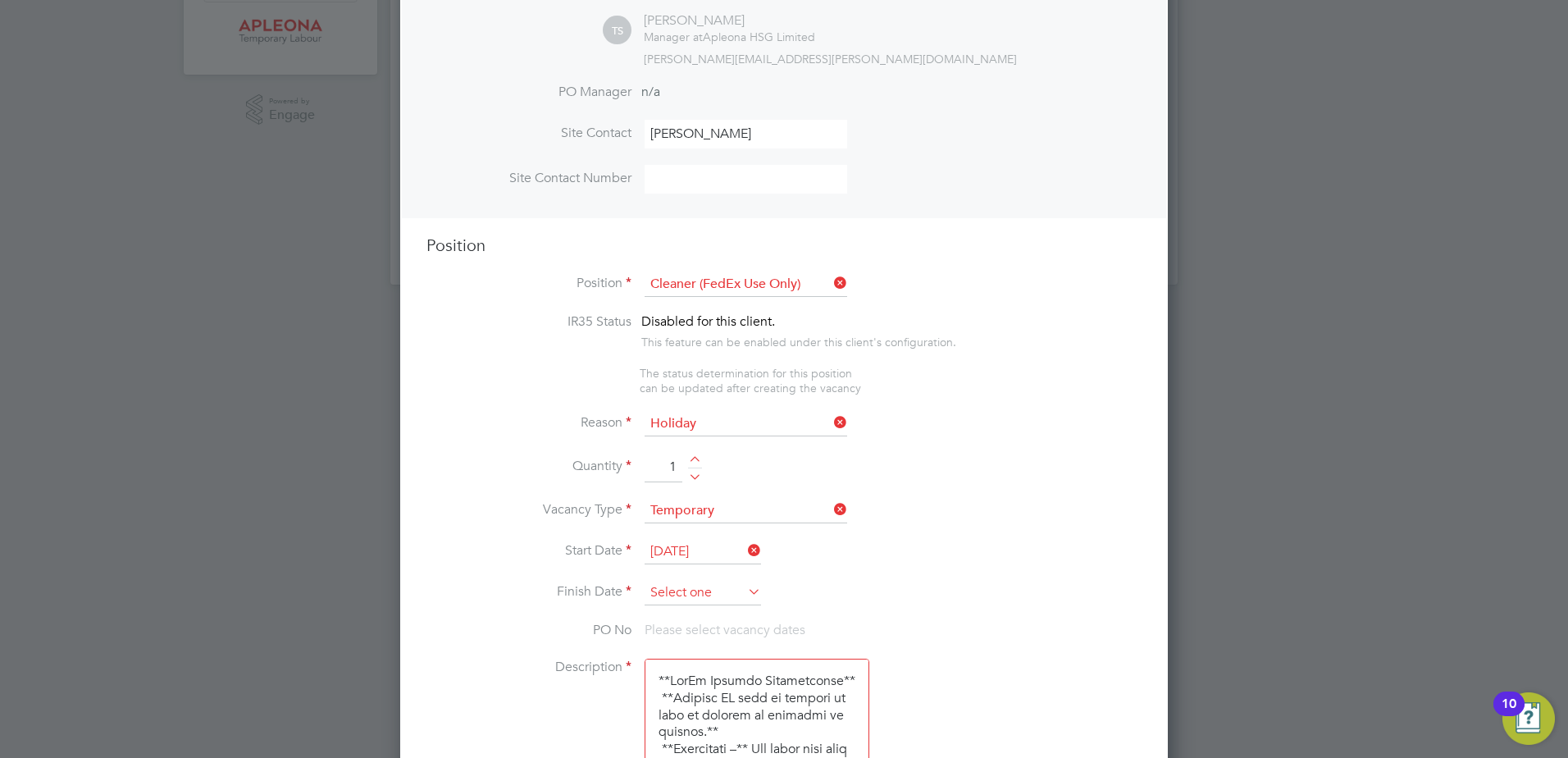
click at [651, 589] on input at bounding box center [703, 592] width 116 height 25
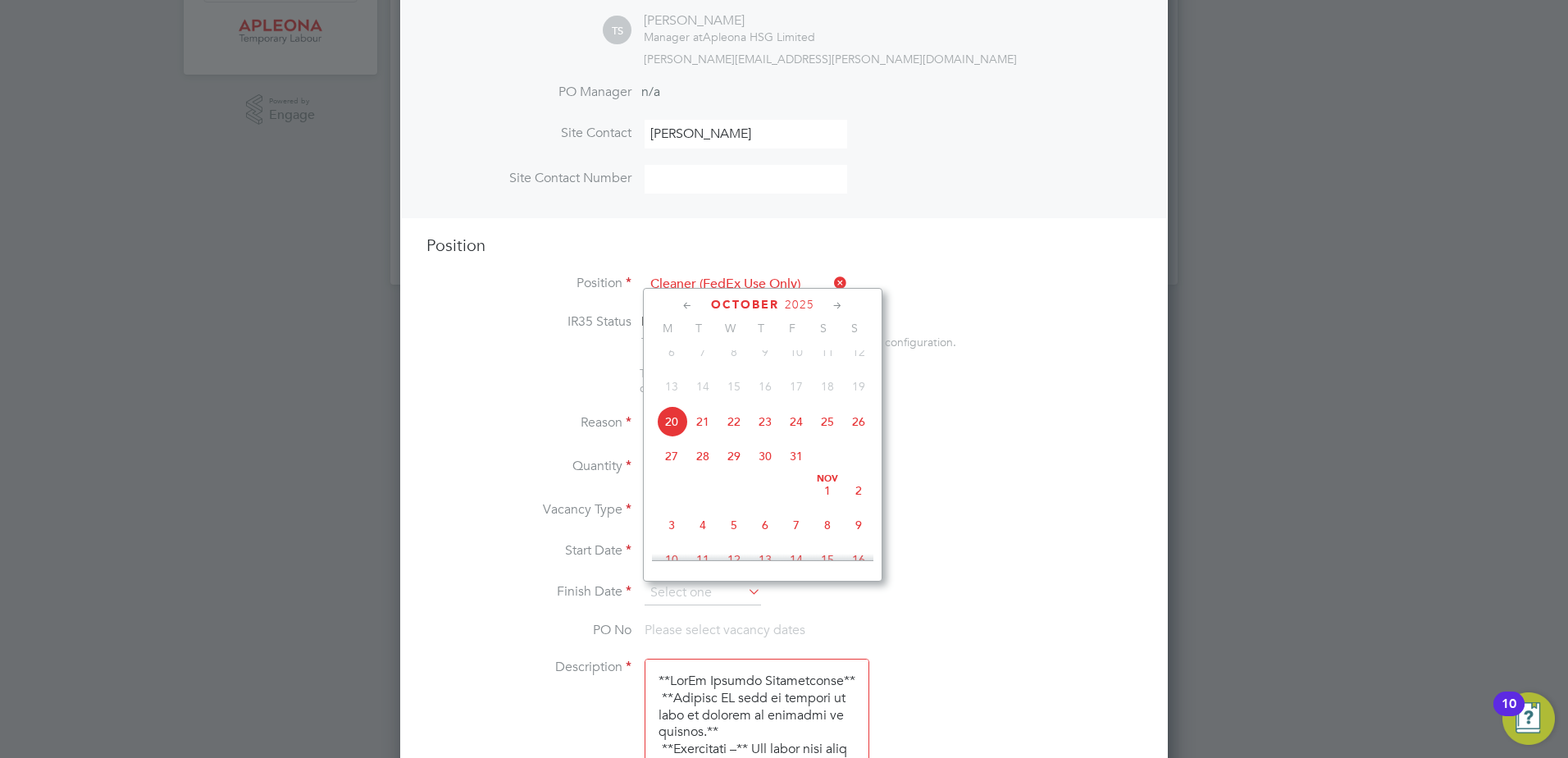
click at [803, 464] on span "31" at bounding box center [796, 456] width 32 height 32
type input "31 Oct 2025"
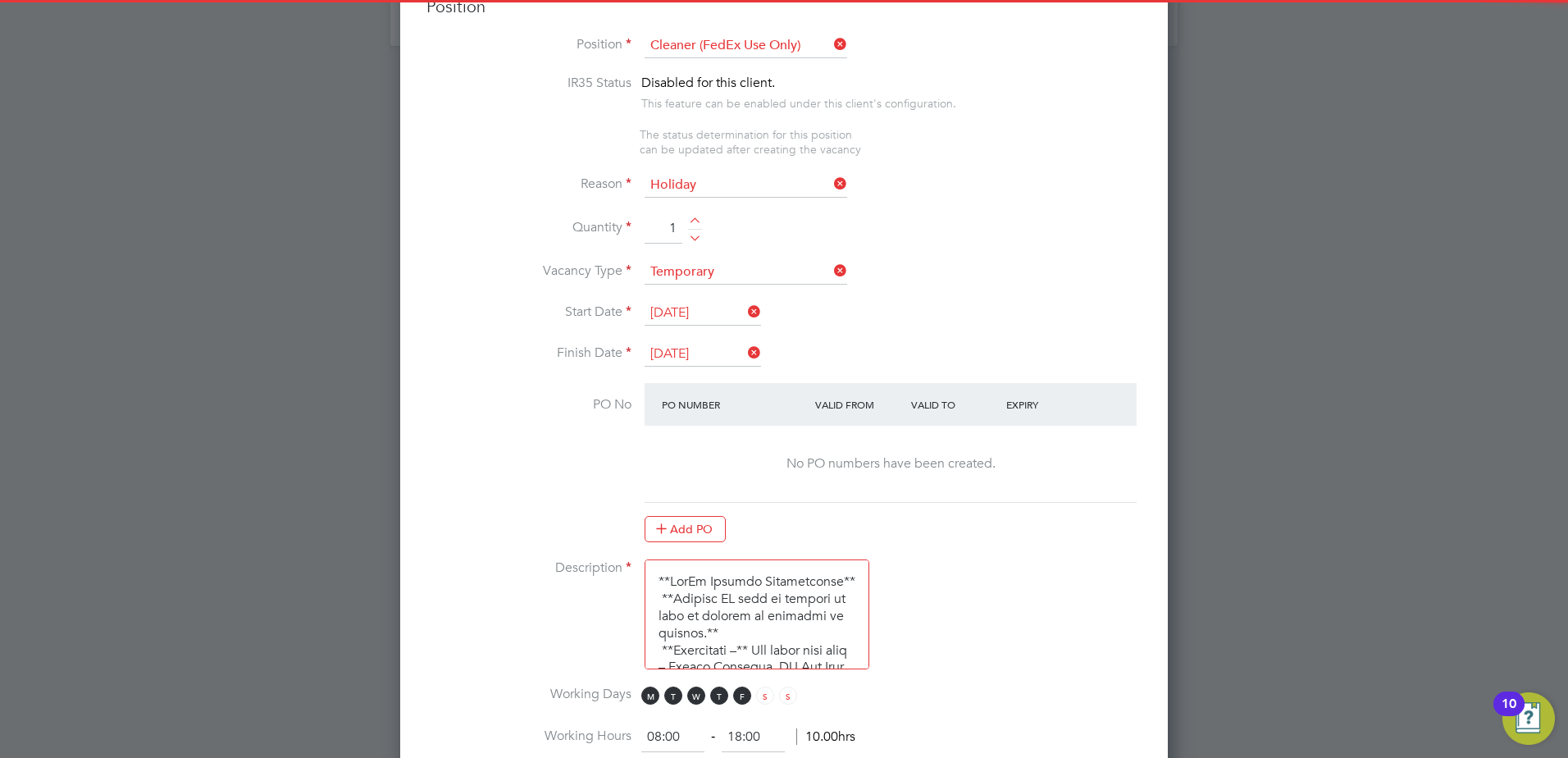
scroll to position [795, 0]
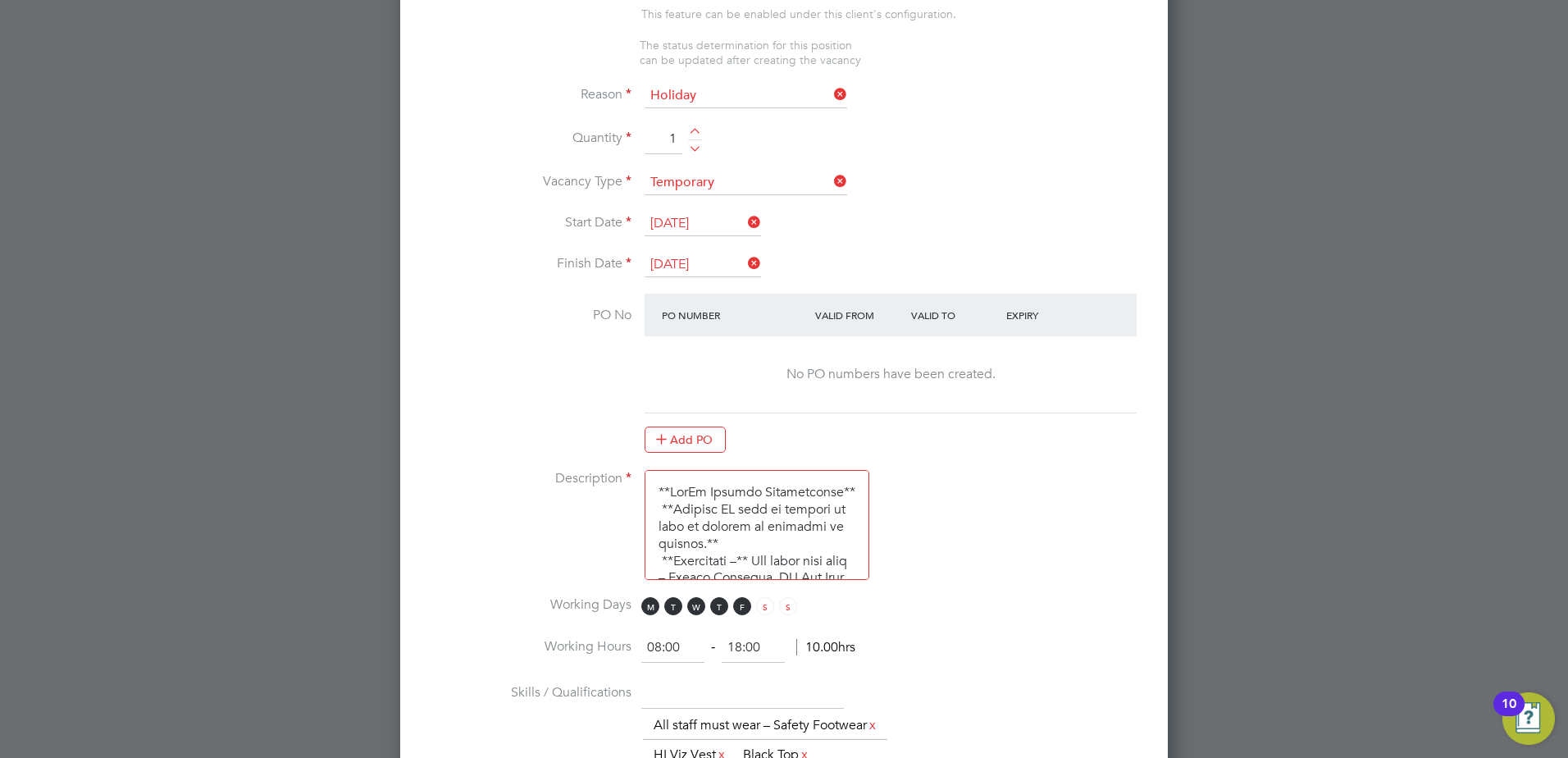
drag, startPoint x: 659, startPoint y: 647, endPoint x: 604, endPoint y: 647, distance: 55.0
click at [604, 647] on li "Working Hours 08:00 ‐ 18:00 10.00hrs" at bounding box center [784, 656] width 716 height 46
type input "06:00"
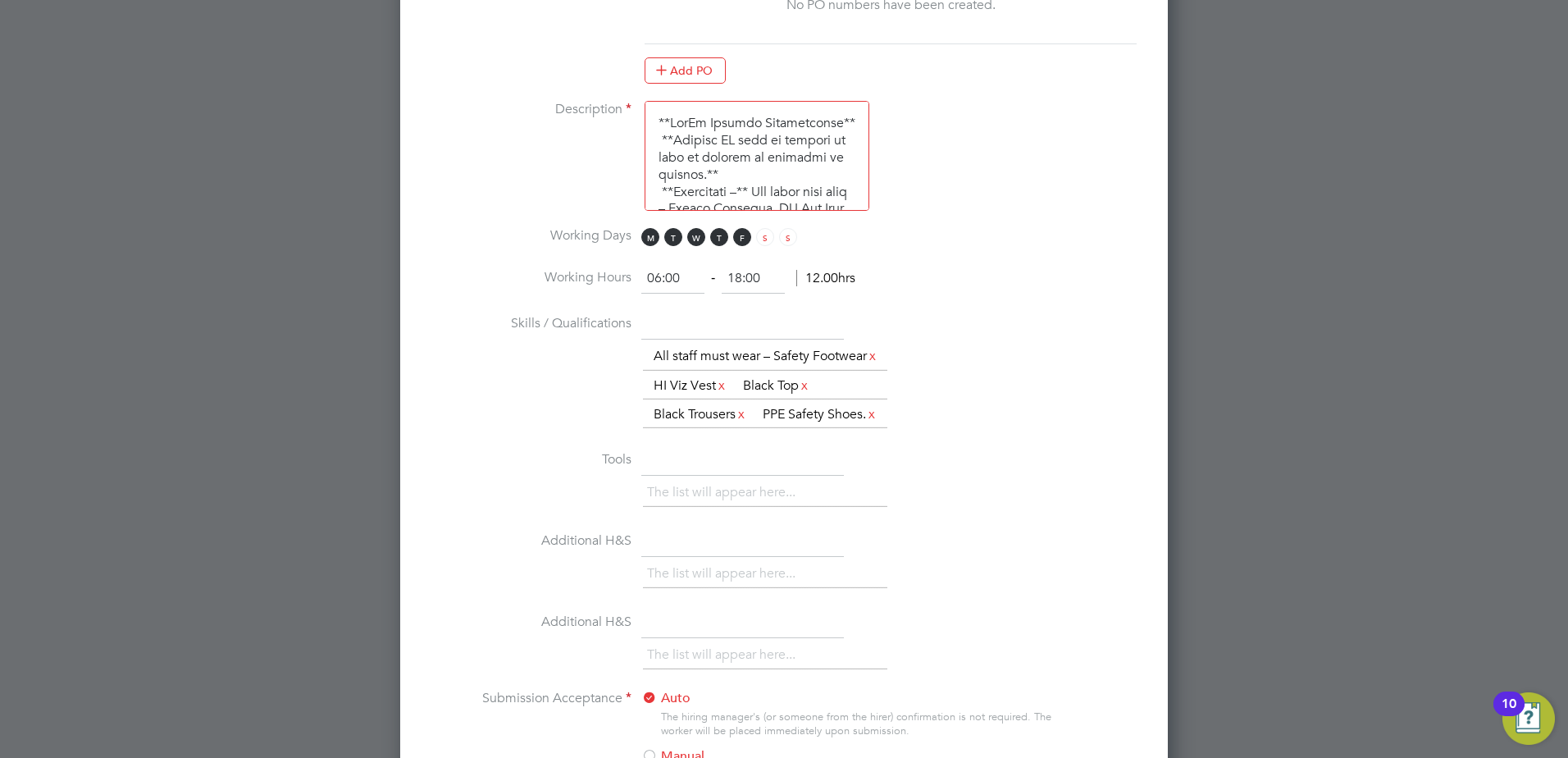
scroll to position [1177, 0]
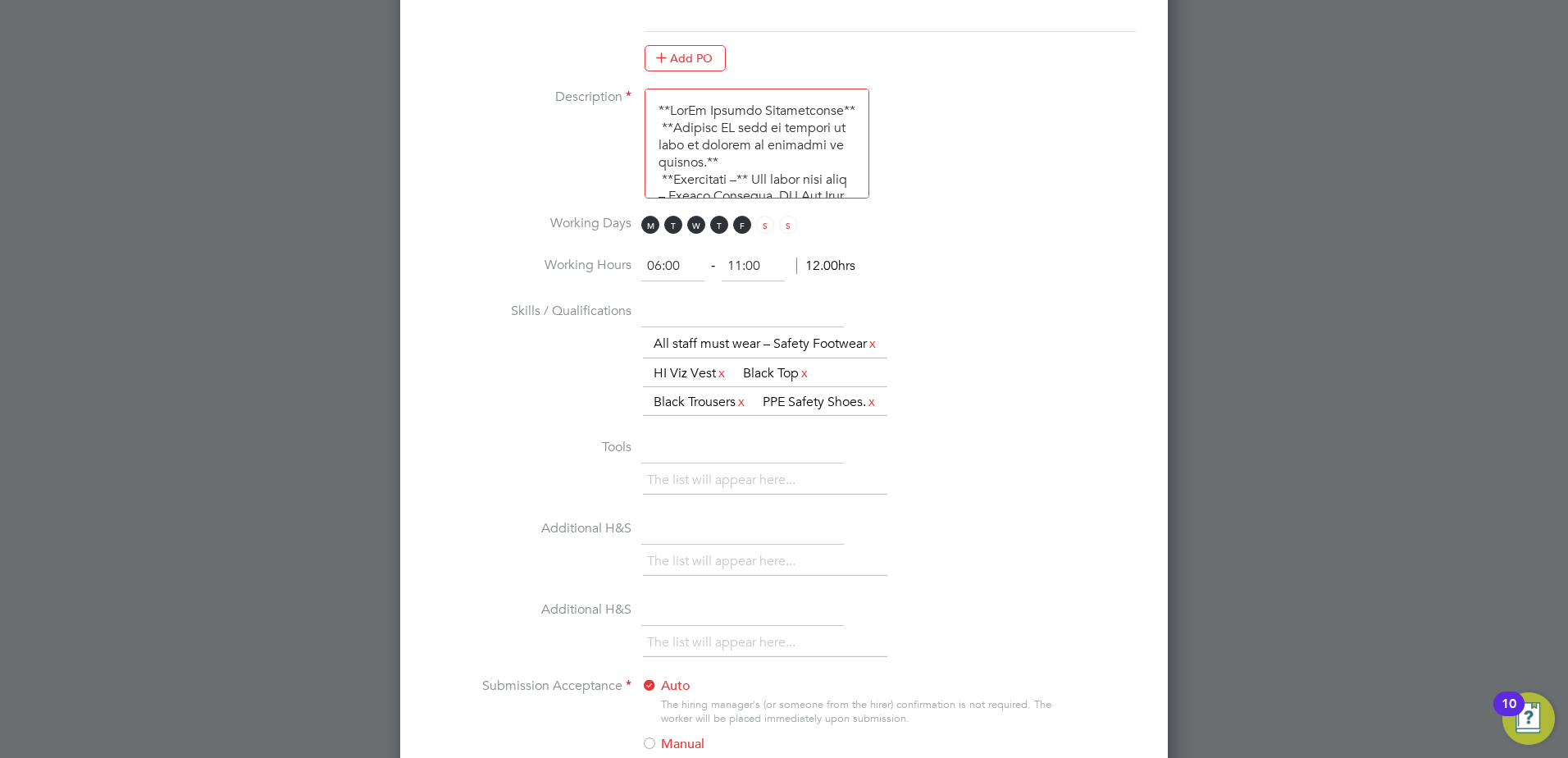
type input "11:00"
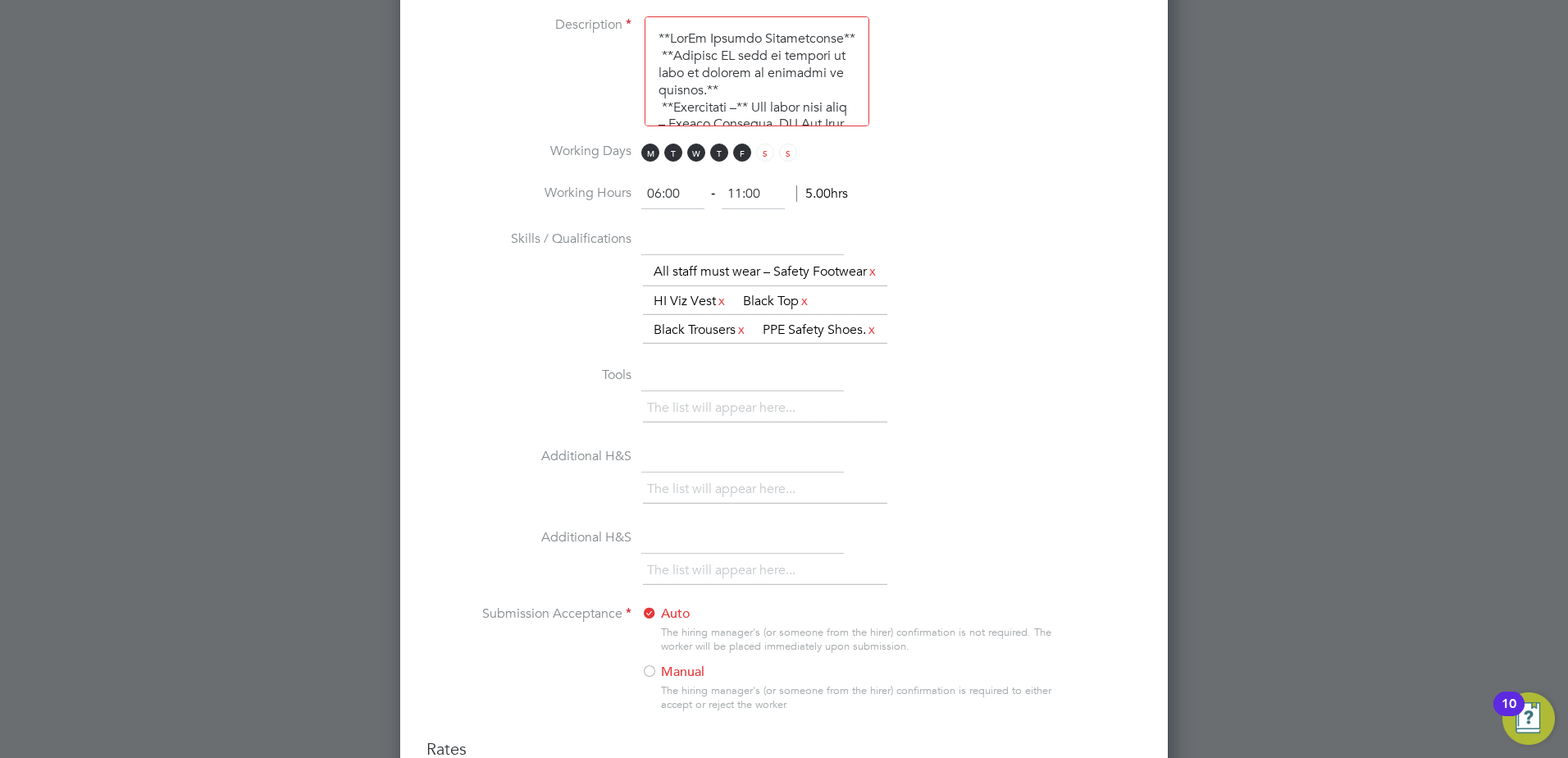
scroll to position [1505, 0]
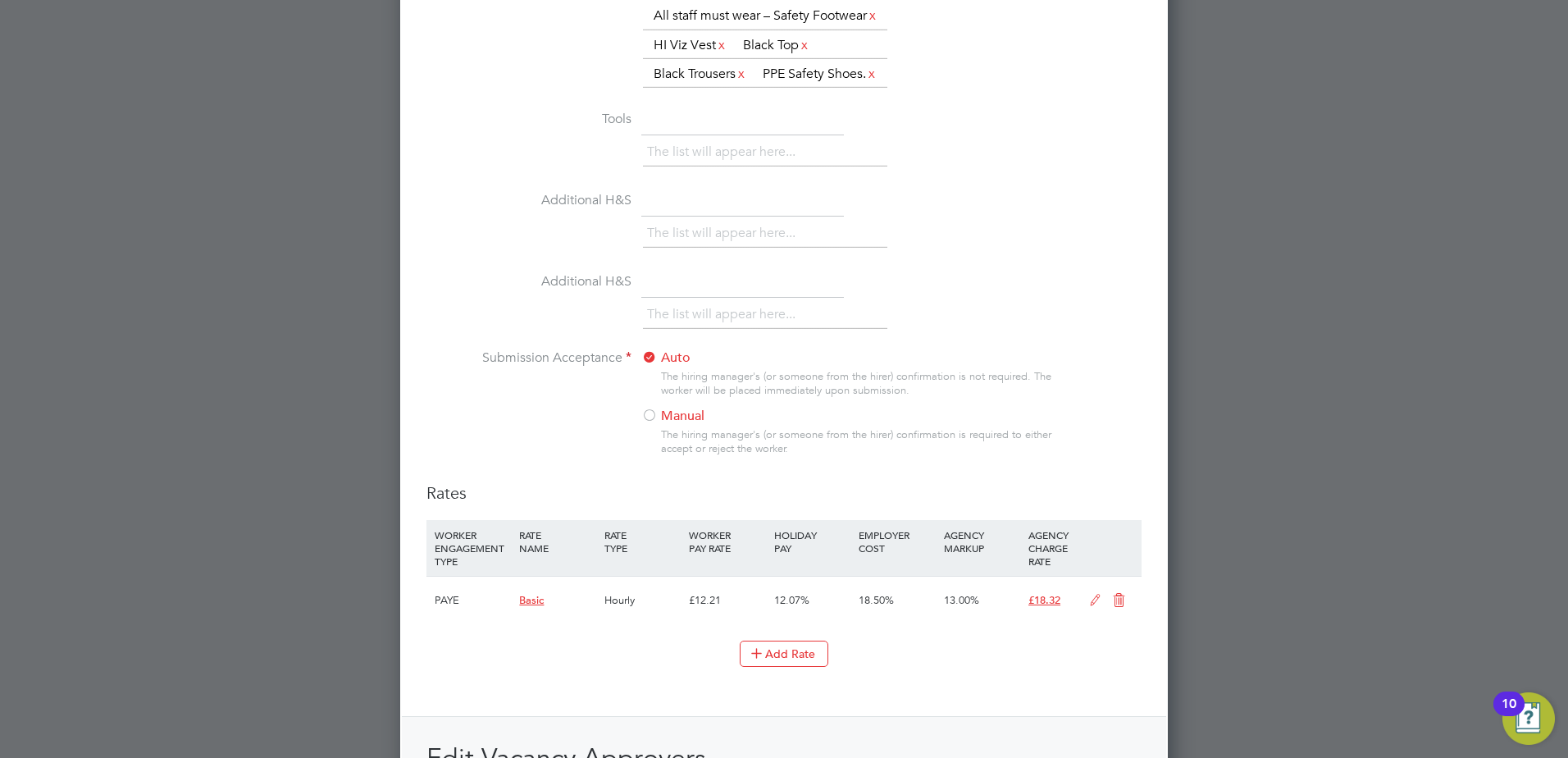
click at [653, 425] on div at bounding box center [649, 417] width 17 height 17
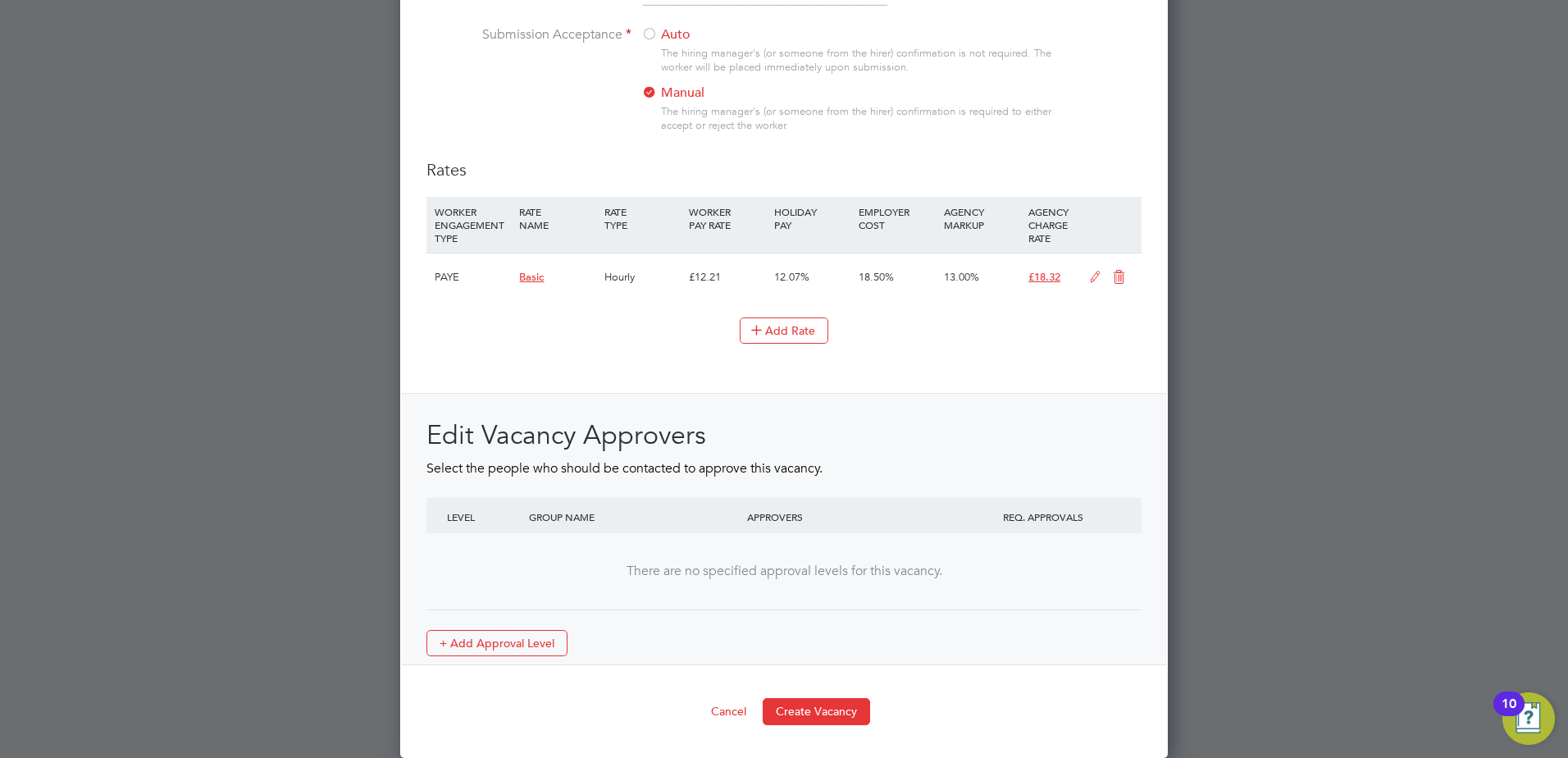
scroll to position [1875, 0]
click at [815, 724] on button "Create Vacancy" at bounding box center [816, 711] width 107 height 27
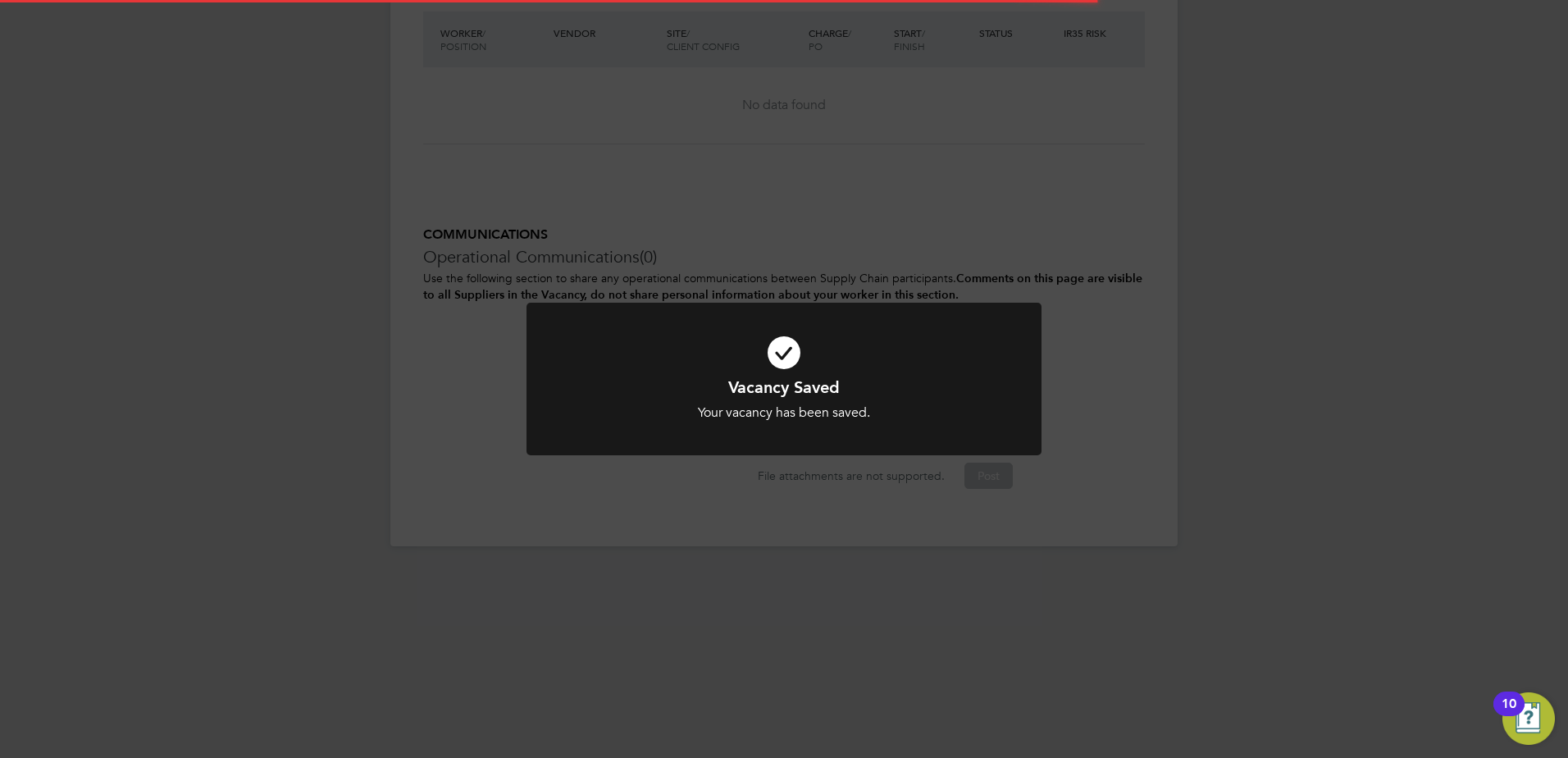
scroll to position [8, 8]
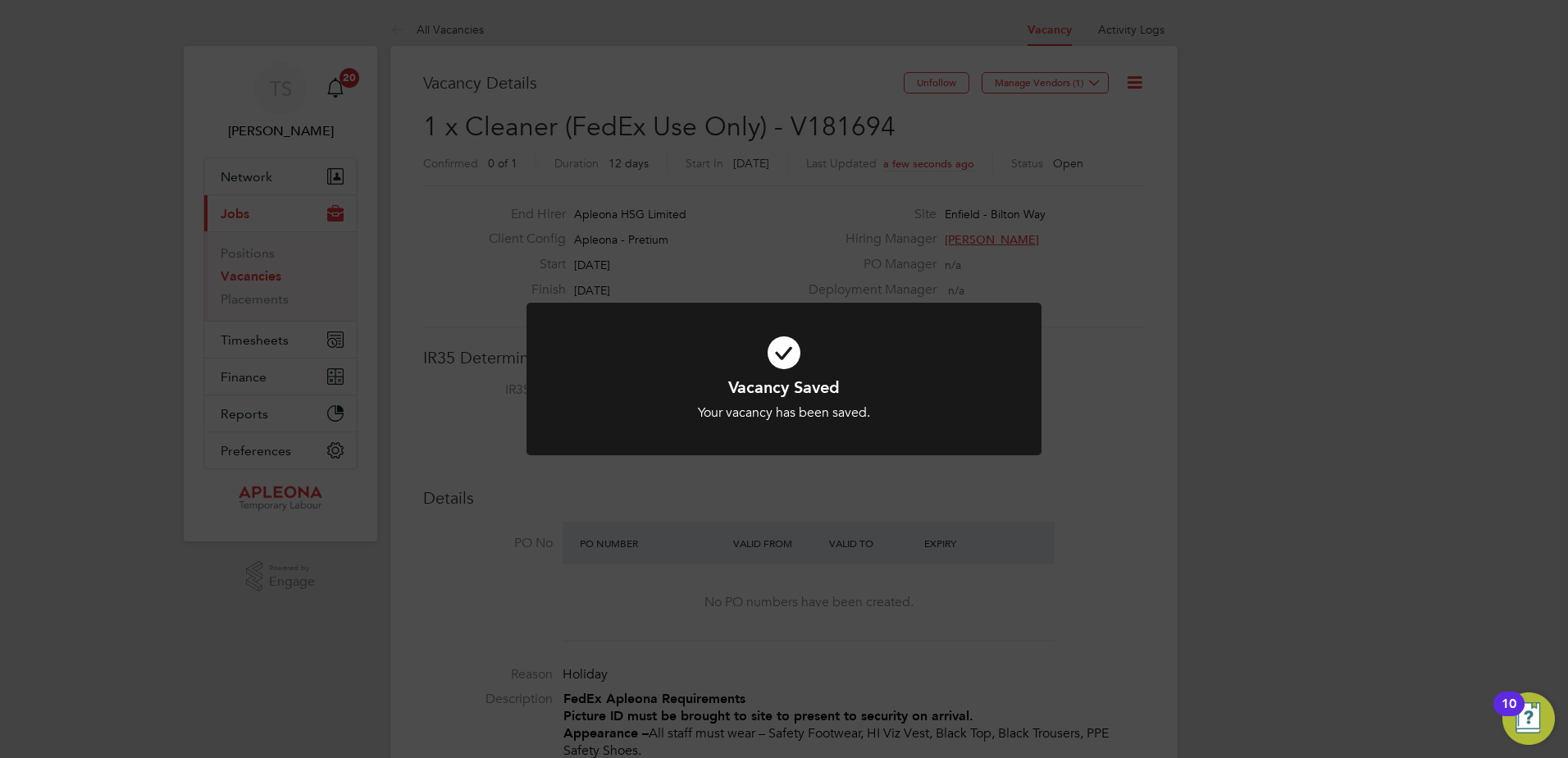
click at [1102, 83] on div "Vacancy Saved Your vacancy has been saved. Cancel Okay" at bounding box center [784, 379] width 1568 height 758
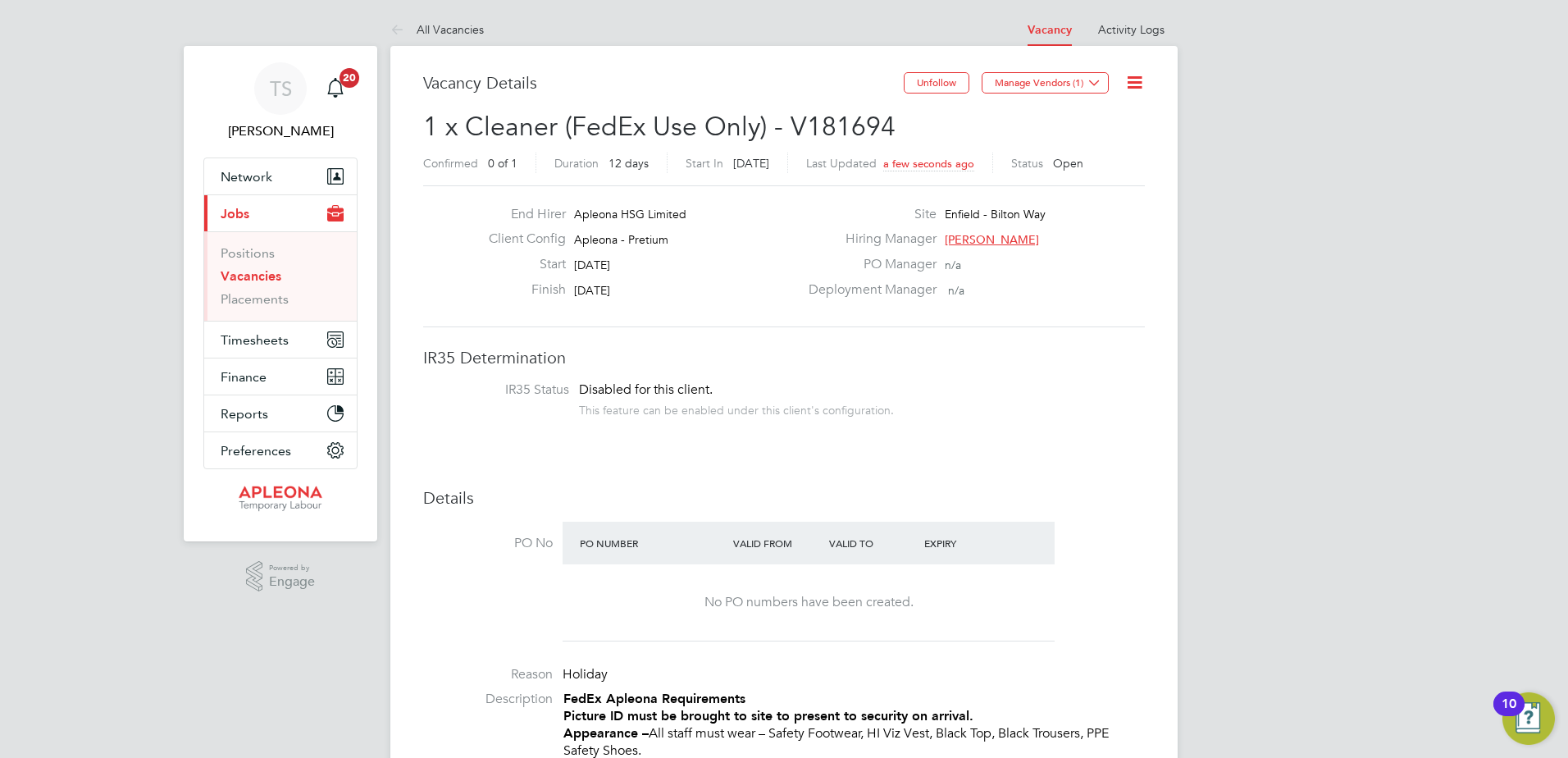
click at [1101, 83] on icon at bounding box center [1095, 82] width 12 height 12
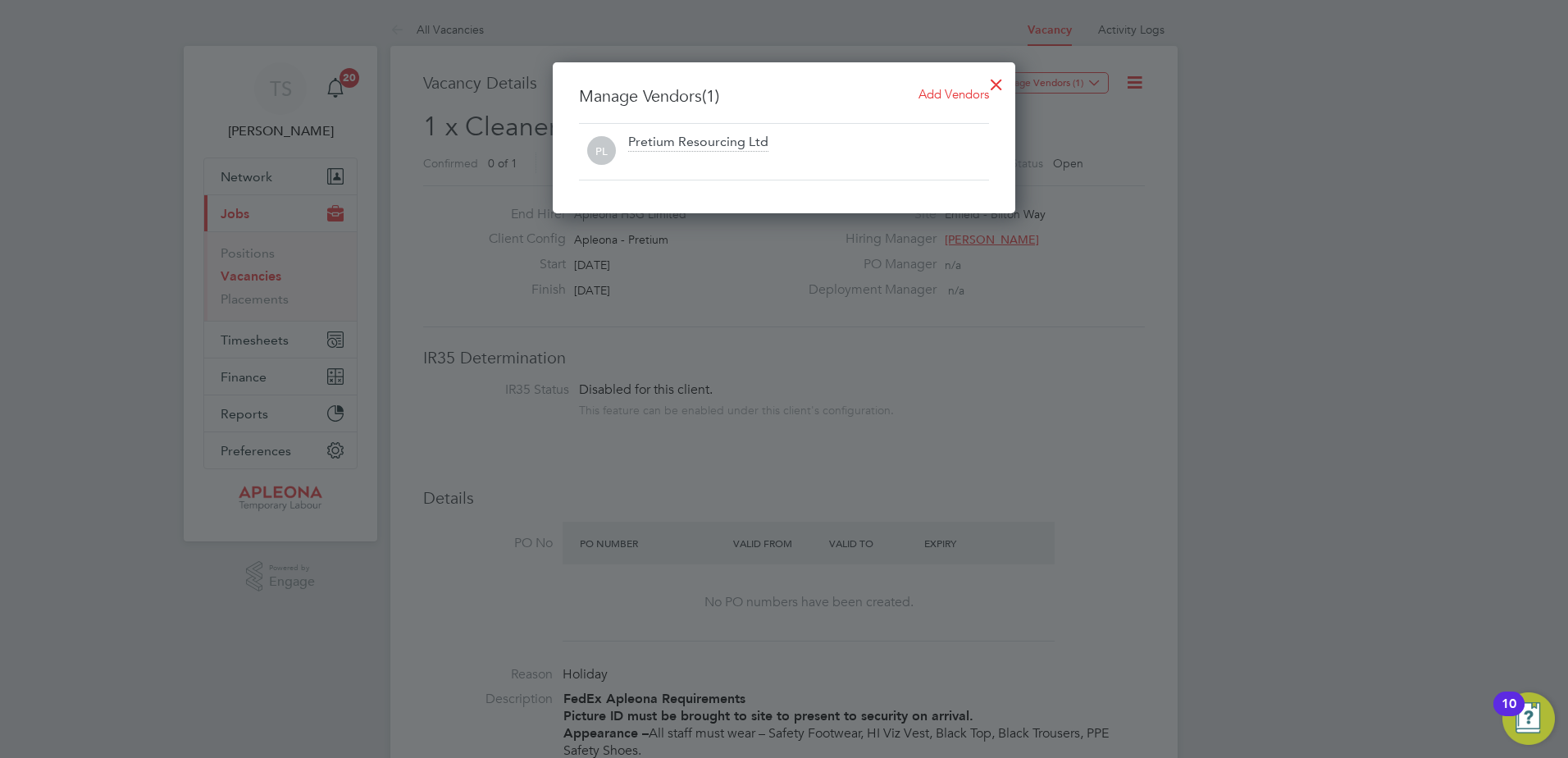
click at [696, 149] on div "Pretium Resourcing Ltd" at bounding box center [699, 143] width 140 height 18
click at [962, 87] on span "Add Vendors" at bounding box center [954, 94] width 71 height 16
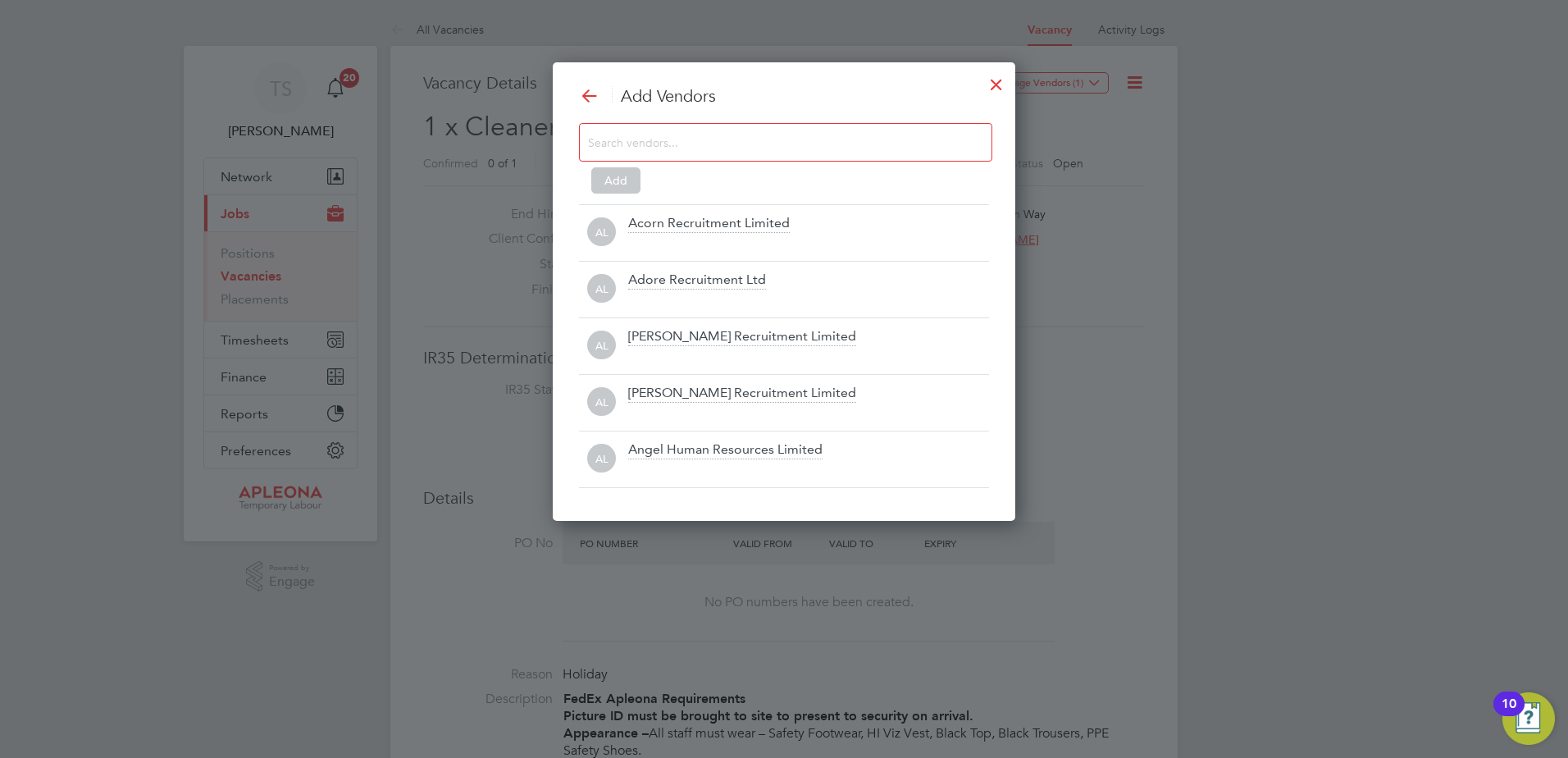
click at [638, 159] on div at bounding box center [786, 142] width 414 height 38
click at [644, 142] on input at bounding box center [773, 142] width 370 height 22
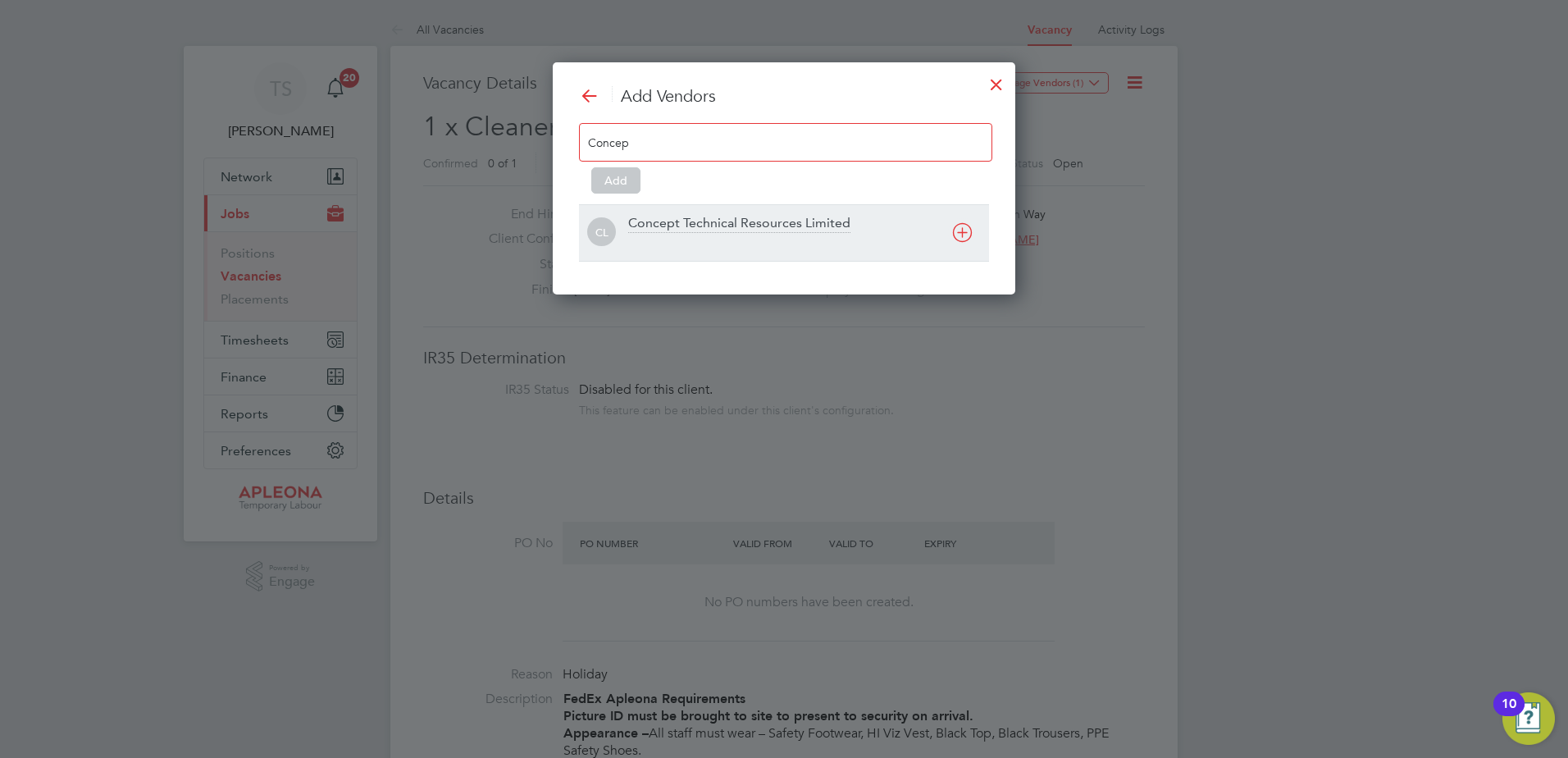
type input "Concep"
click at [679, 218] on div "Concept Technical Resources Limited" at bounding box center [740, 224] width 223 height 18
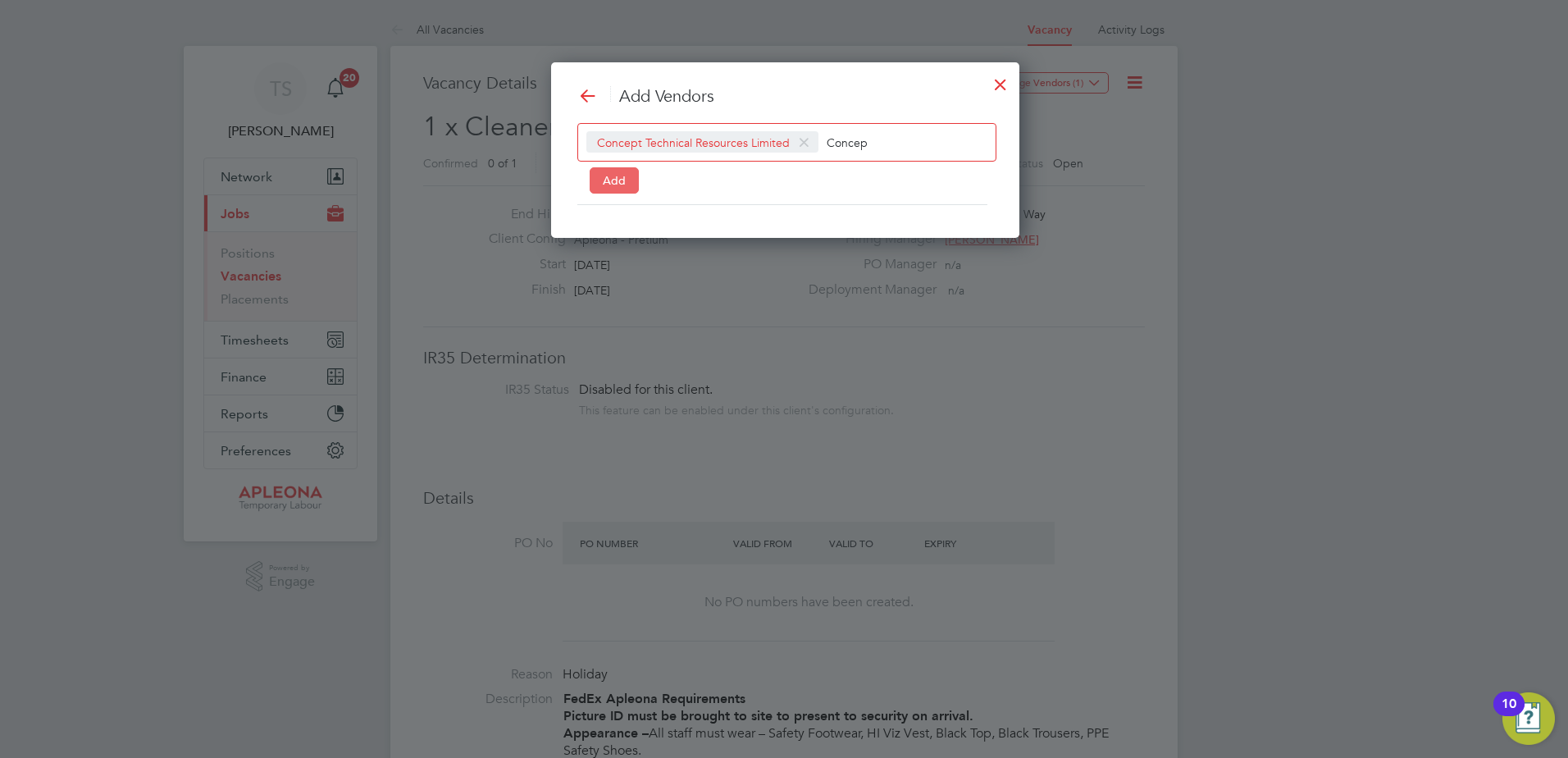
click at [619, 179] on button "Add" at bounding box center [614, 180] width 49 height 27
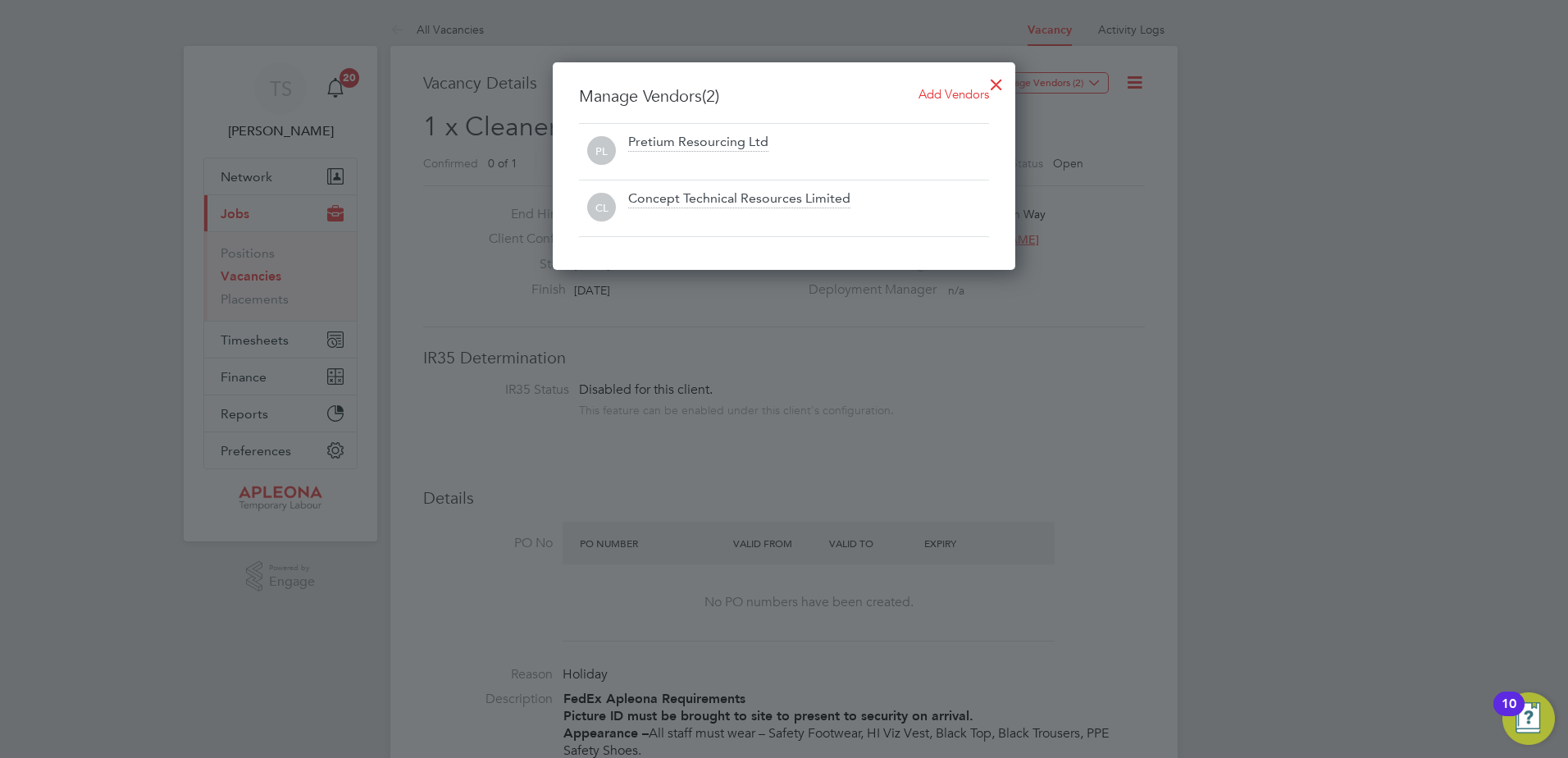
drag, startPoint x: 244, startPoint y: 279, endPoint x: 240, endPoint y: 287, distance: 8.9
click at [244, 279] on div at bounding box center [784, 379] width 1568 height 758
click at [957, 91] on span "Add Vendors" at bounding box center [954, 94] width 71 height 16
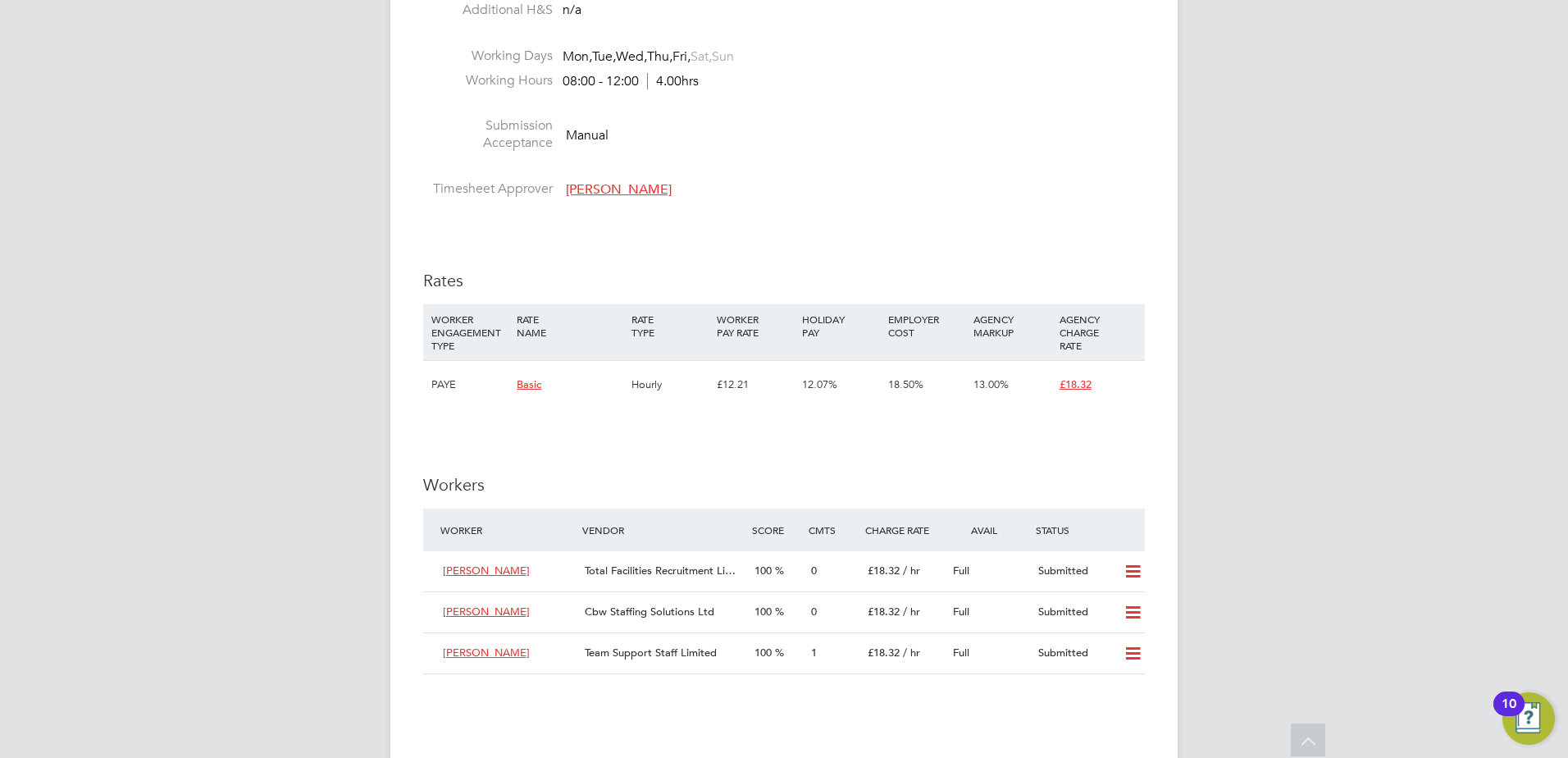
scroll to position [1395, 0]
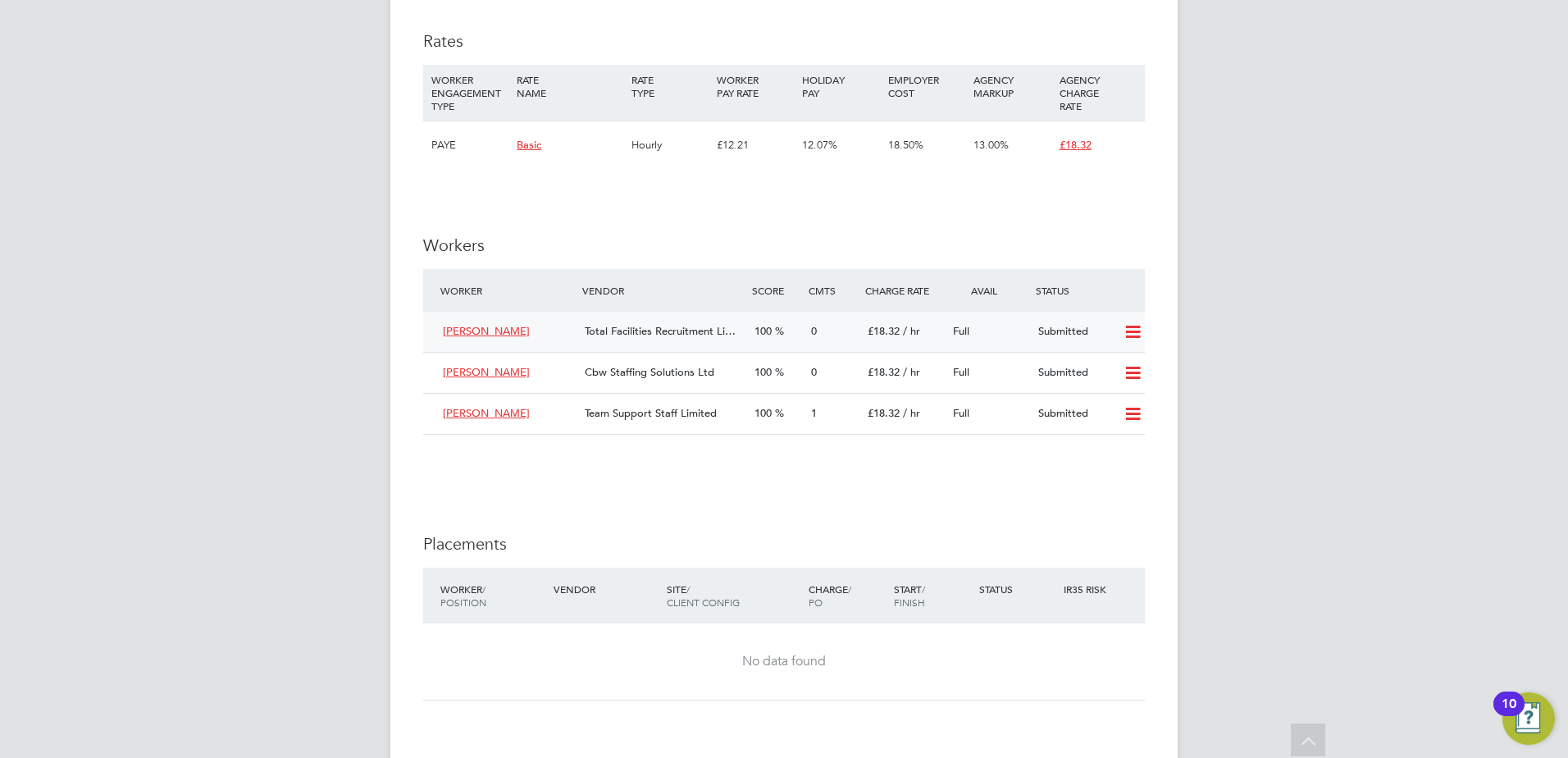
click at [1133, 327] on icon at bounding box center [1133, 331] width 21 height 13
click at [1109, 365] on li "Offer" at bounding box center [1112, 367] width 57 height 23
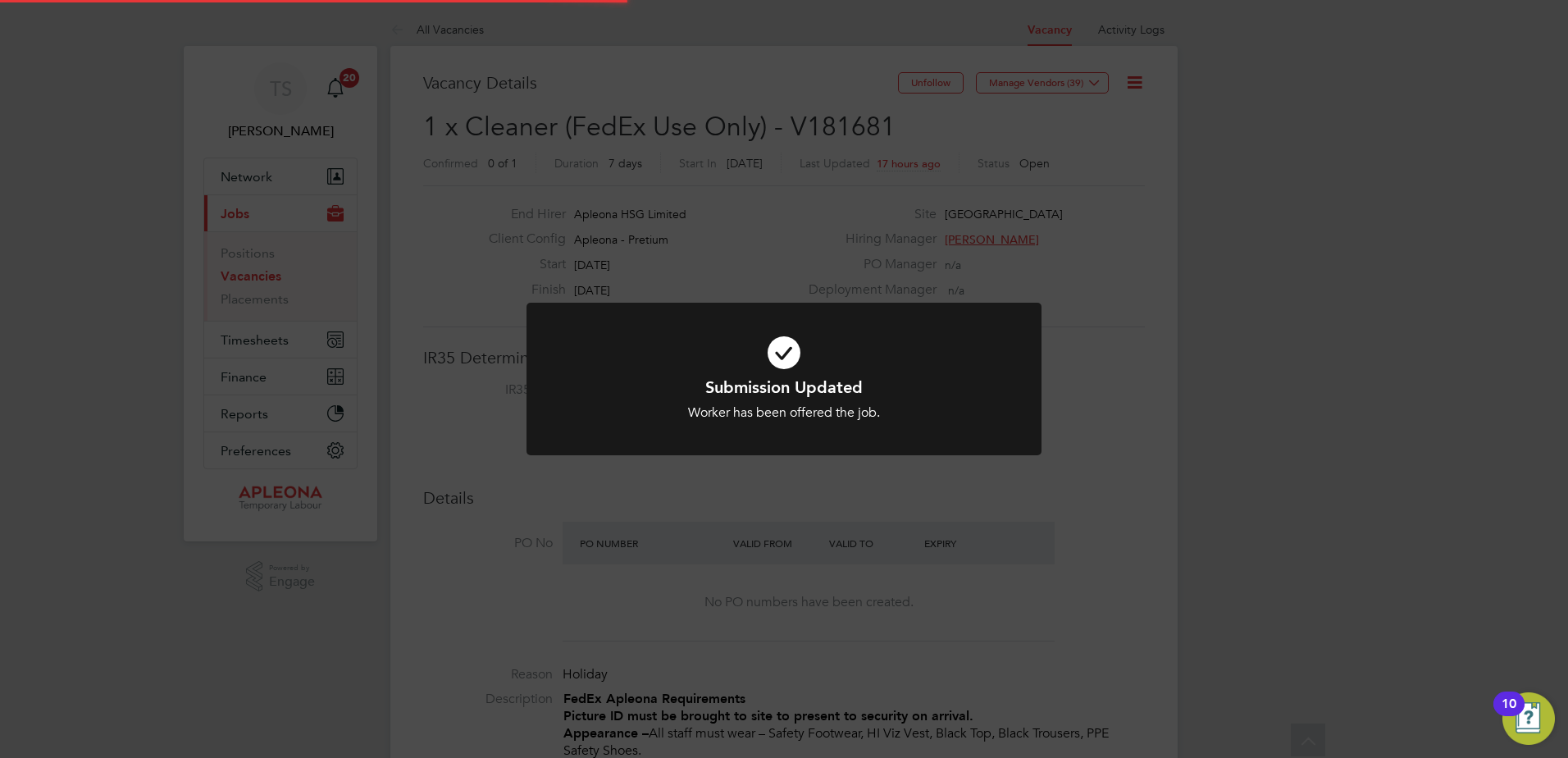
scroll to position [48, 115]
click at [258, 275] on div "Submission Updated Worker has been offered the job. Cancel Okay" at bounding box center [784, 379] width 1568 height 758
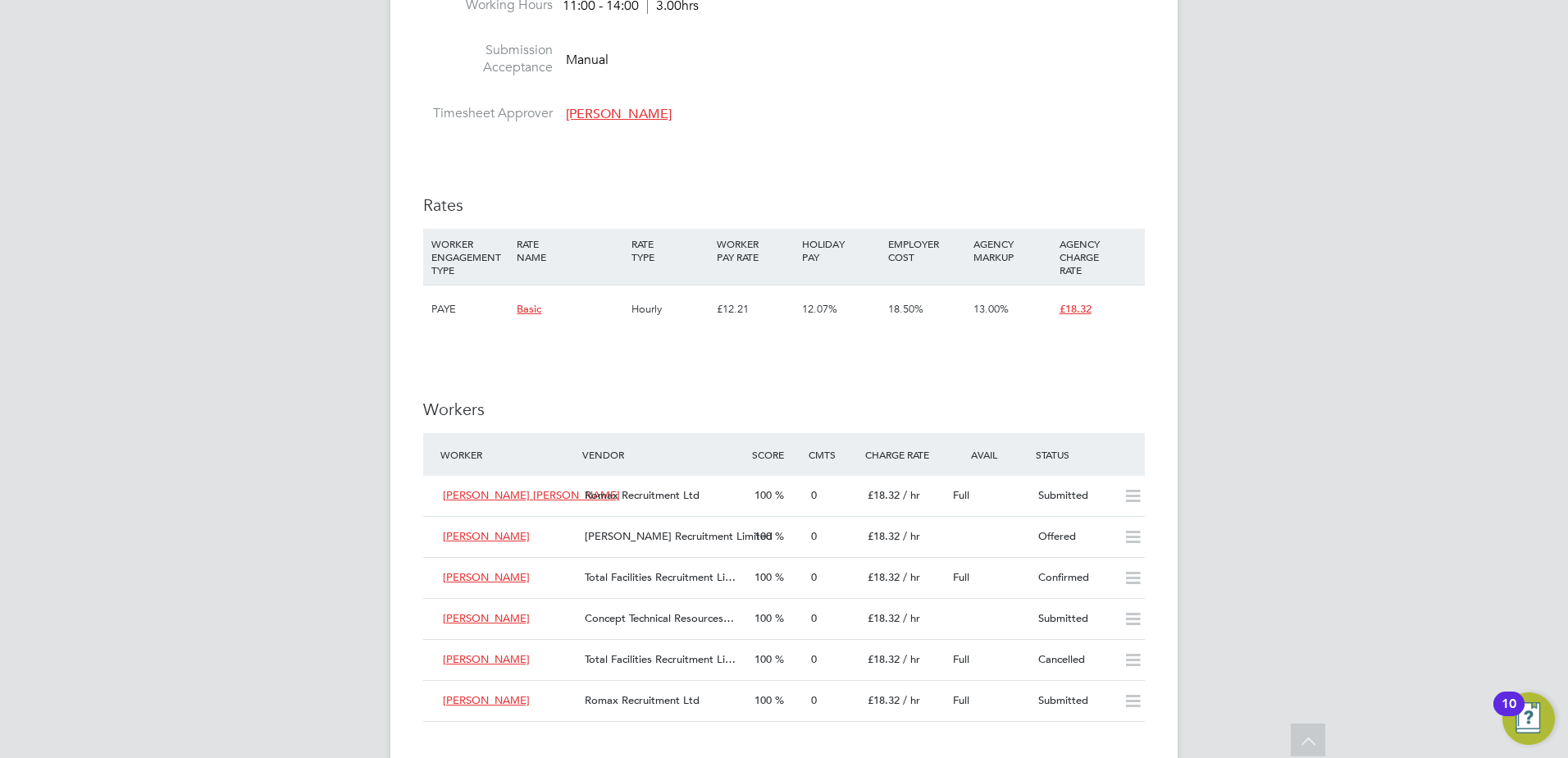
click at [208, 697] on div "TS Tracy Sellick Notifications 20 Applications: Network Sites Workers Current p…" at bounding box center [784, 92] width 1568 height 2647
